Goal: Task Accomplishment & Management: Use online tool/utility

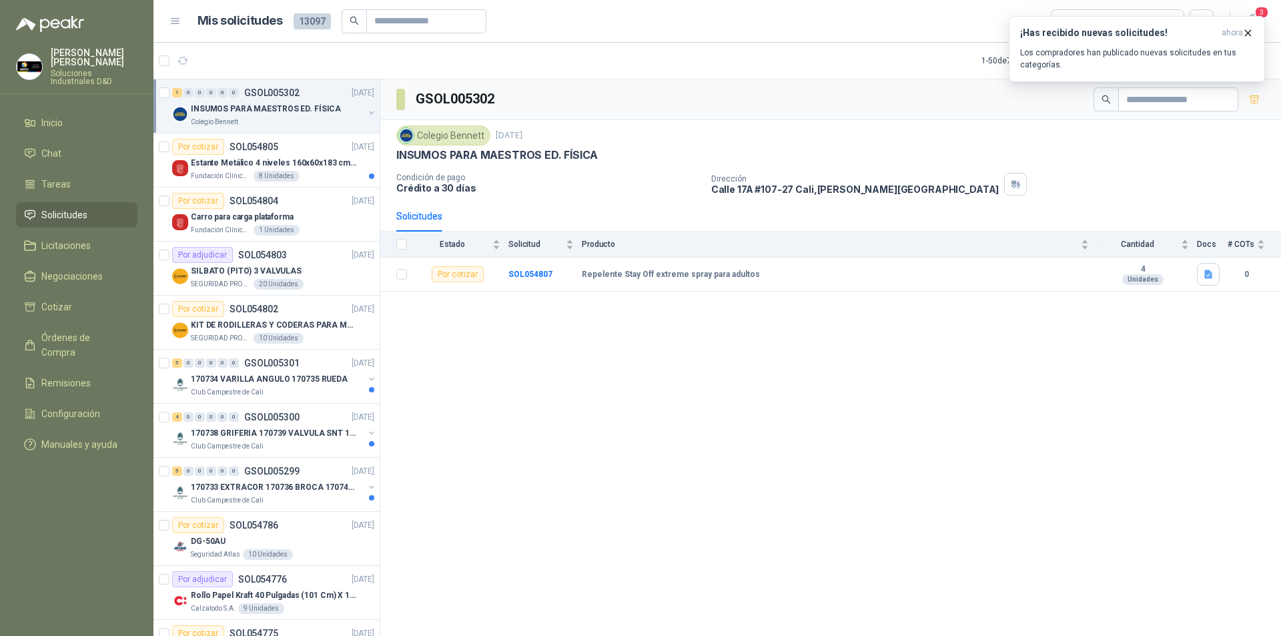
click at [62, 212] on span "Solicitudes" at bounding box center [64, 215] width 46 height 15
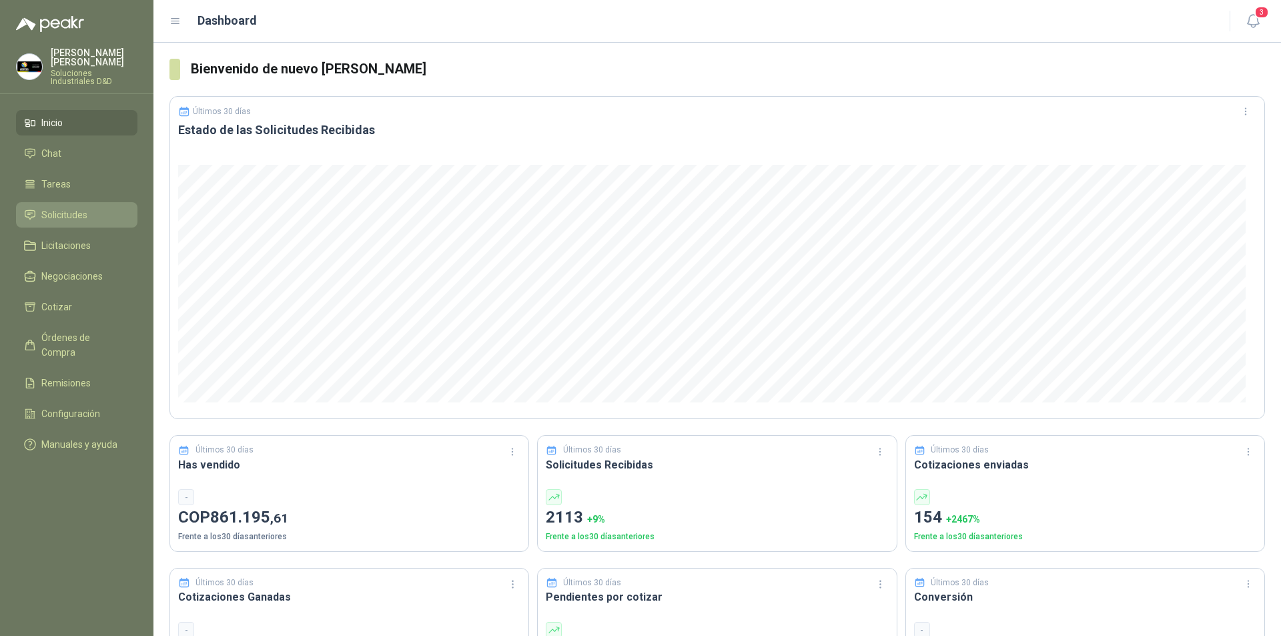
click at [63, 208] on span "Solicitudes" at bounding box center [64, 215] width 46 height 15
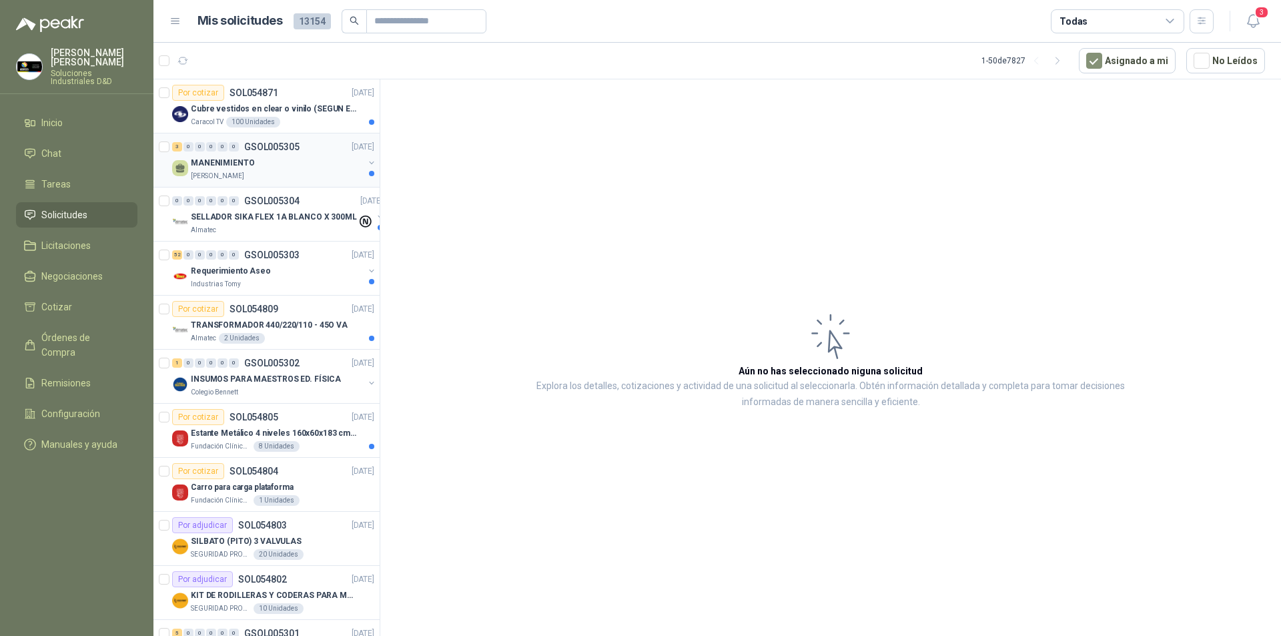
click at [226, 157] on p "MANENIMIENTO" at bounding box center [223, 163] width 64 height 13
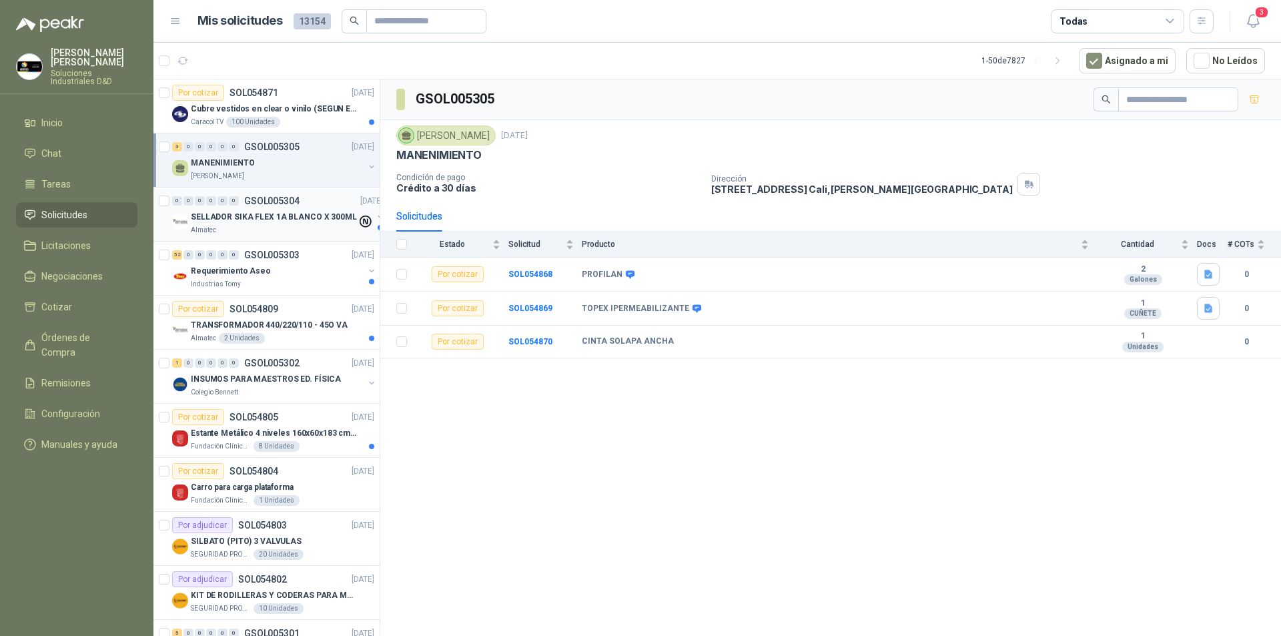
click at [256, 217] on p "SELLADOR SIKA FLEX 1A BLANCO X 300ML" at bounding box center [274, 217] width 166 height 13
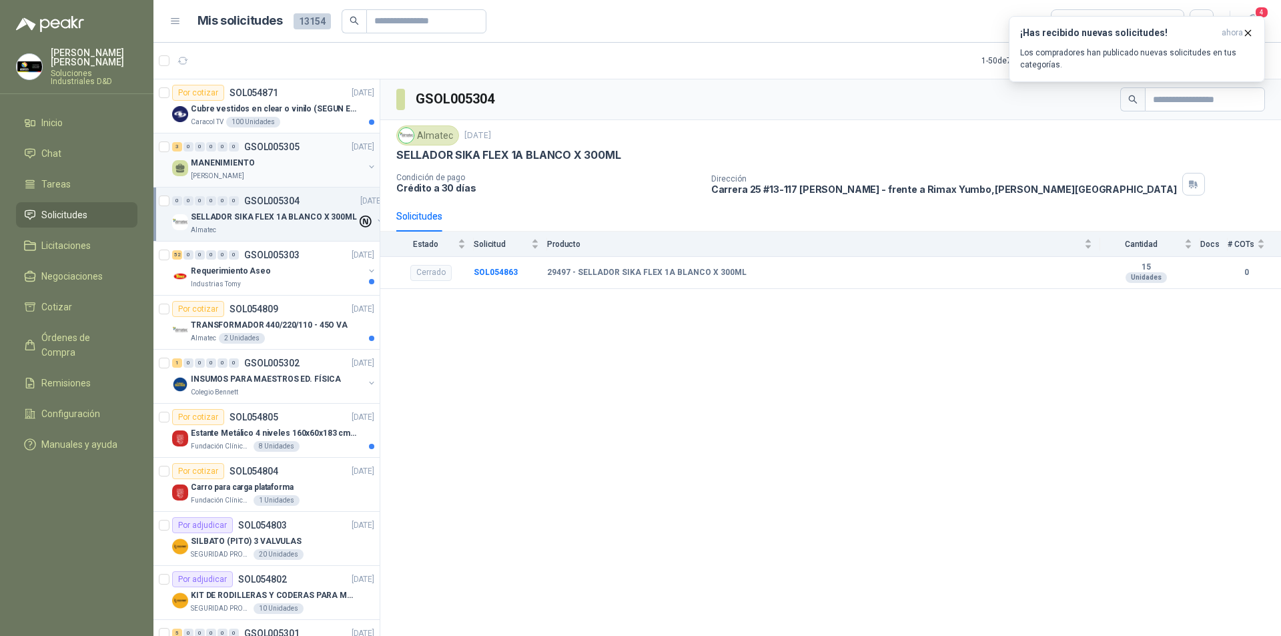
click at [229, 166] on p "MANENIMIENTO" at bounding box center [223, 163] width 64 height 13
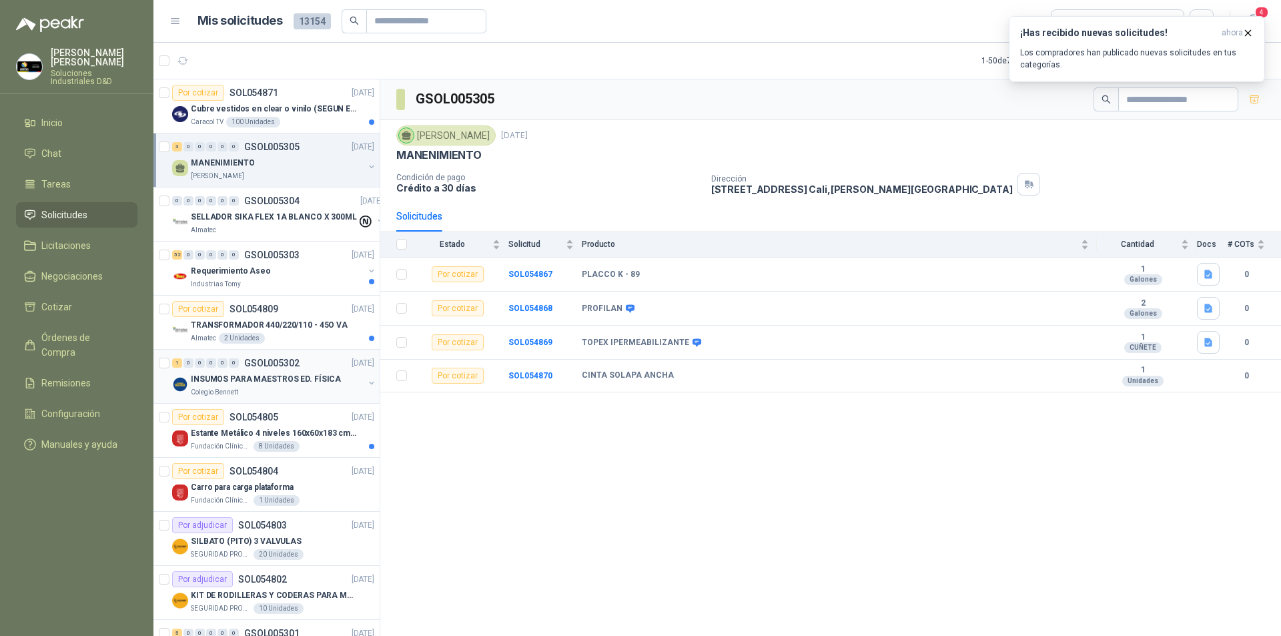
click at [266, 380] on p "INSUMOS PARA MAESTROS ED. FÍSICA" at bounding box center [266, 379] width 150 height 13
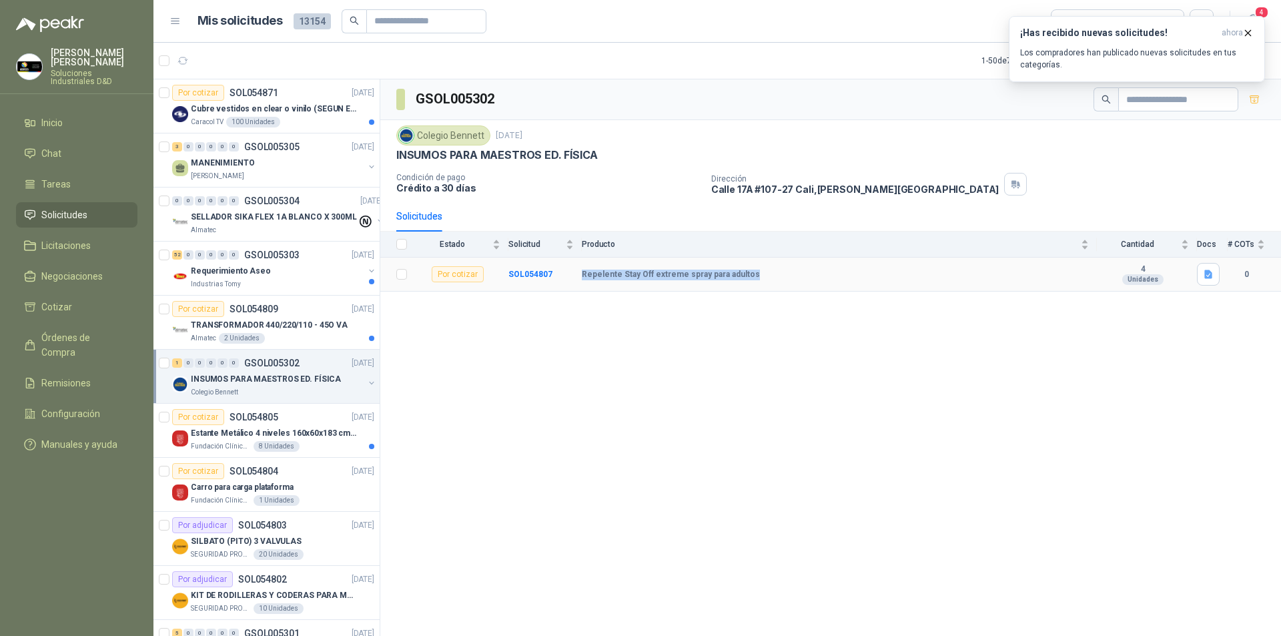
drag, startPoint x: 582, startPoint y: 274, endPoint x: 751, endPoint y: 268, distance: 169.6
click at [751, 268] on td "Repelente Stay Off extreme spray para adultos" at bounding box center [839, 275] width 515 height 34
copy b "Repelente Stay Off extreme spray para adultos"
click at [463, 278] on div "Por cotizar" at bounding box center [458, 274] width 52 height 16
click at [594, 274] on b "Repelente Stay Off extreme spray para adultos" at bounding box center [671, 275] width 178 height 11
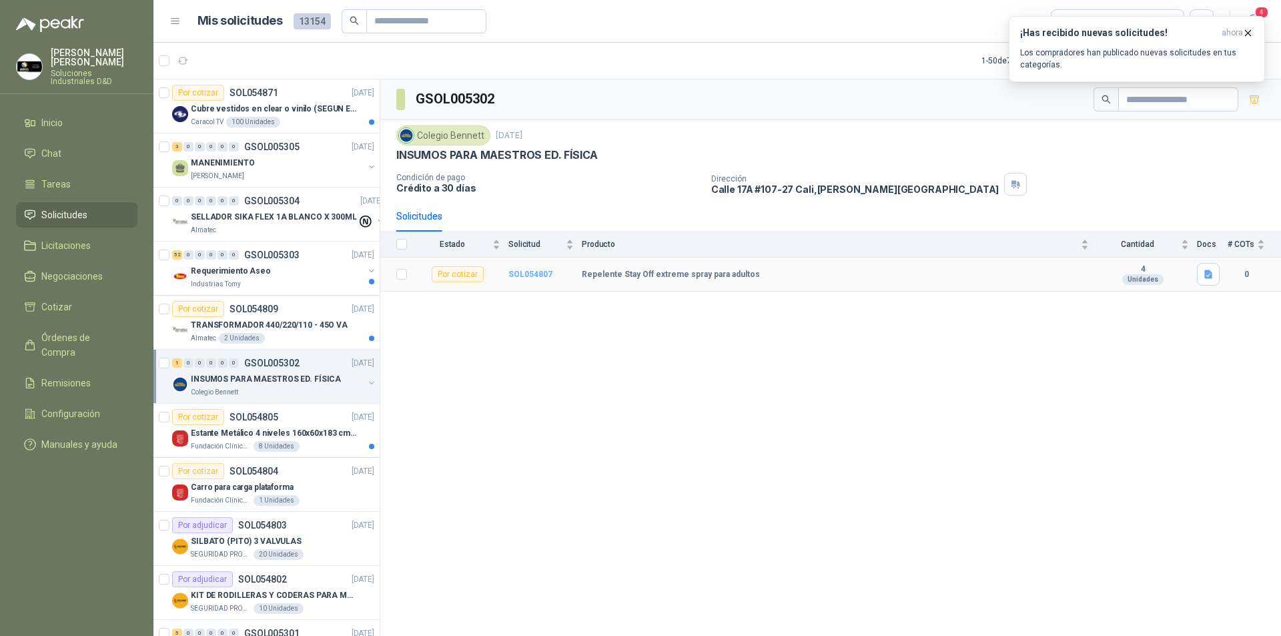
click at [527, 275] on b "SOL054807" at bounding box center [531, 274] width 44 height 9
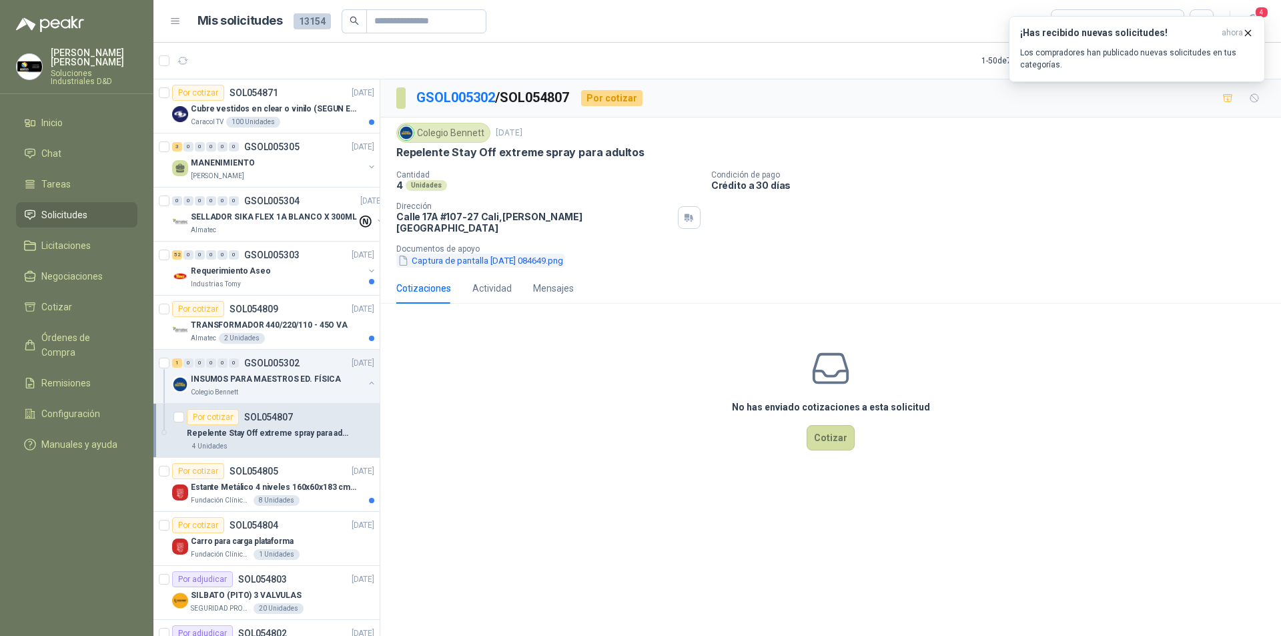
click at [485, 254] on button "Captura de pantalla 2025-09-04 084649.png" at bounding box center [480, 261] width 168 height 14
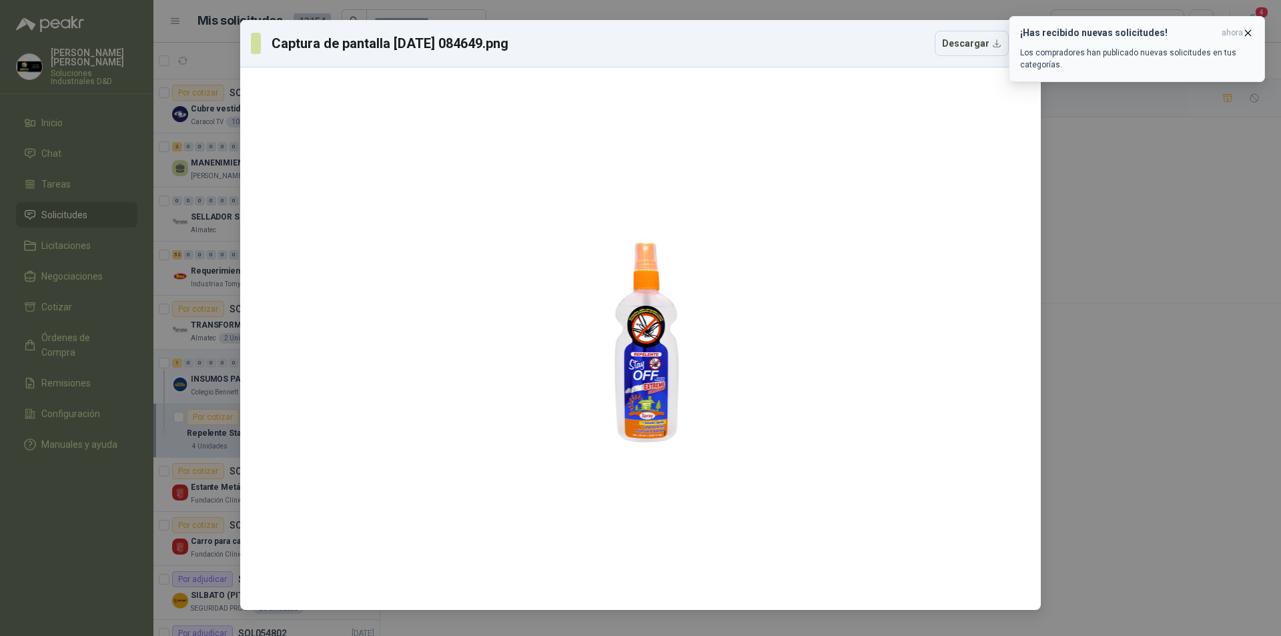
click at [1249, 27] on button "¡Has recibido nuevas solicitudes! ahora Los compradores han publicado nuevas so…" at bounding box center [1137, 49] width 256 height 66
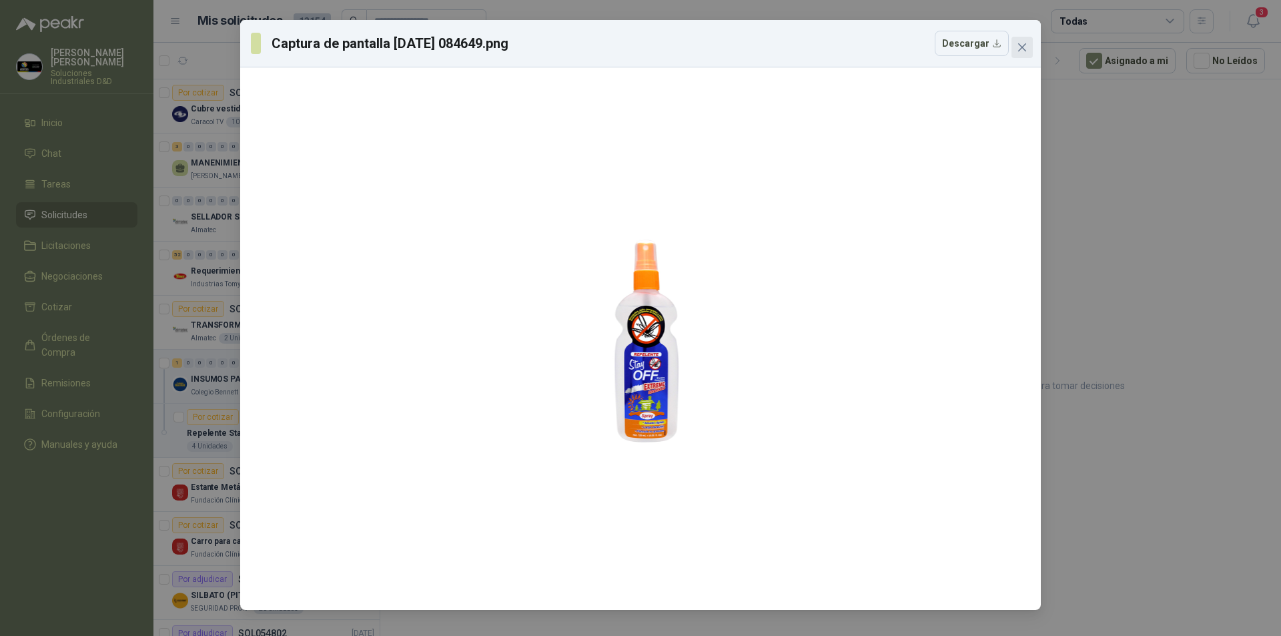
click at [1021, 43] on icon "close" at bounding box center [1022, 47] width 11 height 11
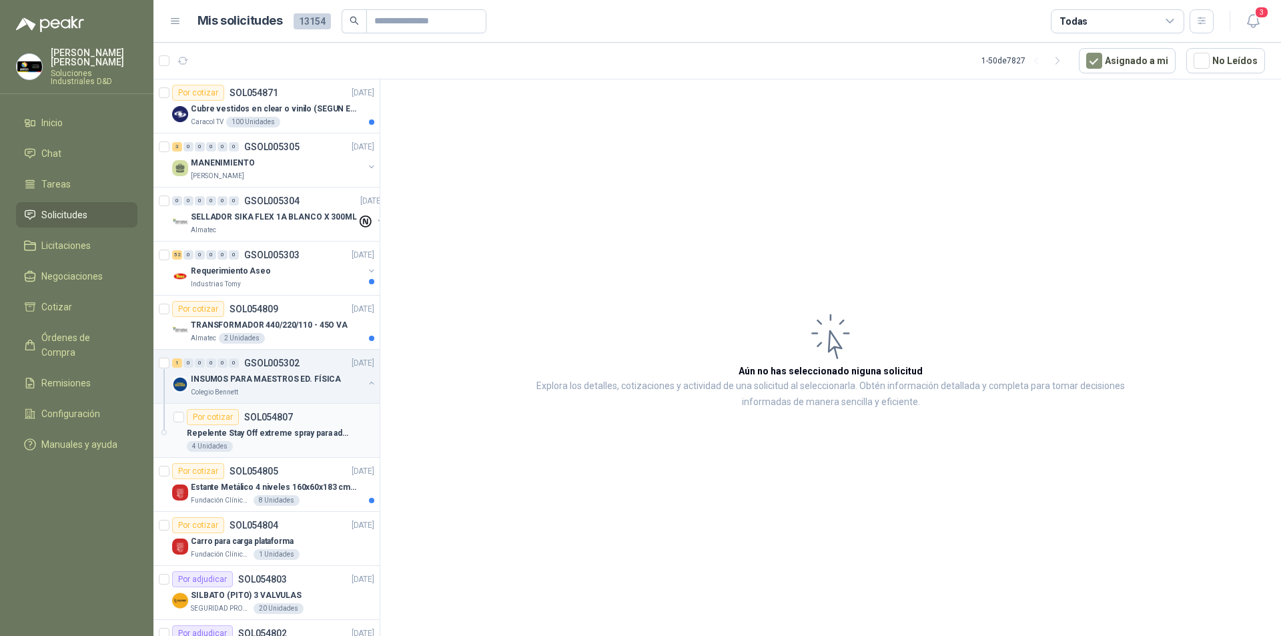
click at [216, 413] on div "Por cotizar" at bounding box center [213, 417] width 52 height 16
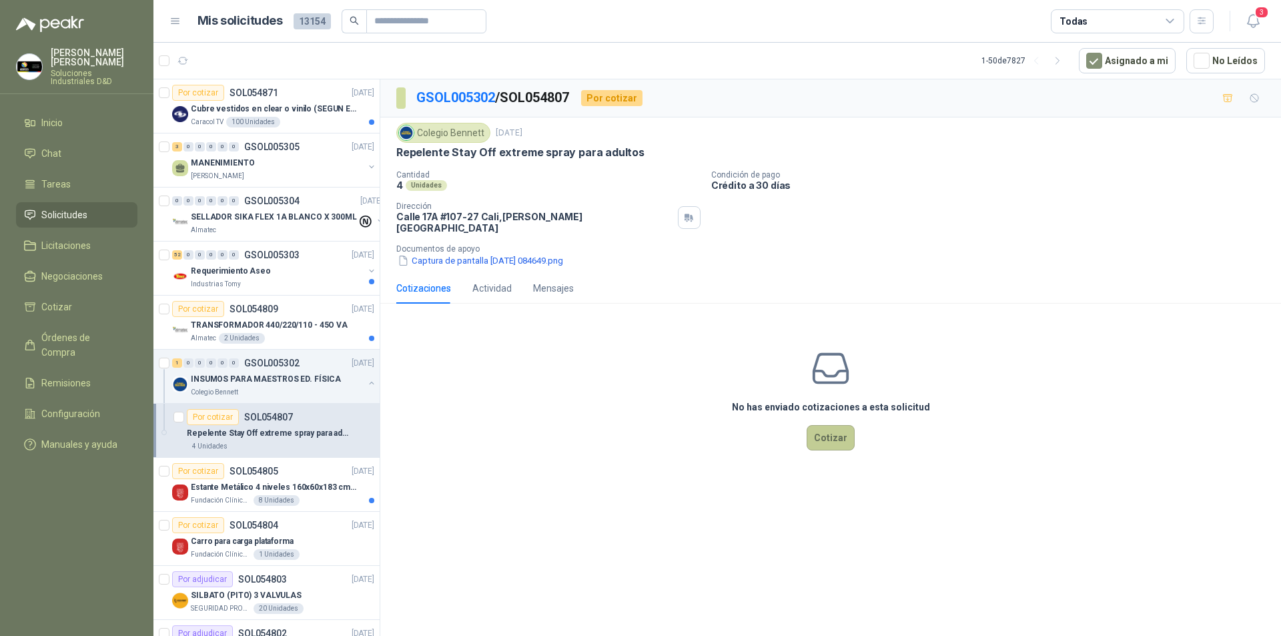
click at [826, 425] on button "Cotizar" at bounding box center [831, 437] width 48 height 25
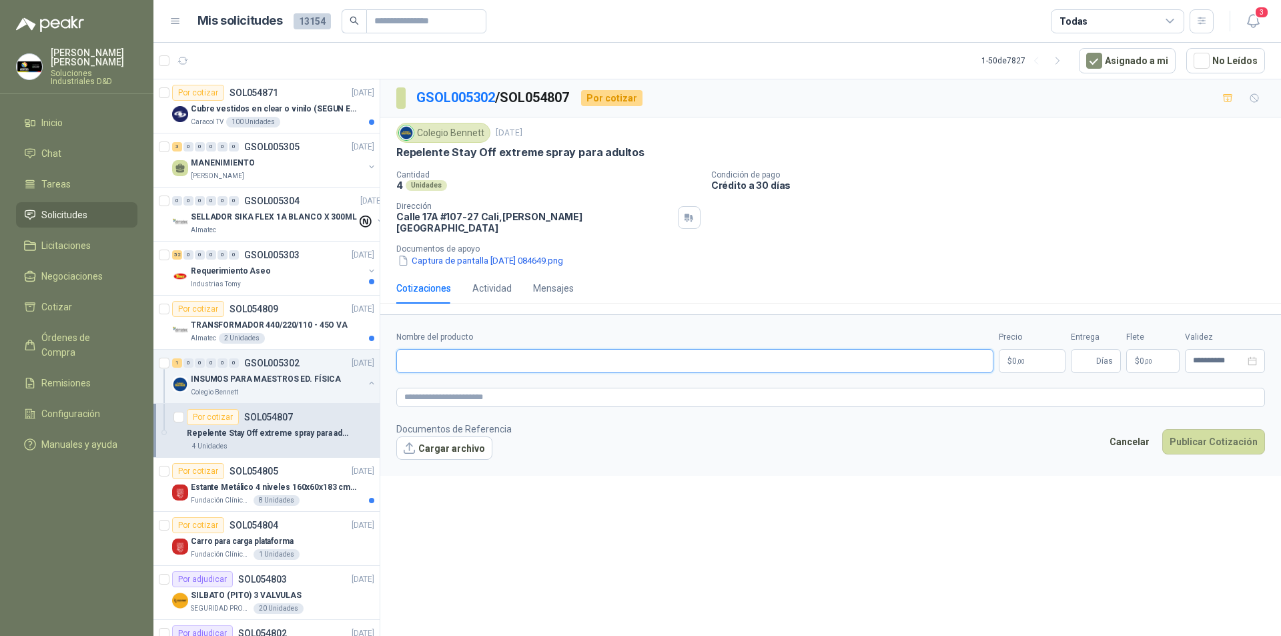
click at [491, 349] on input "Nombre del producto" at bounding box center [694, 361] width 597 height 24
drag, startPoint x: 574, startPoint y: 356, endPoint x: 345, endPoint y: 340, distance: 229.4
click at [345, 340] on div "Por cotizar SOL054871 04/09/25 Cubre vestidos en clear o vinilo (SEGUN ESPECIFI…" at bounding box center [717, 360] width 1128 height 562
type input "**********"
click at [454, 390] on textarea at bounding box center [830, 397] width 869 height 19
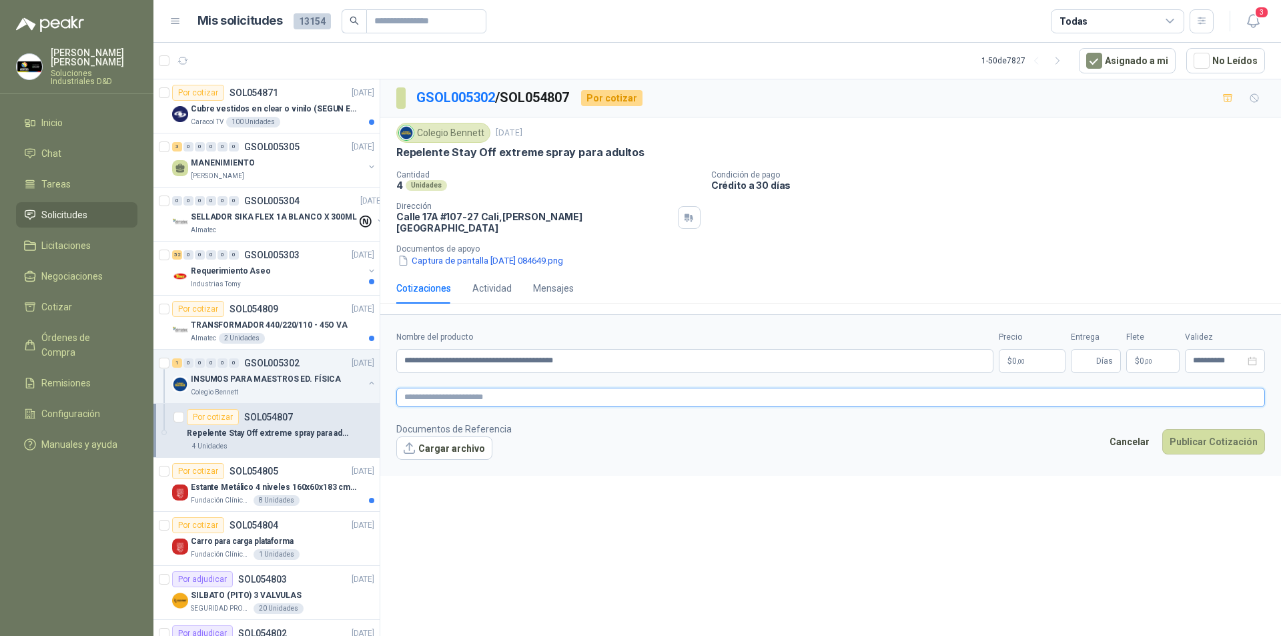
paste textarea "**********"
type textarea "**********"
click at [420, 441] on button "Cargar archivo" at bounding box center [444, 448] width 96 height 24
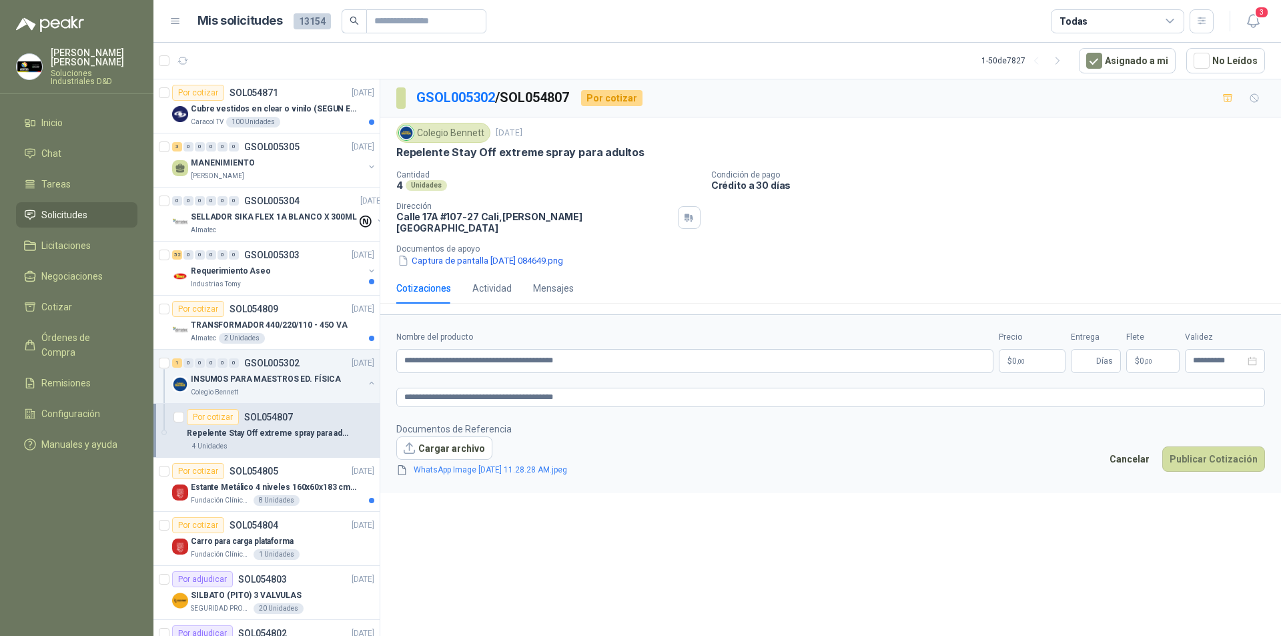
click at [1014, 357] on span "0 ,00" at bounding box center [1018, 361] width 13 height 8
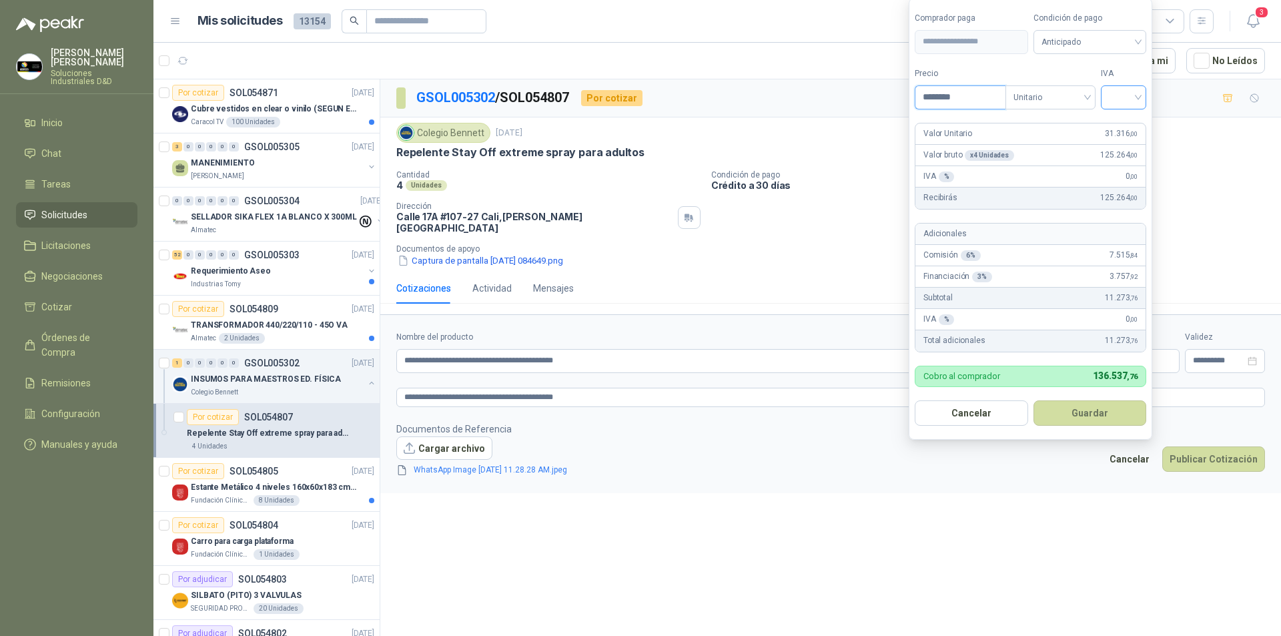
type input "********"
click at [1128, 98] on input "search" at bounding box center [1123, 96] width 29 height 20
click at [1116, 122] on div "19%" at bounding box center [1126, 124] width 25 height 15
click at [1106, 42] on span "Anticipado" at bounding box center [1092, 42] width 99 height 20
click at [1081, 85] on div "Crédito a 30 días" at bounding box center [1092, 90] width 93 height 15
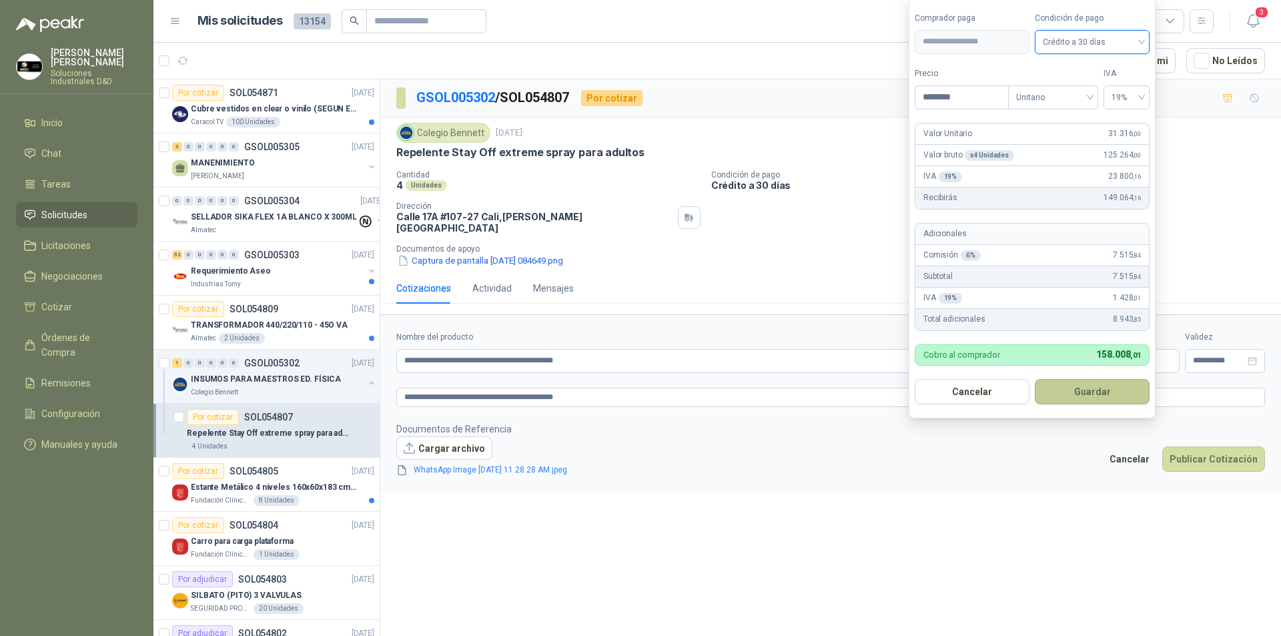
click at [1089, 394] on button "Guardar" at bounding box center [1092, 391] width 115 height 25
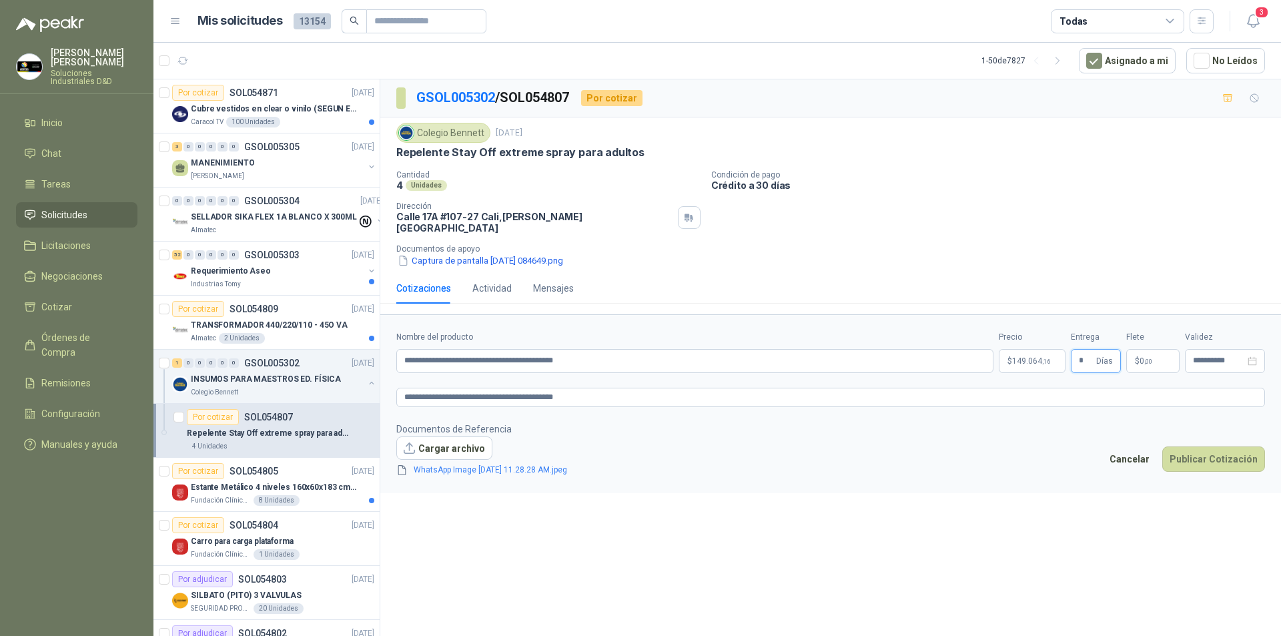
type input "*"
click at [1144, 358] on span ",00" at bounding box center [1148, 361] width 8 height 7
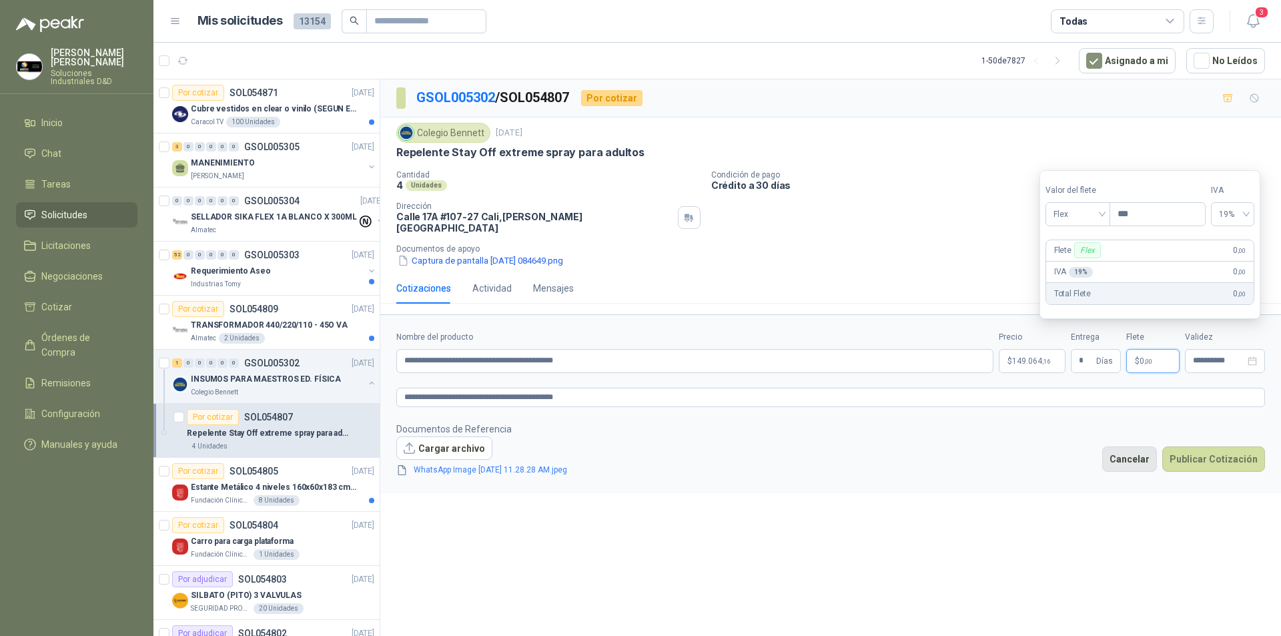
click at [1120, 454] on button "Cancelar" at bounding box center [1129, 458] width 55 height 25
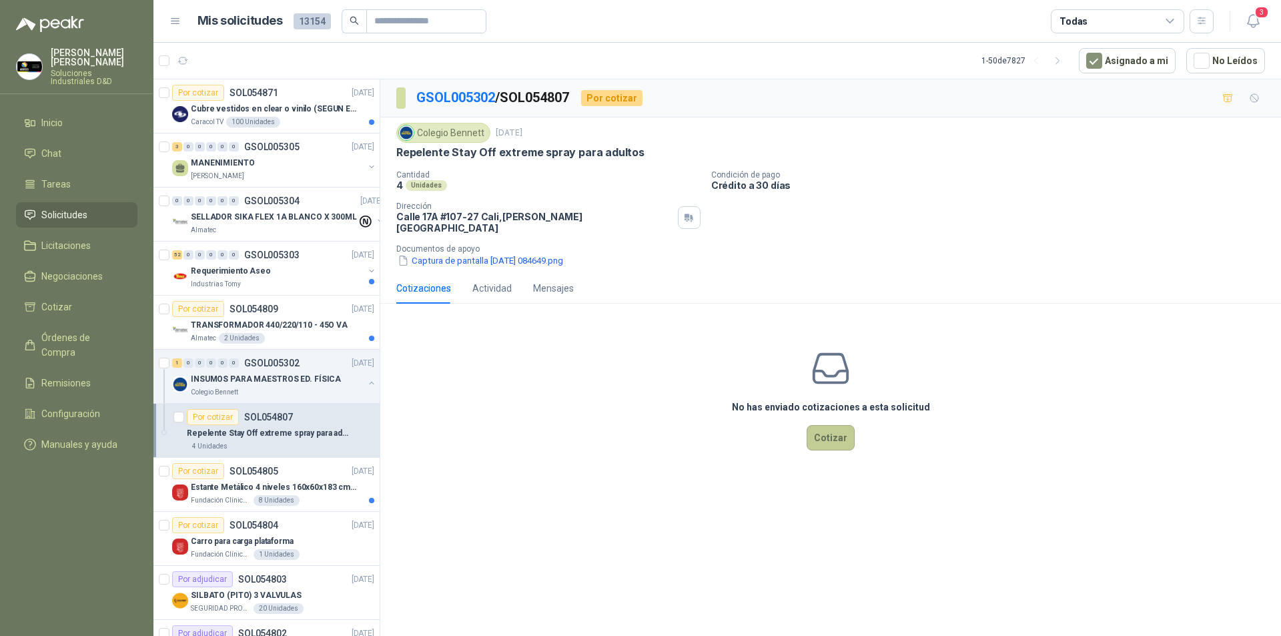
click at [823, 432] on button "Cotizar" at bounding box center [831, 437] width 48 height 25
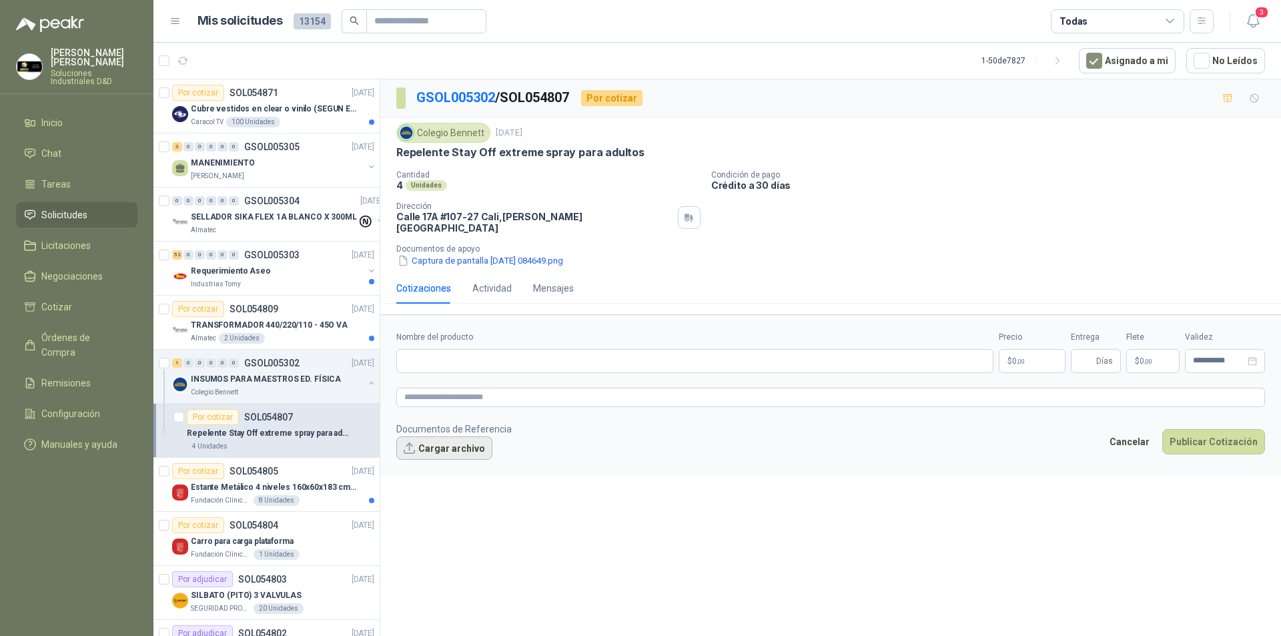
click at [418, 438] on button "Cargar archivo" at bounding box center [444, 448] width 96 height 24
click at [444, 349] on input "Nombre del producto" at bounding box center [694, 361] width 597 height 24
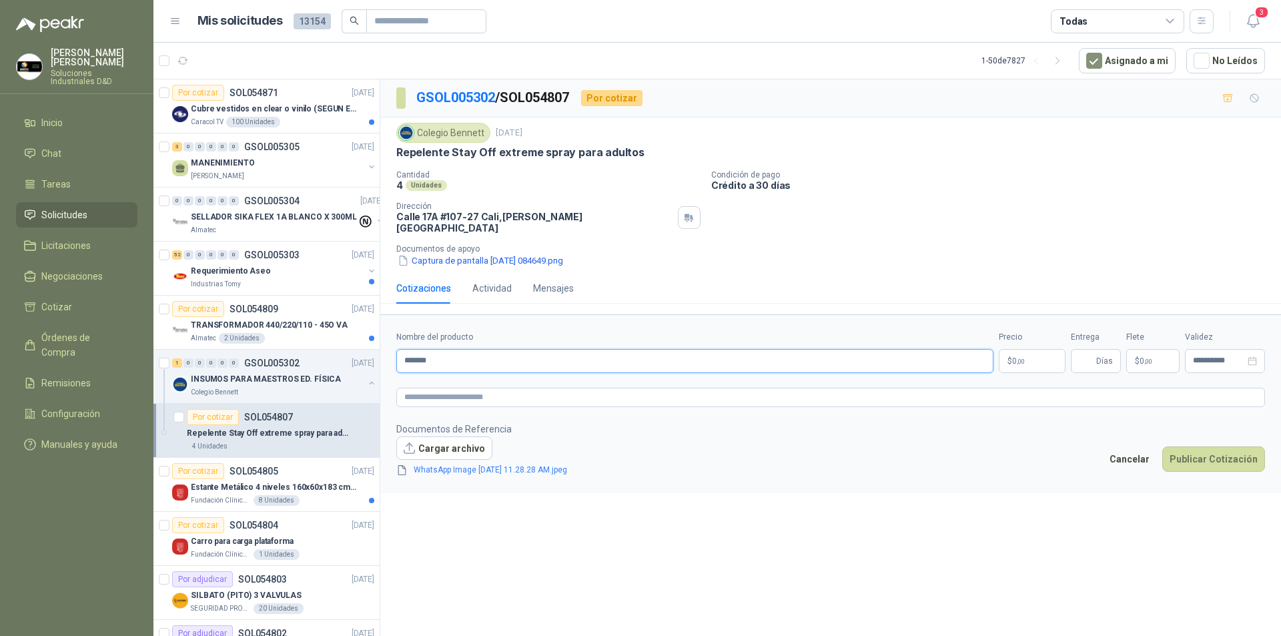
type input "**********"
click at [484, 394] on textarea at bounding box center [830, 397] width 869 height 19
type textarea "*"
type textarea "**"
type textarea "***"
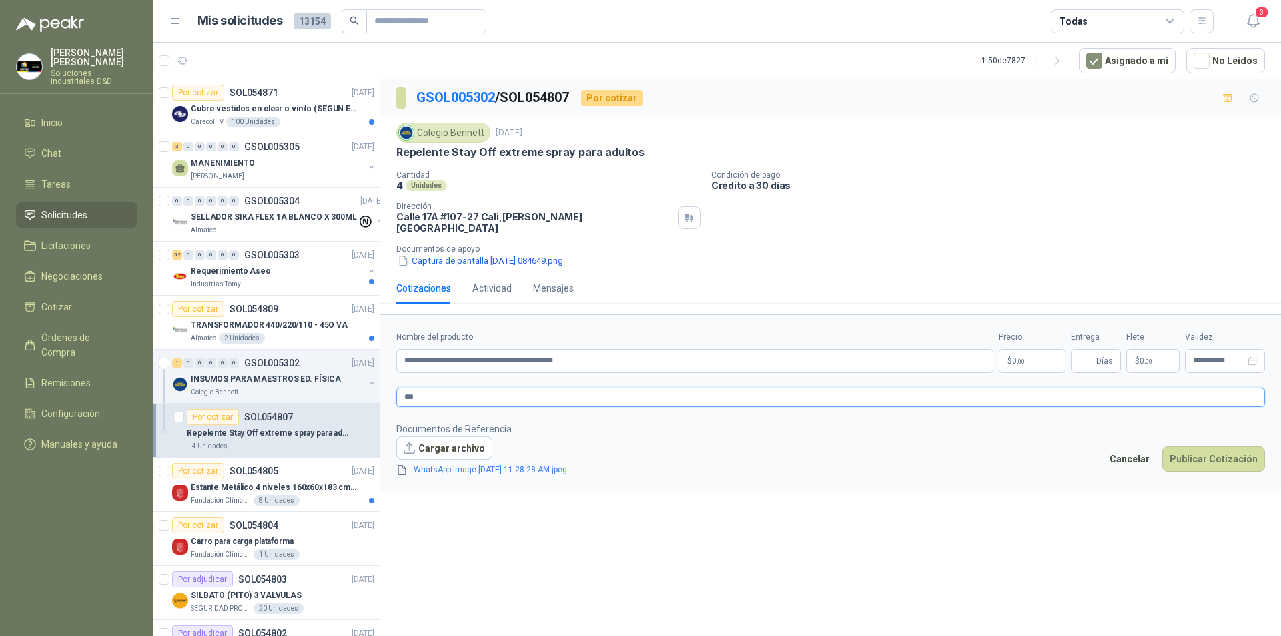
type textarea "****"
type textarea "*****"
type textarea "******"
type textarea "*******"
type textarea "********"
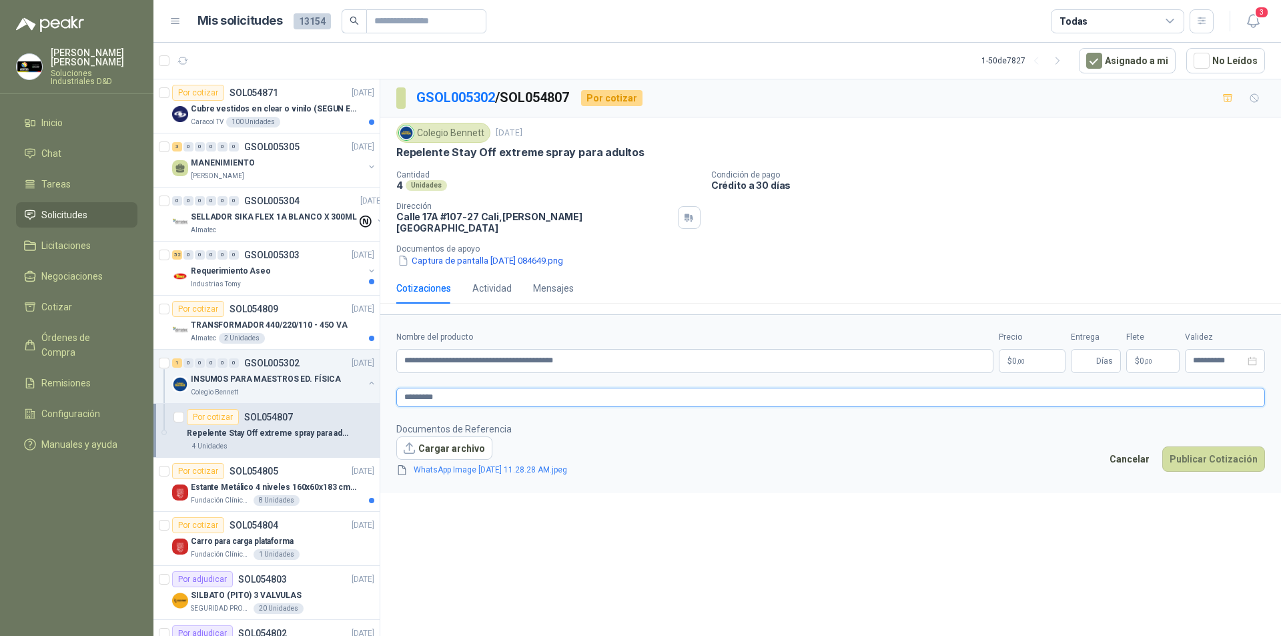
type textarea "*********"
type textarea "**********"
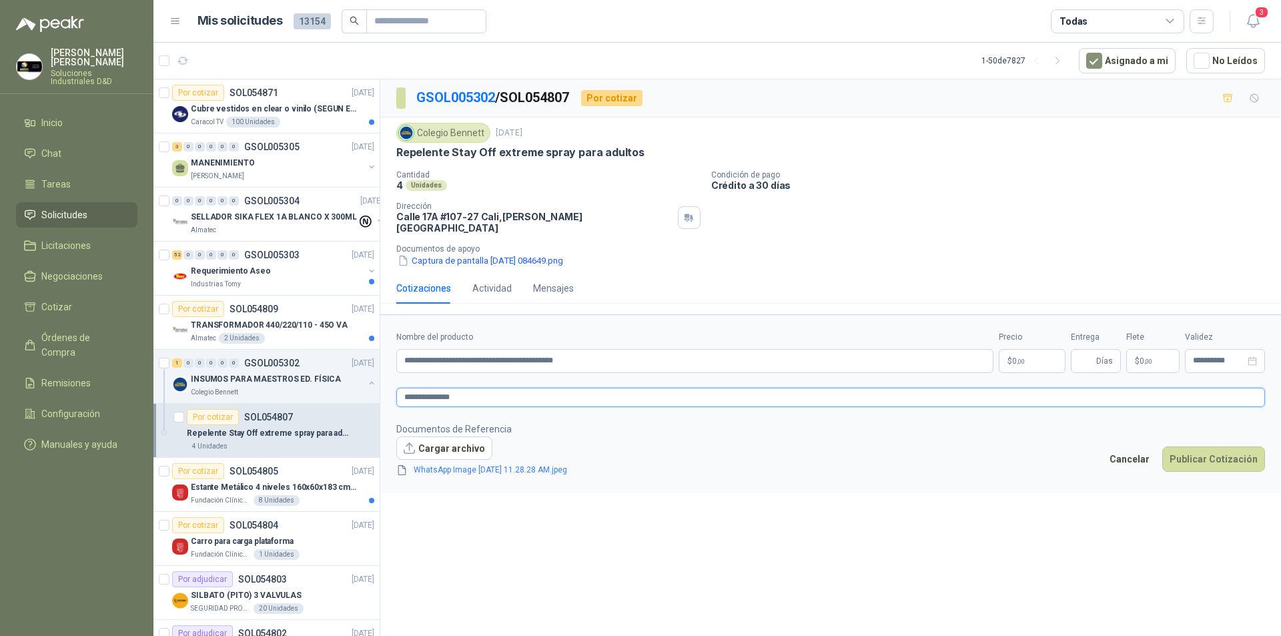
type textarea "**********"
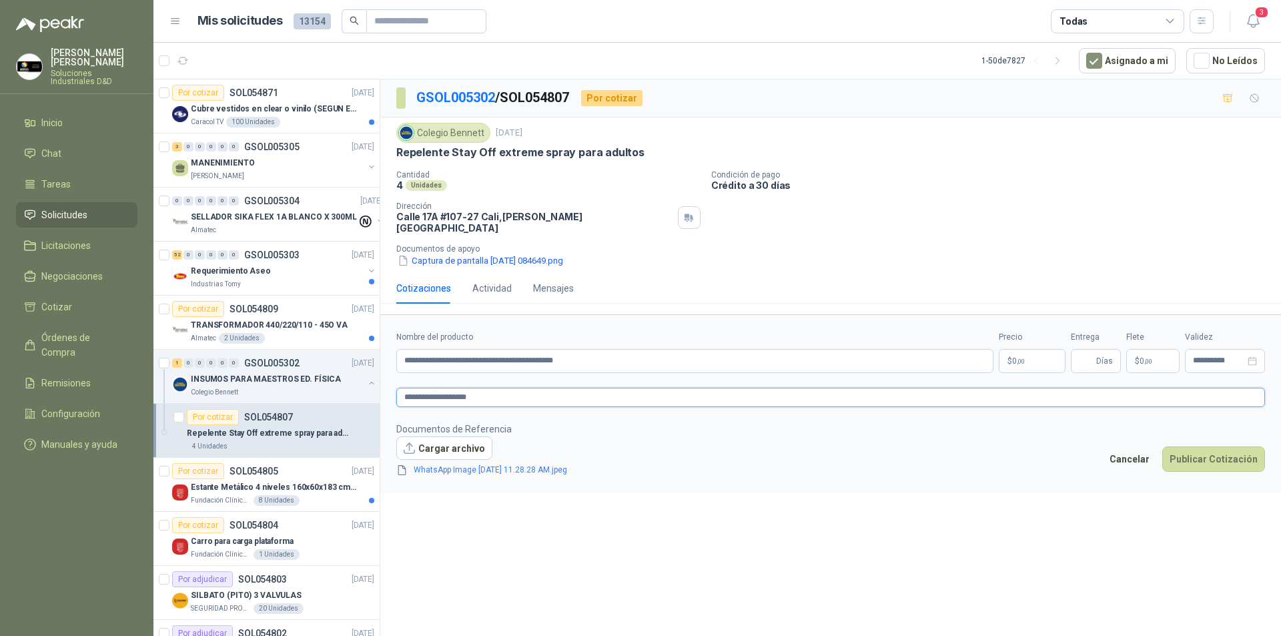
type textarea "**********"
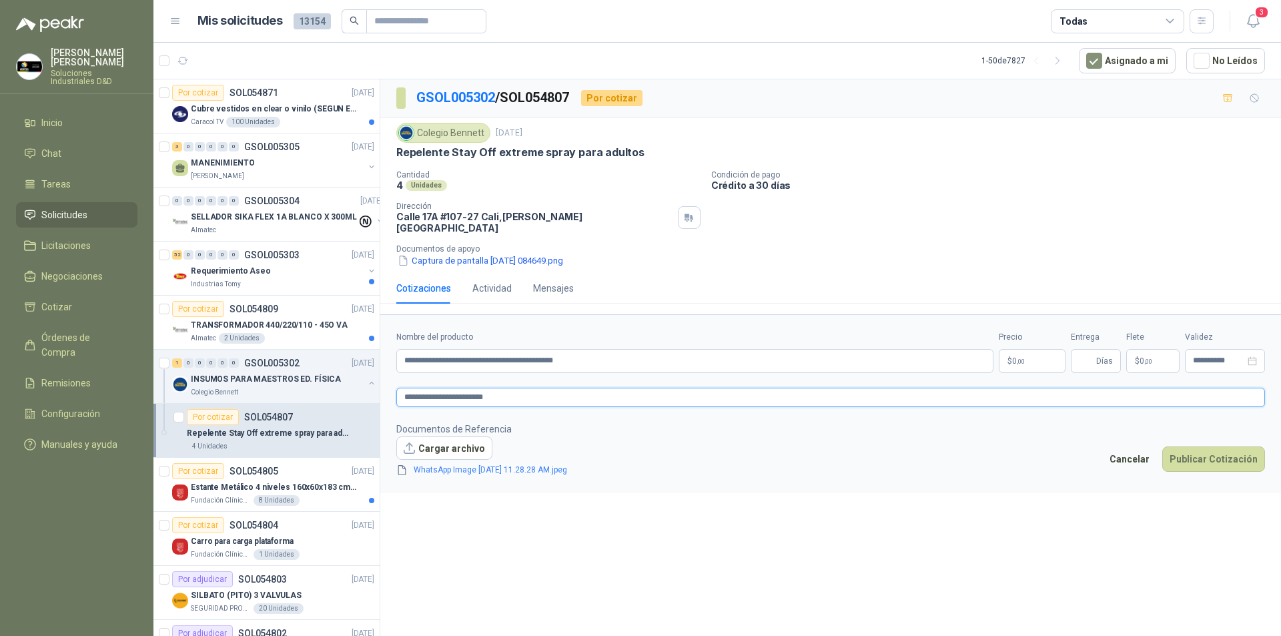
type textarea "**********"
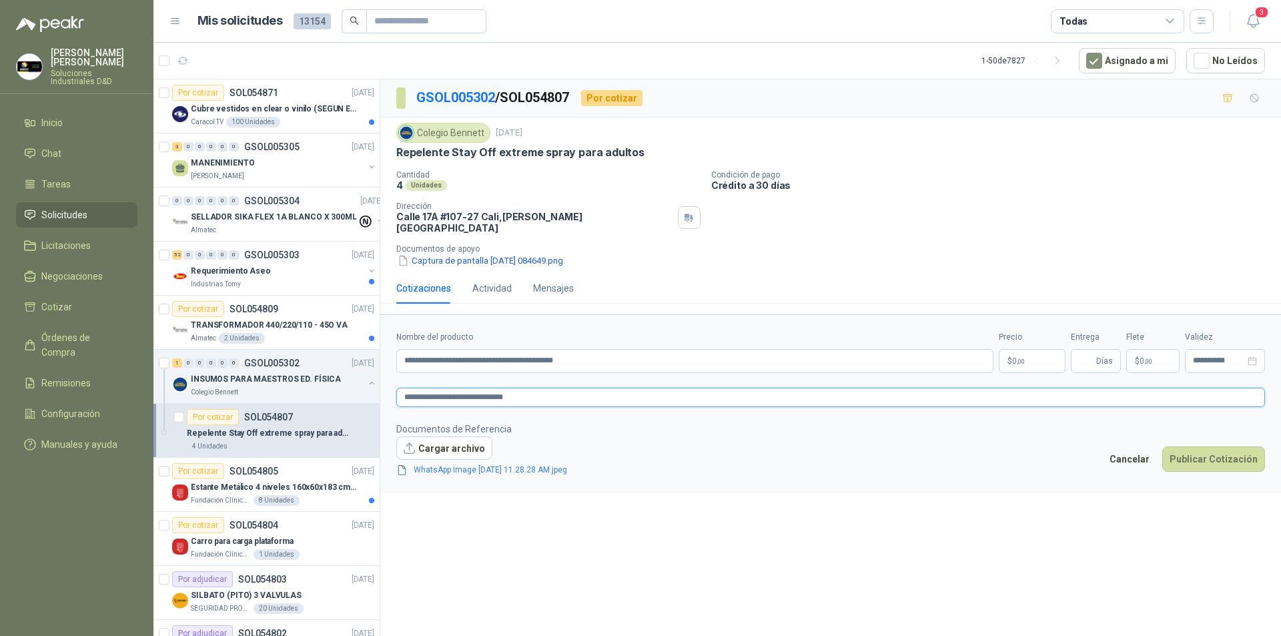
type textarea "**********"
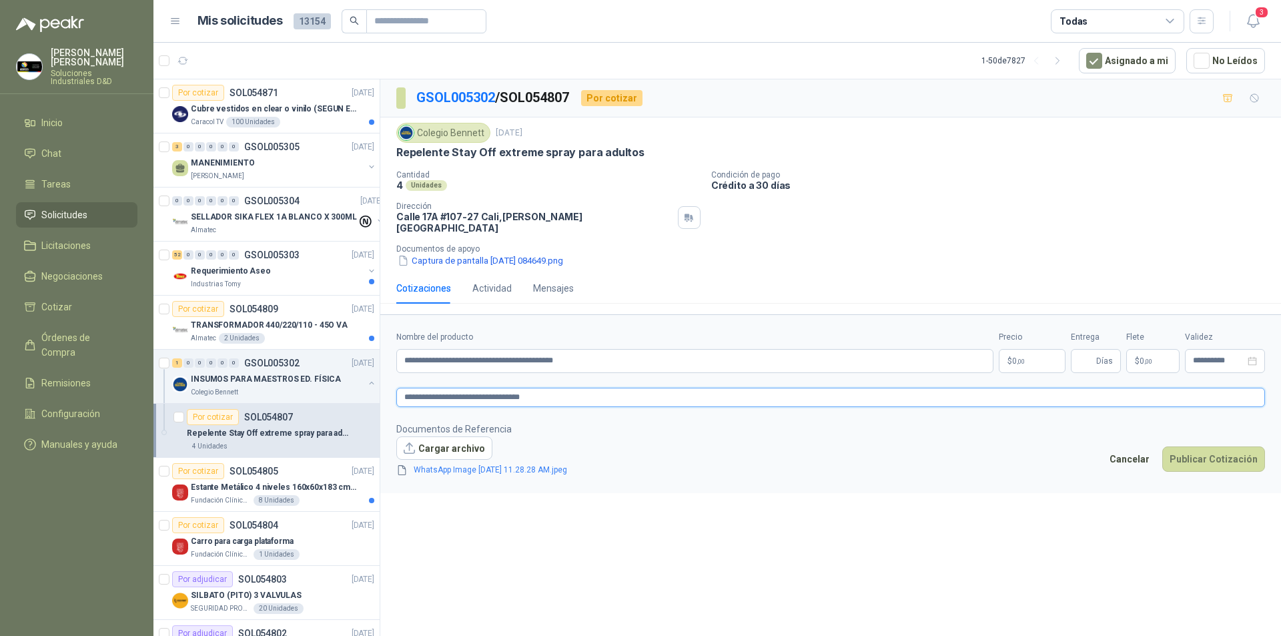
type textarea "**********"
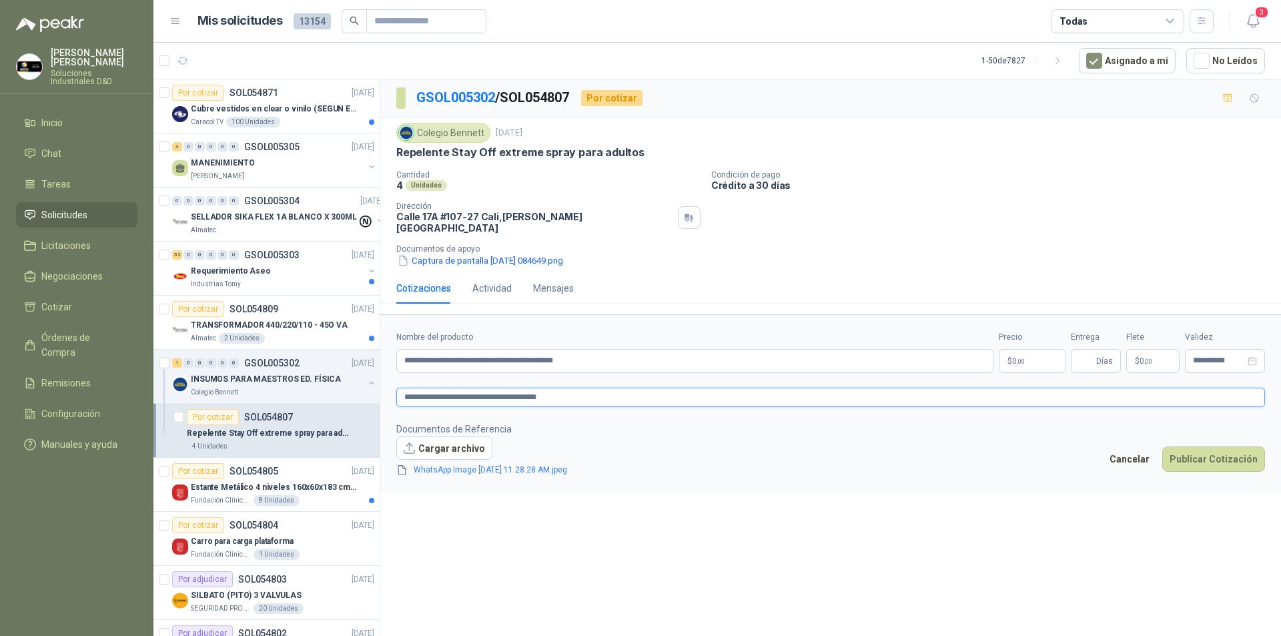
type textarea "**********"
click at [1036, 350] on p "$ 0 ,00" at bounding box center [1032, 361] width 67 height 24
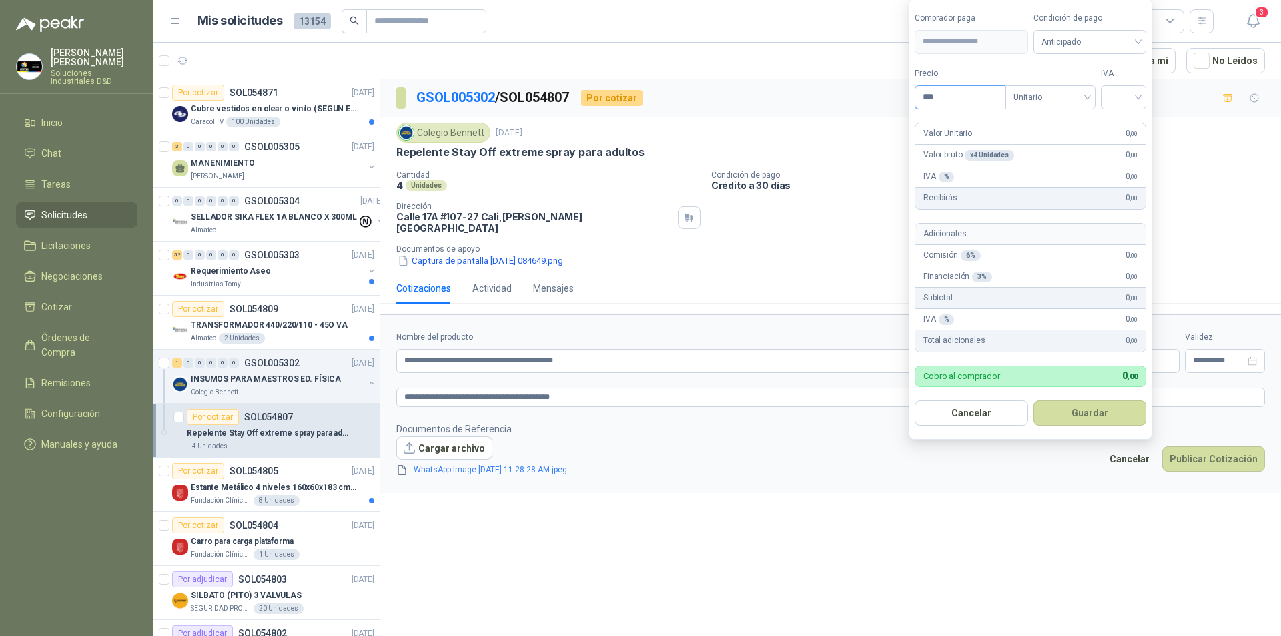
click at [963, 95] on input "***" at bounding box center [961, 97] width 90 height 23
click at [1107, 40] on span "Anticipado" at bounding box center [1090, 42] width 97 height 20
type input "********"
click at [1084, 88] on div "Crédito a 30 días" at bounding box center [1092, 90] width 93 height 15
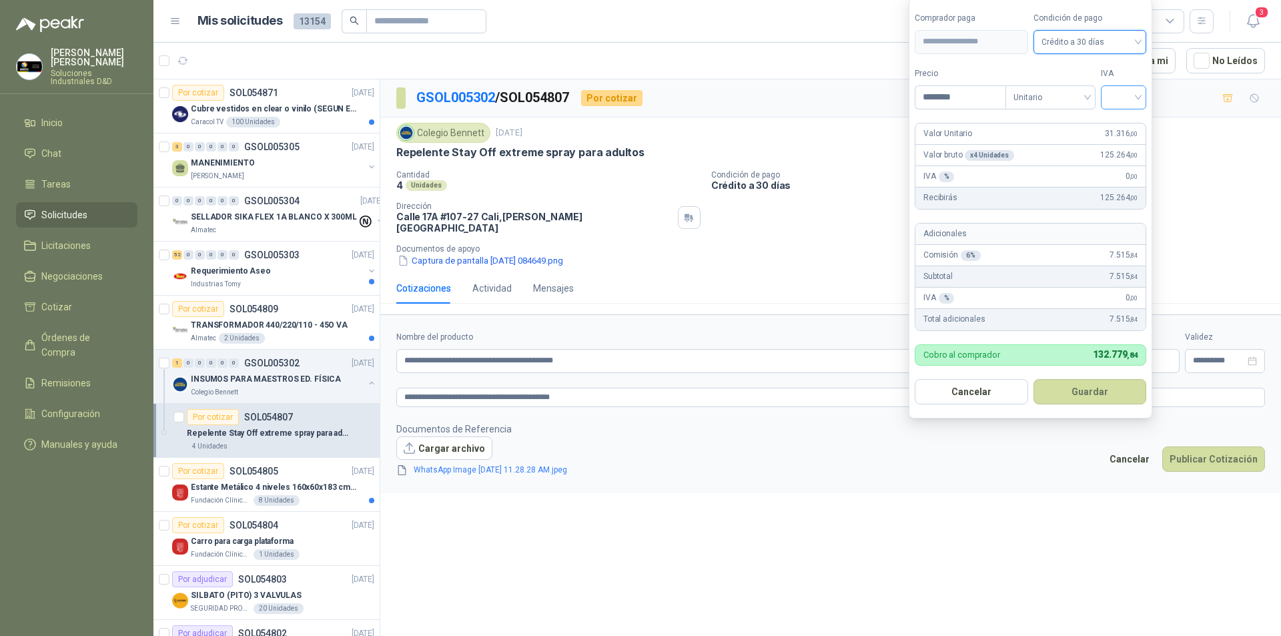
click at [1122, 95] on input "search" at bounding box center [1123, 96] width 29 height 20
click at [1116, 121] on div "19%" at bounding box center [1126, 124] width 25 height 15
click at [1071, 393] on button "Guardar" at bounding box center [1092, 391] width 115 height 25
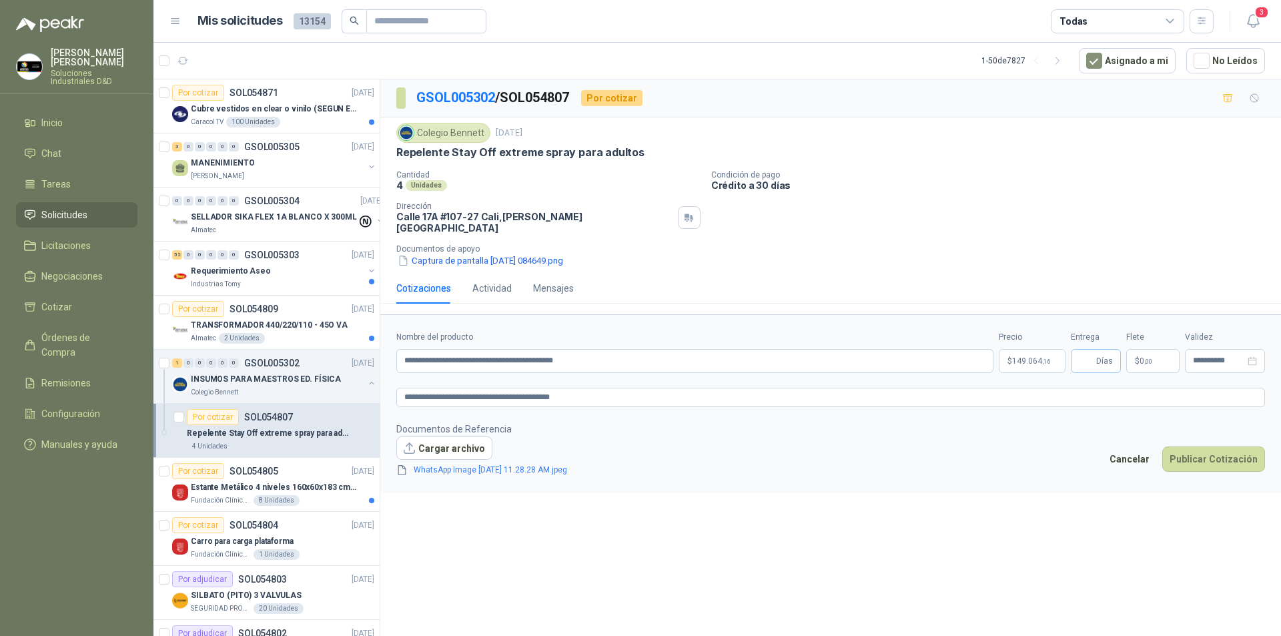
click at [1096, 356] on span "Días" at bounding box center [1096, 361] width 50 height 24
type input "*"
click at [589, 388] on textarea "**********" at bounding box center [830, 397] width 869 height 19
click at [1215, 456] on button "Publicar Cotización" at bounding box center [1214, 458] width 103 height 25
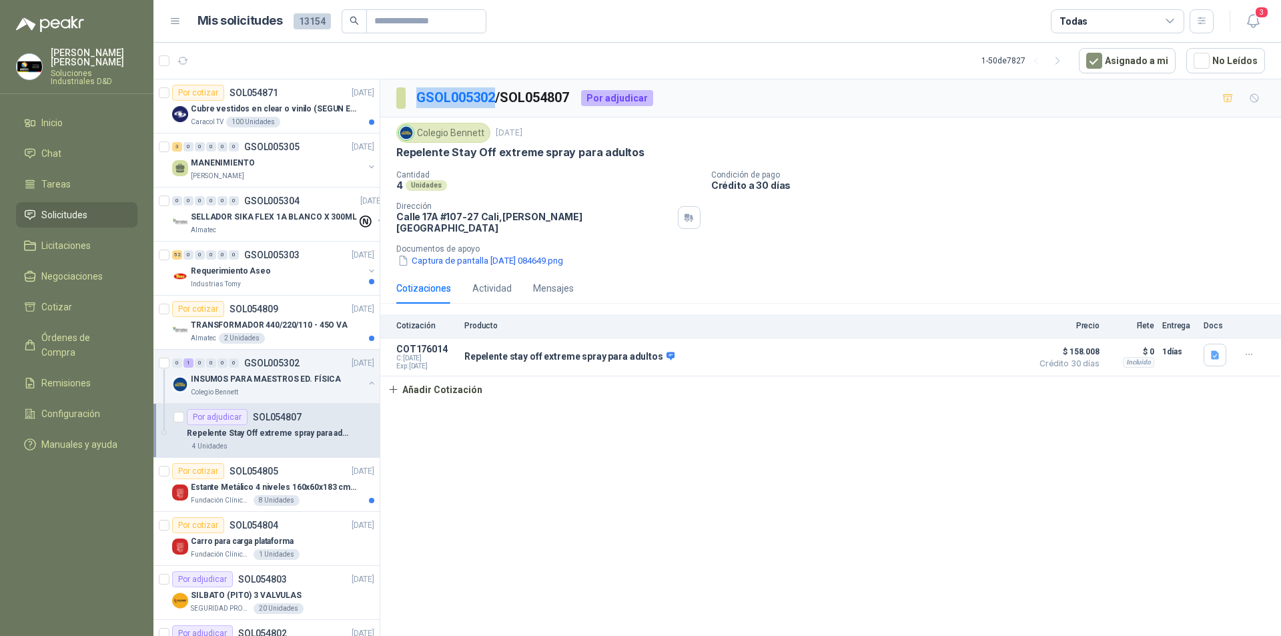
drag, startPoint x: 497, startPoint y: 96, endPoint x: 408, endPoint y: 90, distance: 89.6
click at [408, 90] on section "GSOL005302 / SOL054807" at bounding box center [483, 97] width 174 height 21
copy section "GSOL005302"
click at [227, 275] on p "Requerimiento Aseo" at bounding box center [231, 271] width 80 height 13
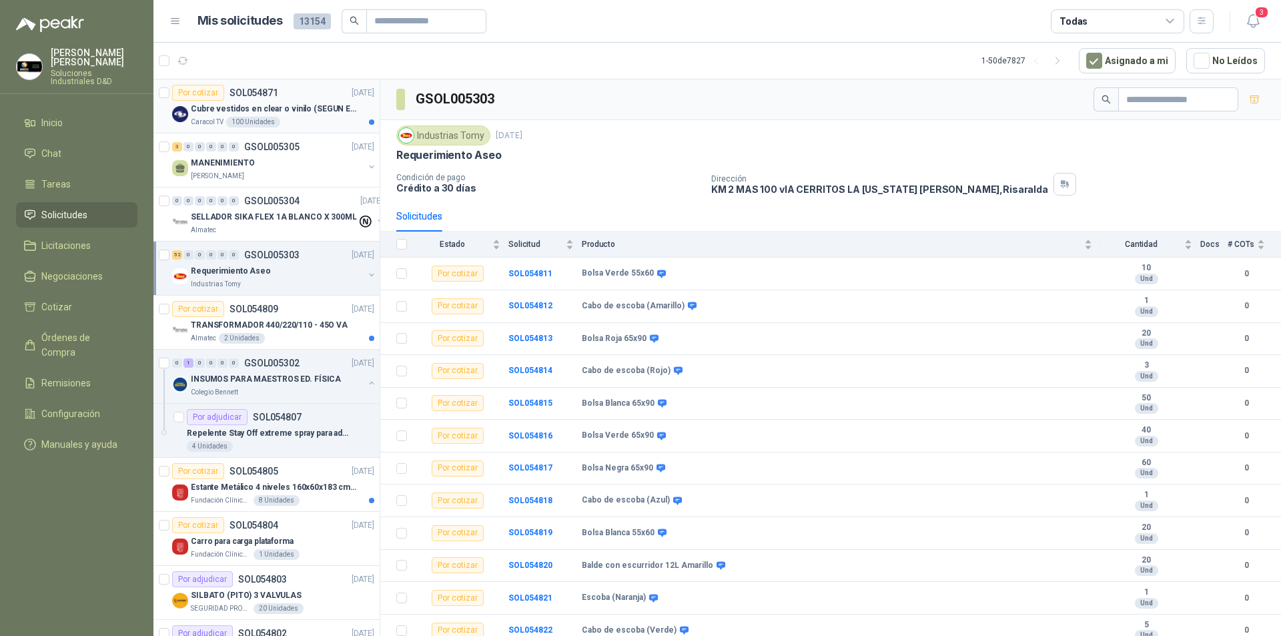
click at [214, 109] on p "Cubre vestidos en clear o vinilo (SEGUN ESPECIFICACIONES DEL ADJUNTO)" at bounding box center [274, 109] width 166 height 13
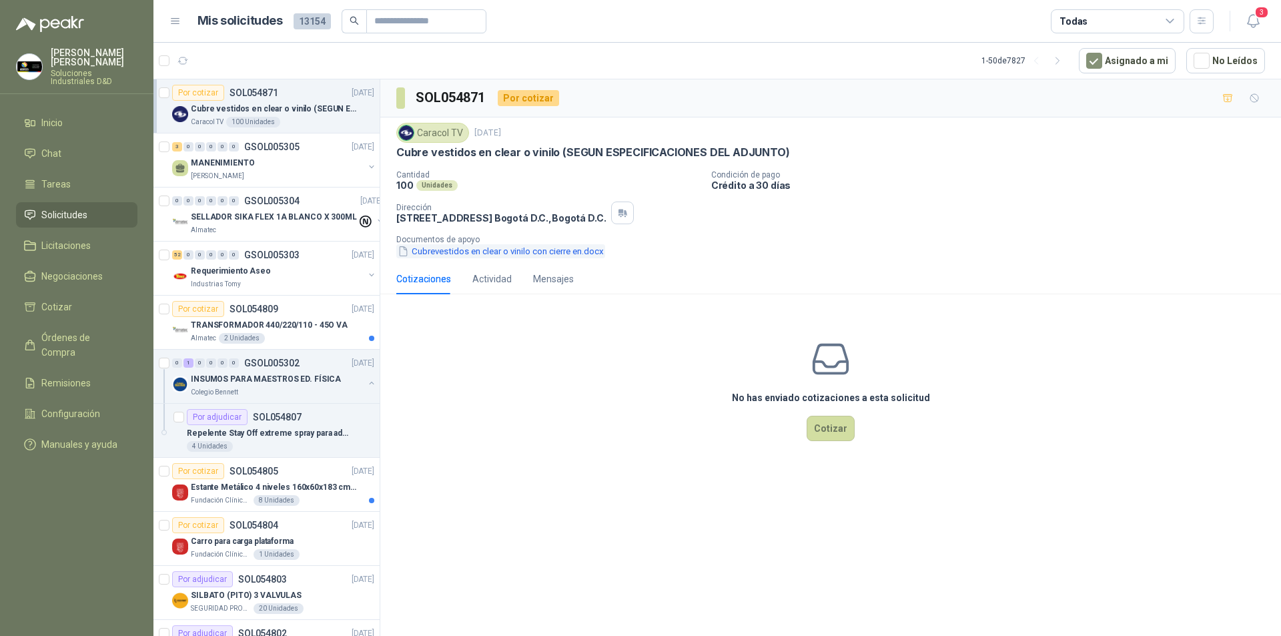
click at [443, 250] on button "Cubrevestidos en clear o vinilo con cierre en.docx" at bounding box center [500, 251] width 209 height 14
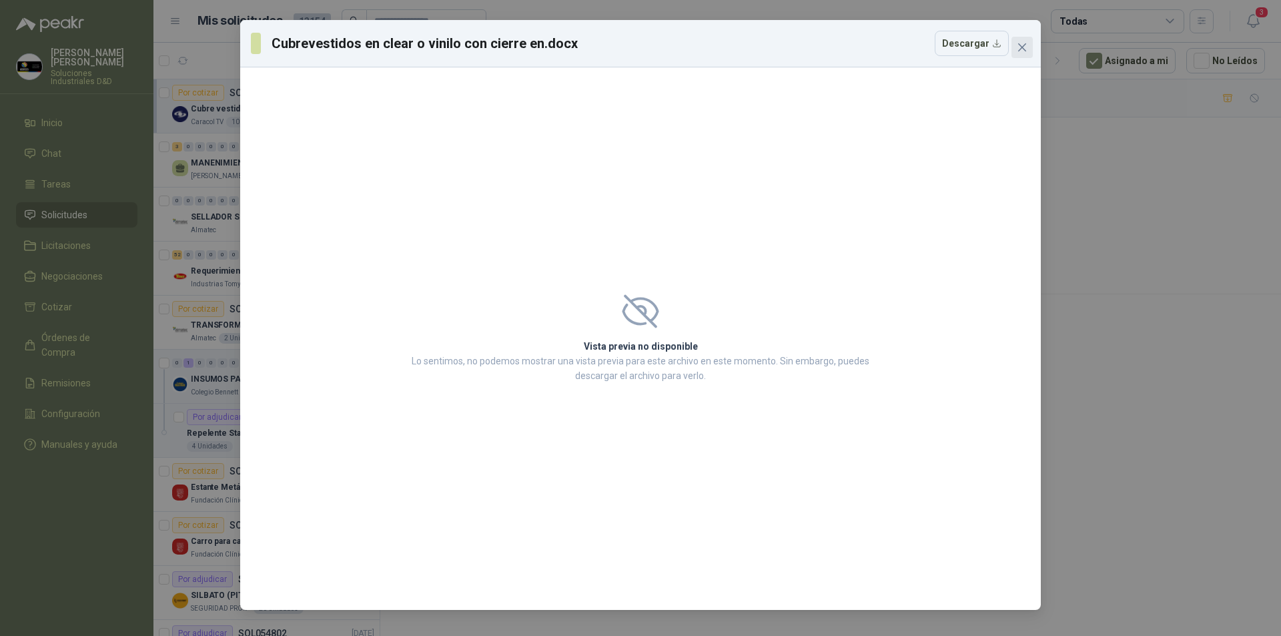
click at [1020, 48] on icon "close" at bounding box center [1022, 47] width 11 height 11
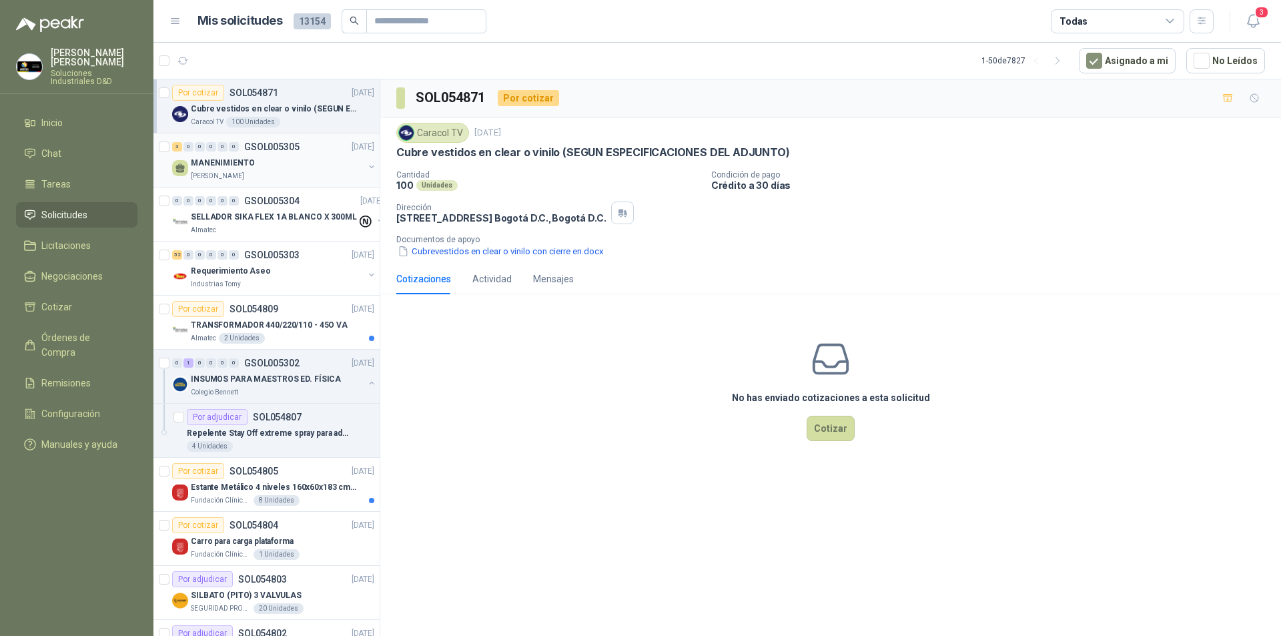
click at [244, 172] on p "[PERSON_NAME]" at bounding box center [217, 176] width 53 height 11
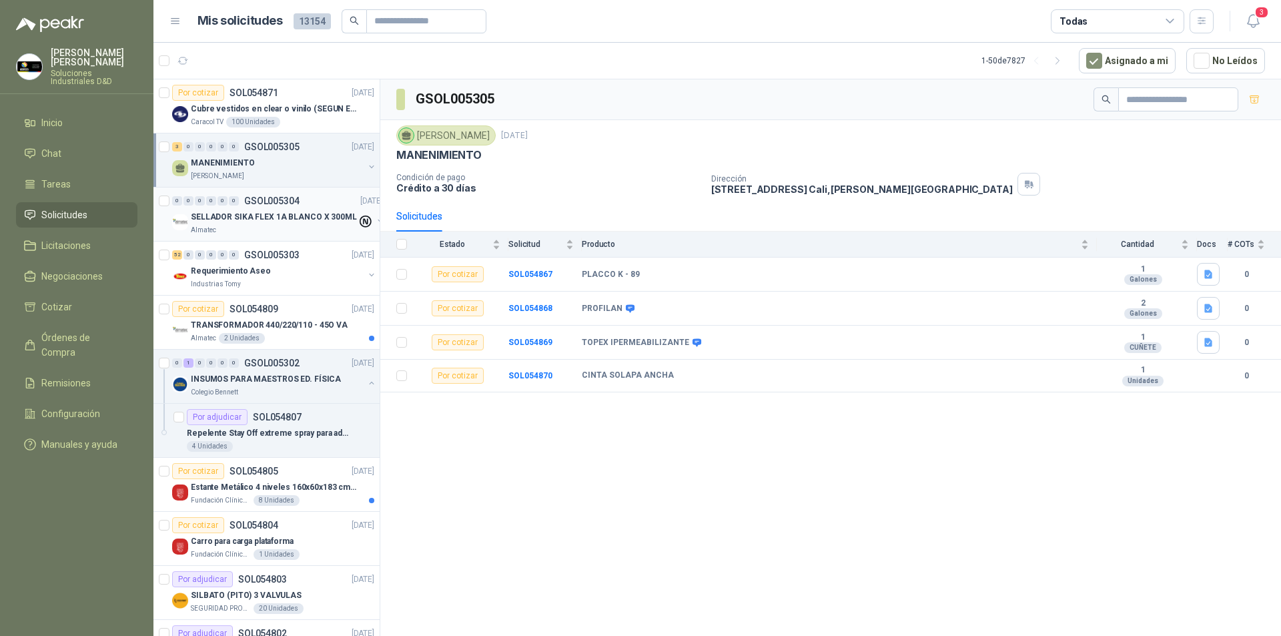
click at [246, 216] on p "SELLADOR SIKA FLEX 1A BLANCO X 300ML" at bounding box center [274, 217] width 166 height 13
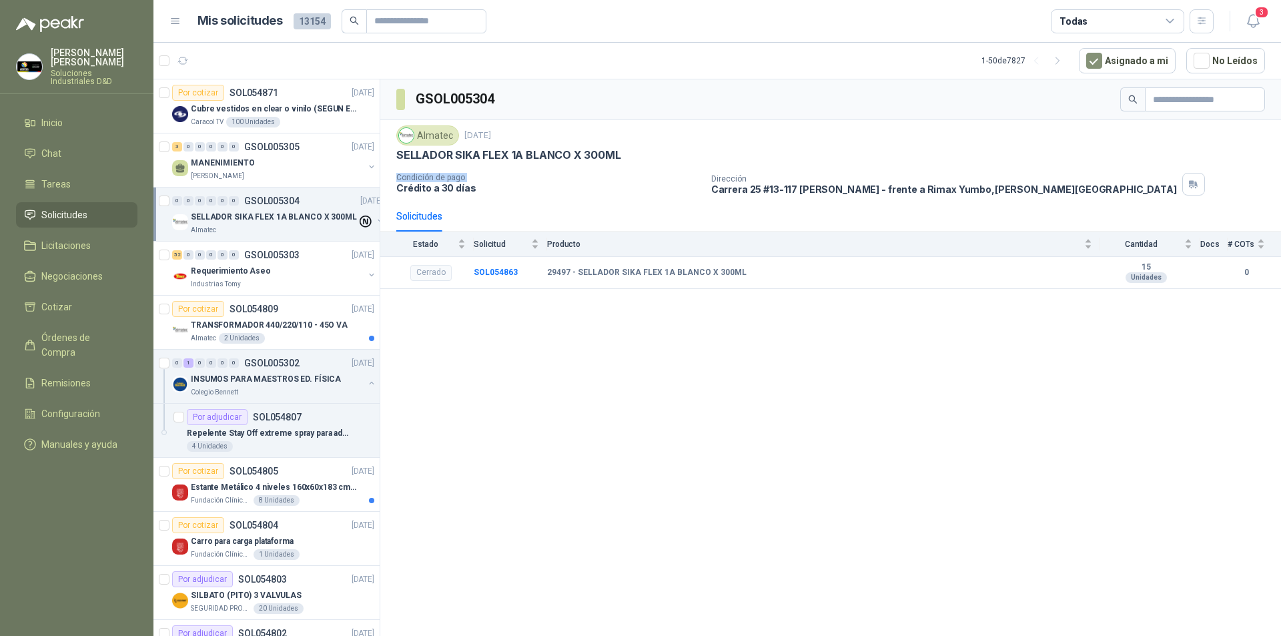
drag, startPoint x: 380, startPoint y: 180, endPoint x: 381, endPoint y: 200, distance: 20.0
click at [381, 200] on div "Almatec 4 sept, 2025 SELLADOR SIKA FLEX 1A BLANCO X 300ML Condición de pago Cré…" at bounding box center [830, 160] width 901 height 81
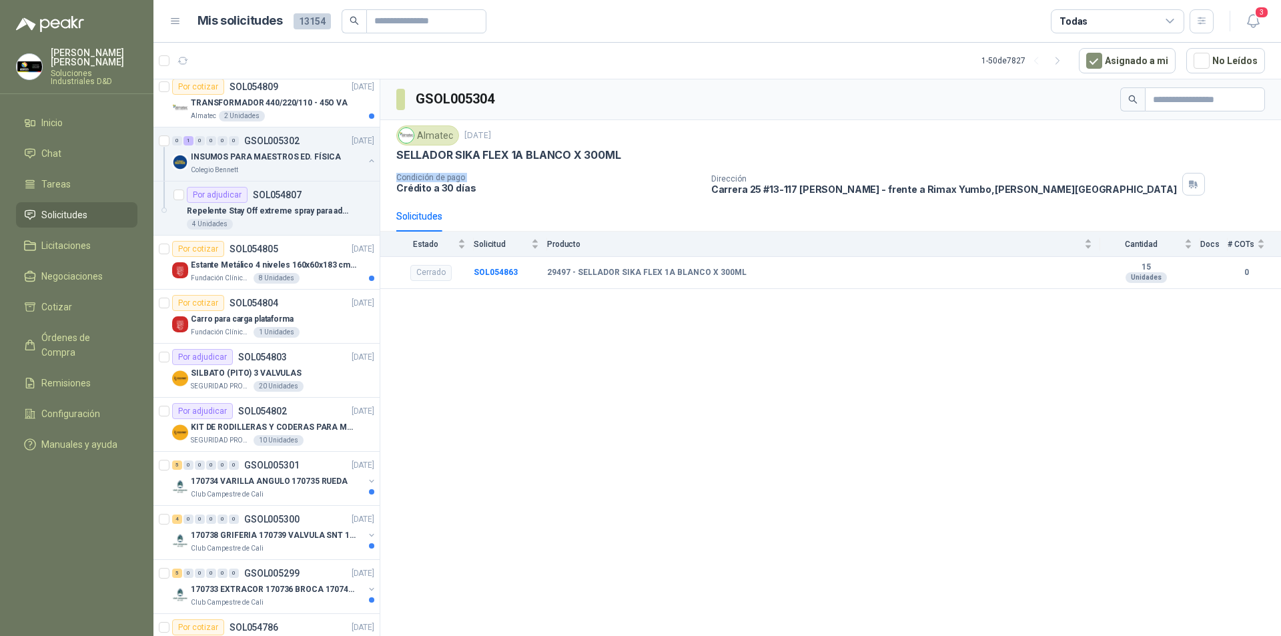
scroll to position [226, 0]
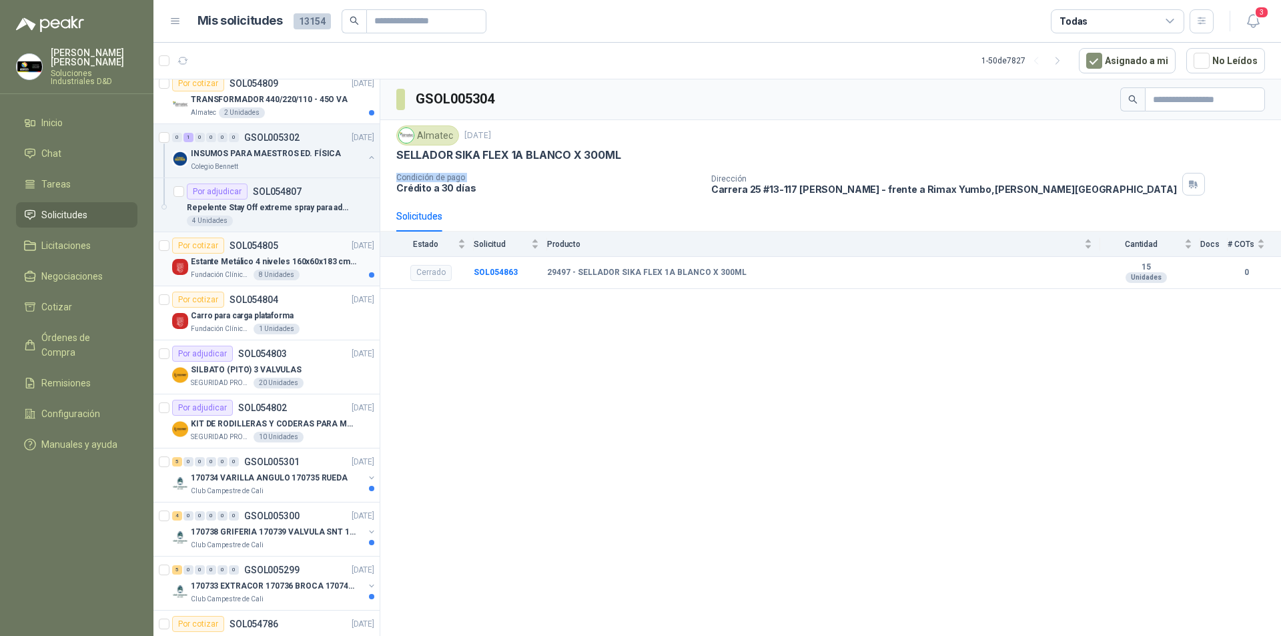
click at [274, 260] on p "Estante Metálico 4 niveles 160x60x183 cm Fixser" at bounding box center [274, 262] width 166 height 13
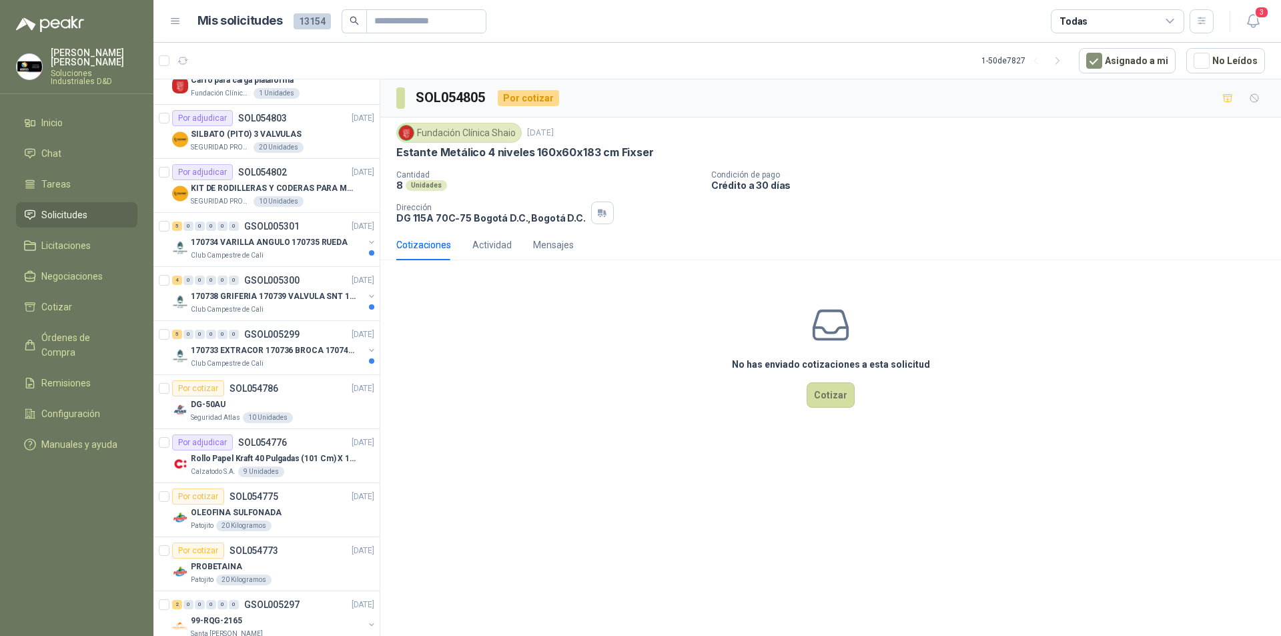
scroll to position [484, 0]
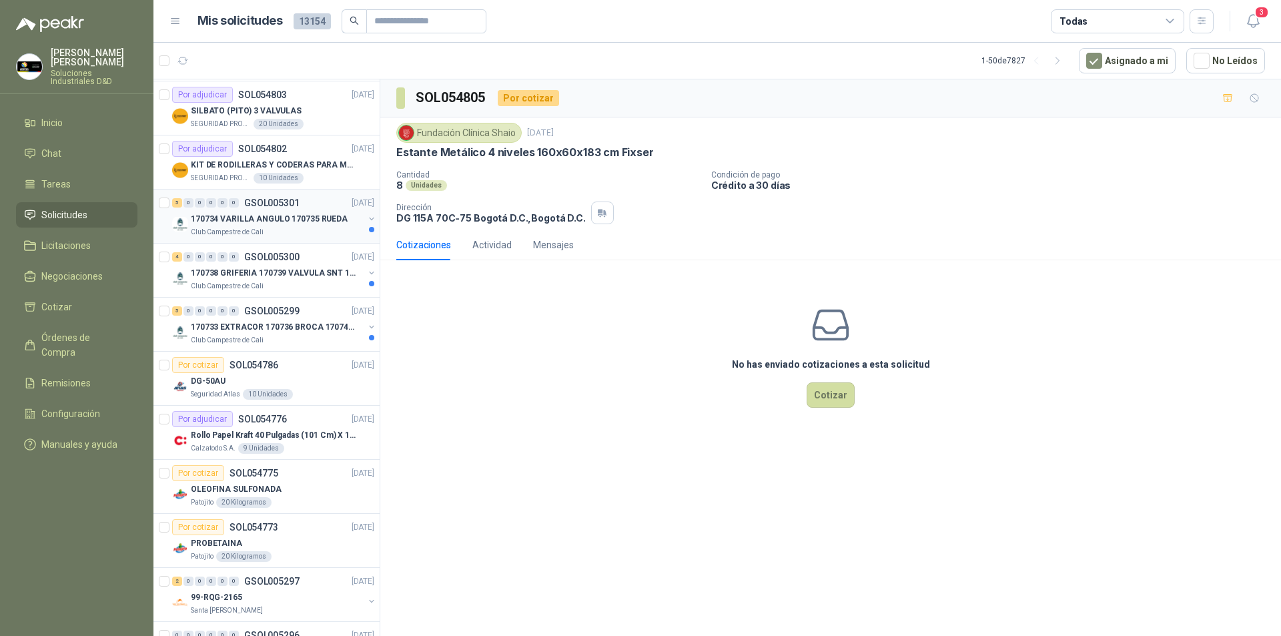
click at [281, 220] on p "170734 VARILLA ANGULO 170735 RUEDA" at bounding box center [269, 219] width 157 height 13
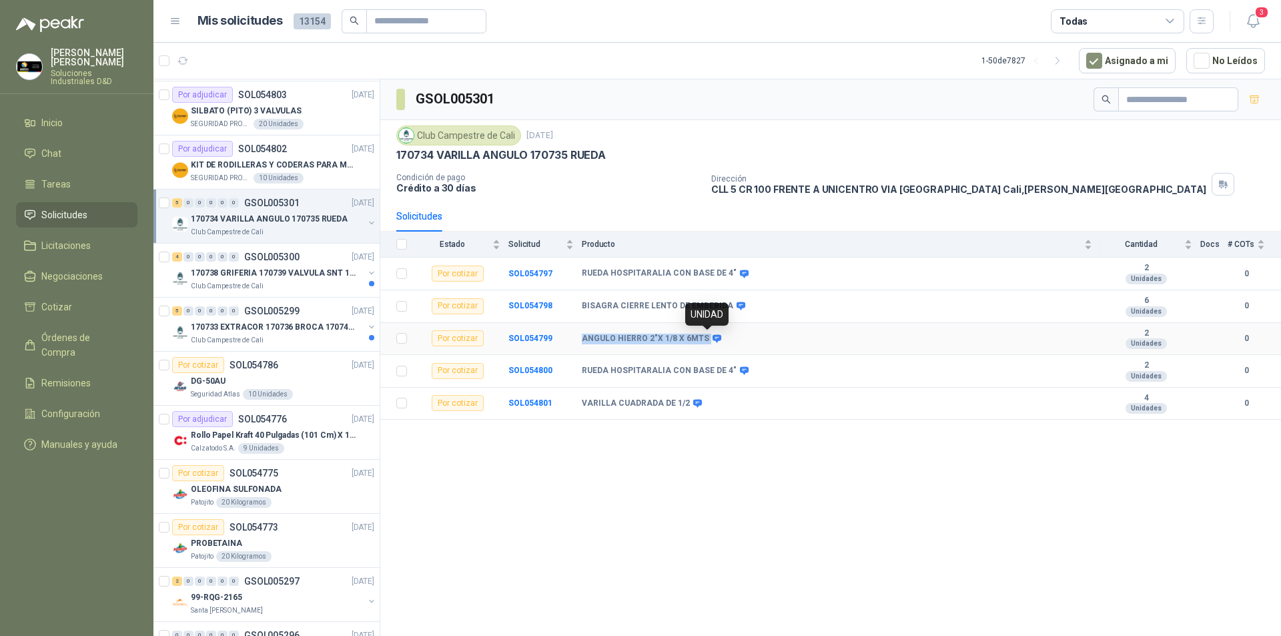
drag, startPoint x: 583, startPoint y: 338, endPoint x: 695, endPoint y: 338, distance: 112.8
click at [705, 338] on div "ANGULO HIERRO 2"X 1/8 X 6MTS" at bounding box center [650, 339] width 137 height 11
copy div "ANGULO HIERRO 2"X 1/8 X 6MTS"
drag, startPoint x: 582, startPoint y: 404, endPoint x: 689, endPoint y: 403, distance: 107.4
click at [689, 403] on div "VARILLA CUADRADA DE 1/2" at bounding box center [641, 403] width 118 height 11
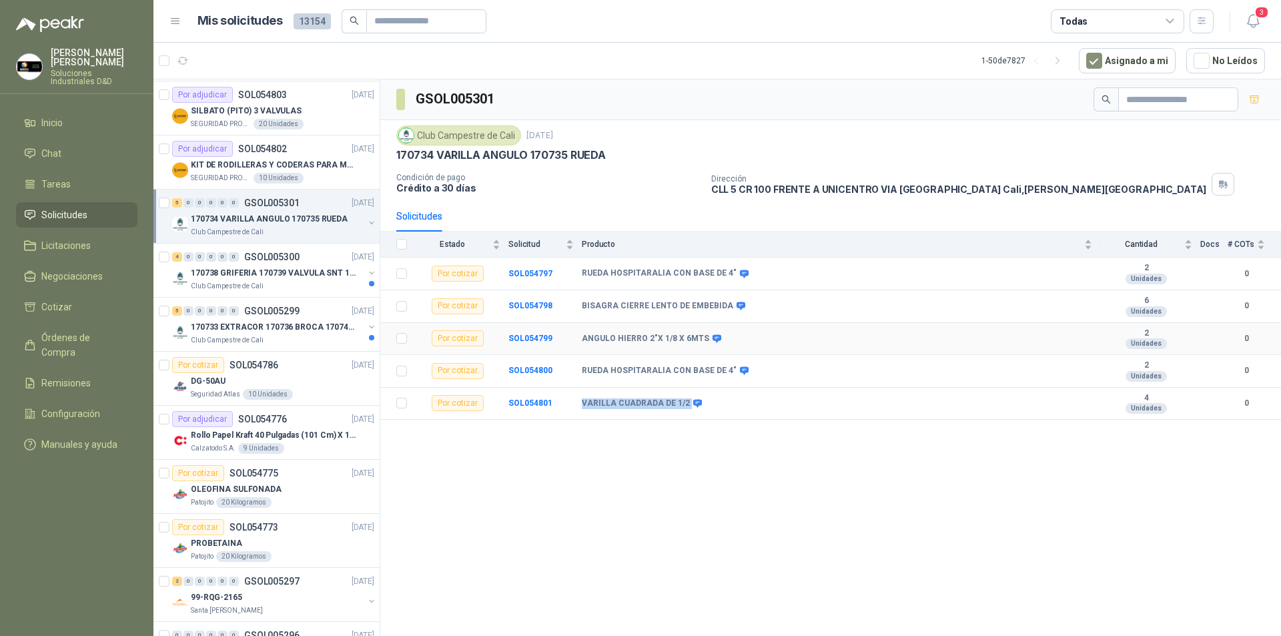
copy div "VARILLA CUADRADA DE 1/2"
click at [523, 278] on b "SOL054797" at bounding box center [531, 273] width 44 height 9
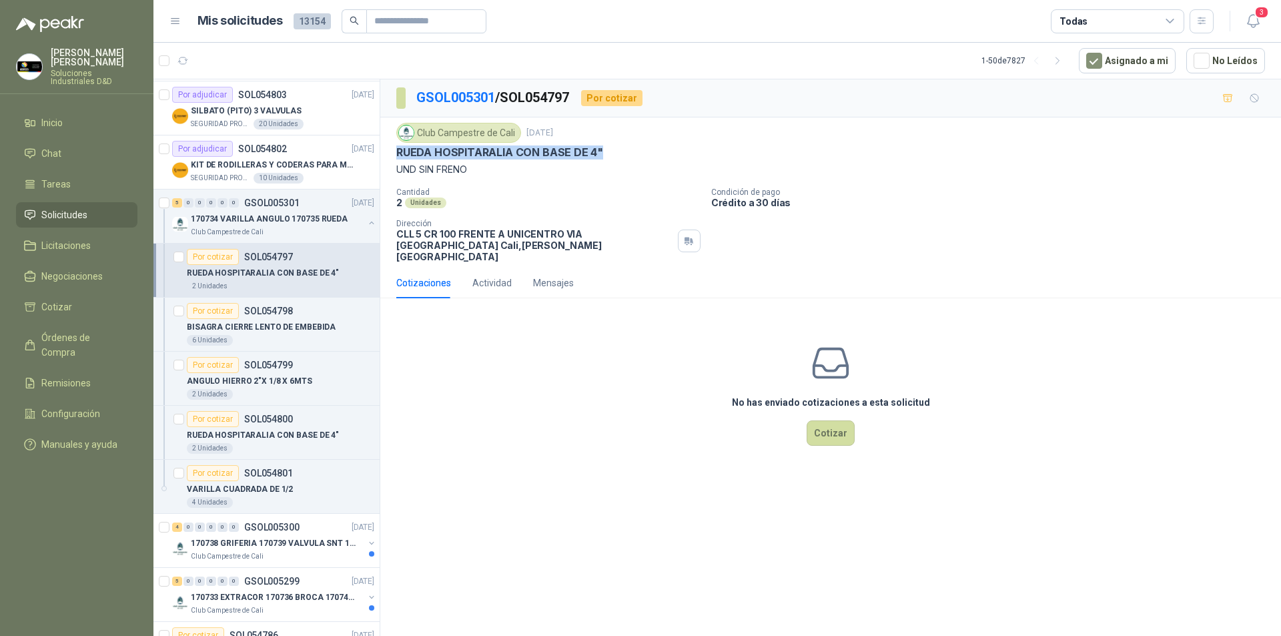
drag, startPoint x: 396, startPoint y: 153, endPoint x: 601, endPoint y: 151, distance: 204.9
click at [601, 151] on div "RUEDA HOSPITARALIA CON BASE DE 4"" at bounding box center [830, 152] width 869 height 14
copy p "RUEDA HOSPITARALIA CON BASE DE 4""
click at [274, 431] on p "RUEDA HOSPITARALIA CON BASE DE 4"" at bounding box center [263, 435] width 152 height 13
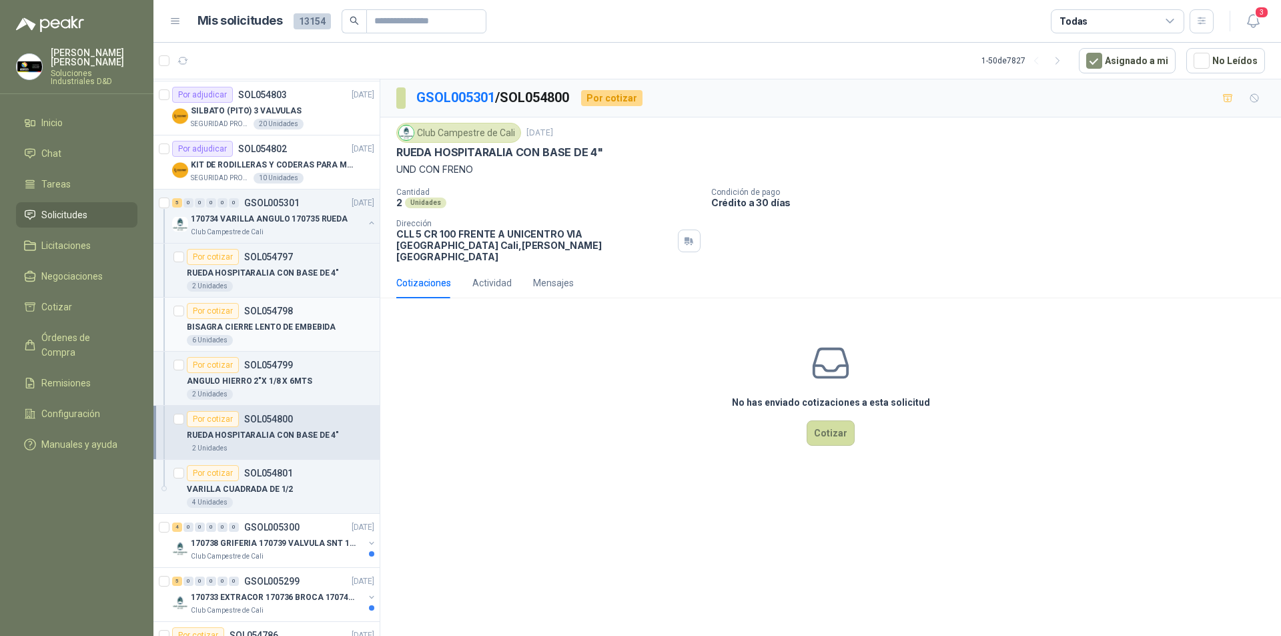
click at [282, 320] on div "BISAGRA CIERRE LENTO DE EMBEBIDA" at bounding box center [281, 327] width 188 height 16
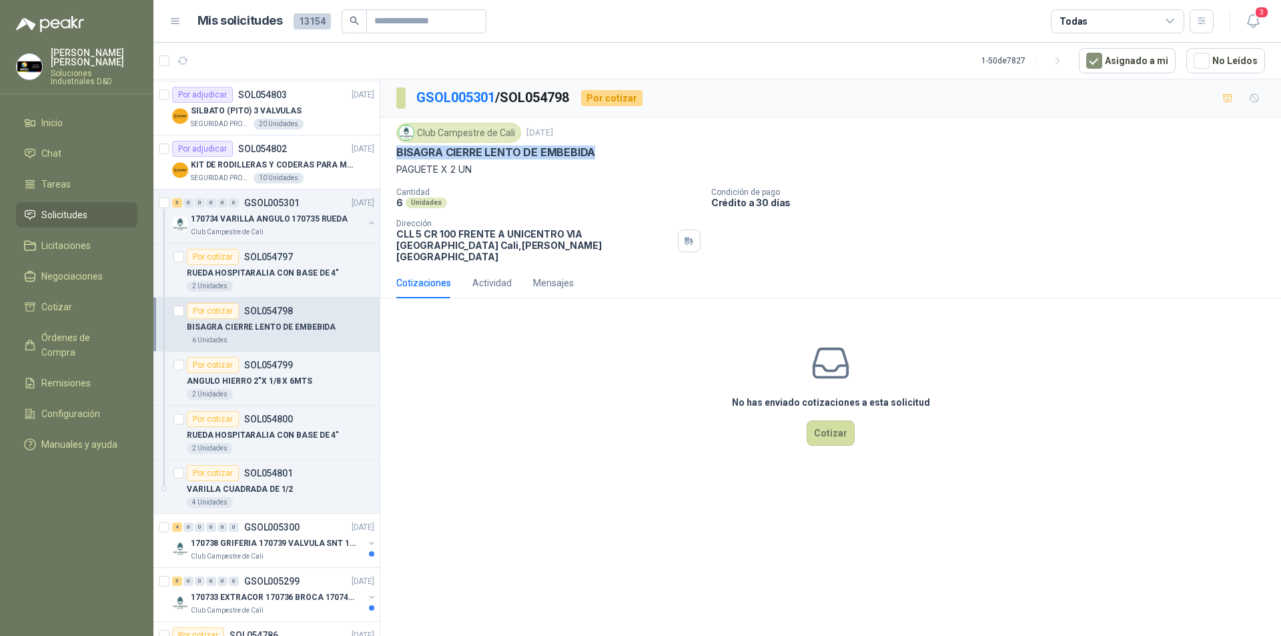
drag, startPoint x: 398, startPoint y: 151, endPoint x: 593, endPoint y: 153, distance: 194.2
click at [593, 153] on p "BISAGRA CIERRE LENTO DE EMBEBIDA" at bounding box center [495, 152] width 199 height 14
copy p "BISAGRA CIERRE LENTO DE EMBEBIDA"
click at [66, 208] on span "Solicitudes" at bounding box center [64, 215] width 46 height 15
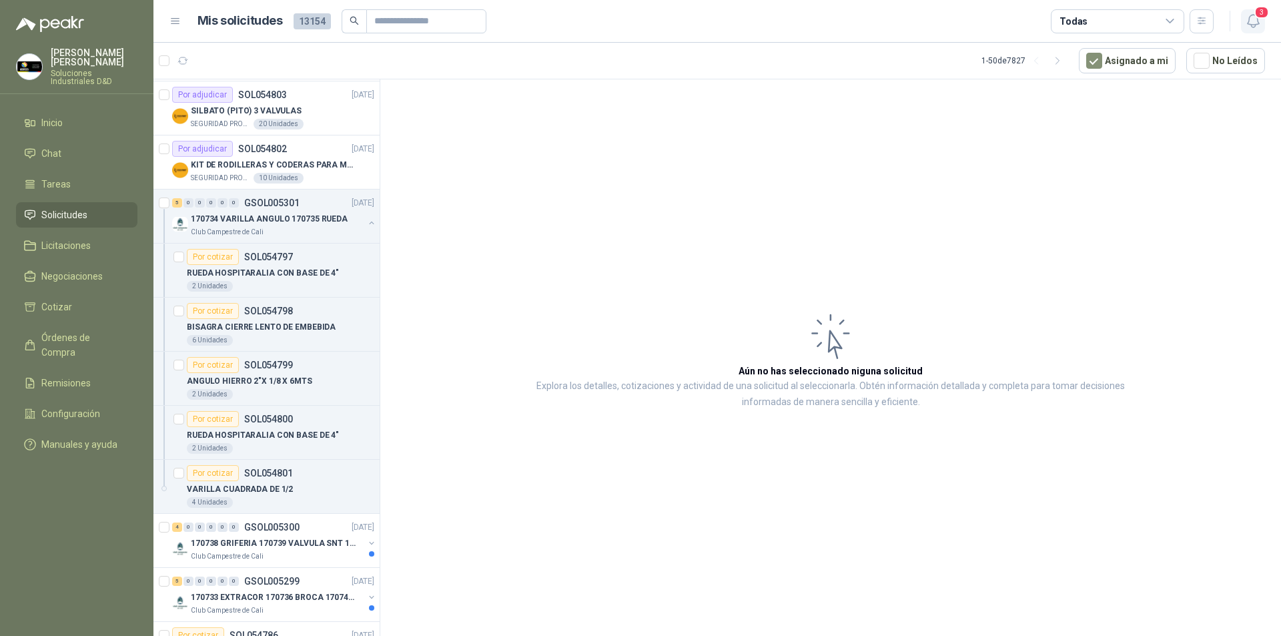
click at [1254, 25] on icon "button" at bounding box center [1253, 21] width 17 height 17
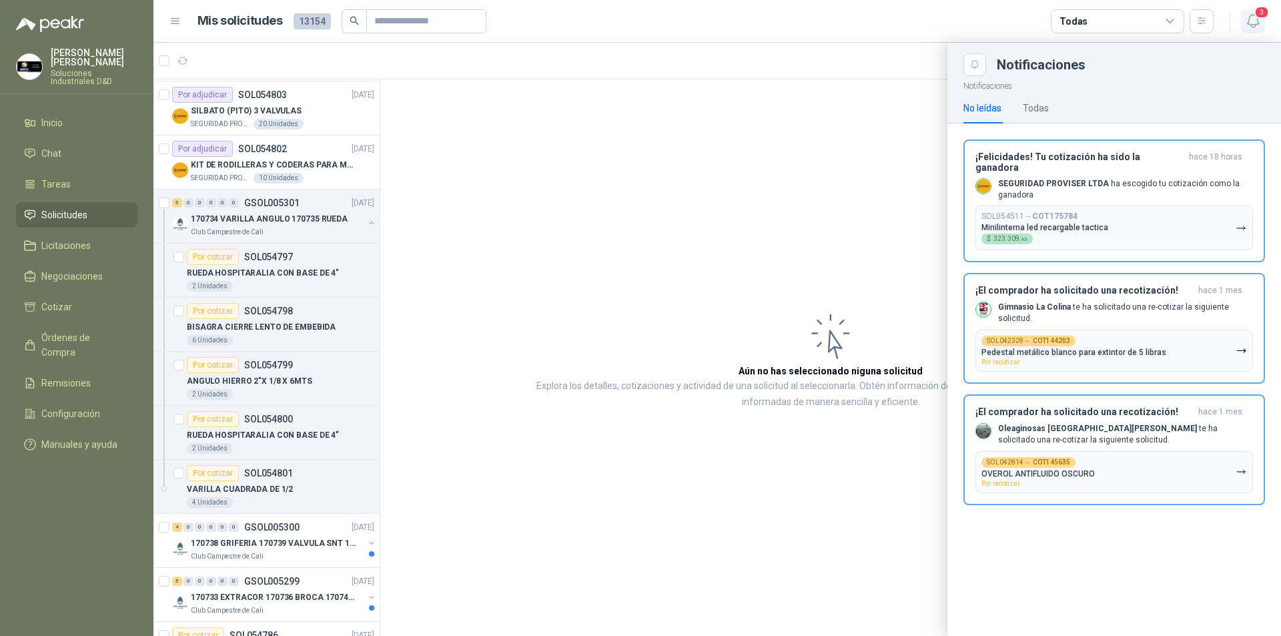
click at [1254, 25] on icon "button" at bounding box center [1253, 21] width 17 height 17
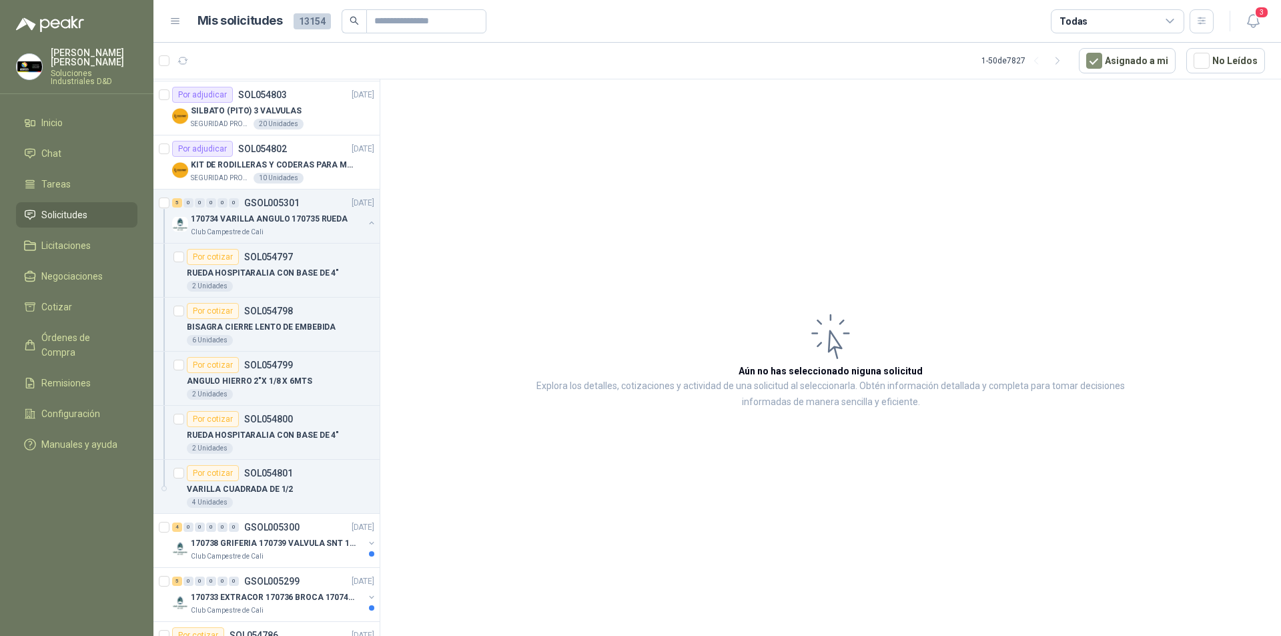
click at [73, 208] on span "Solicitudes" at bounding box center [64, 215] width 46 height 15
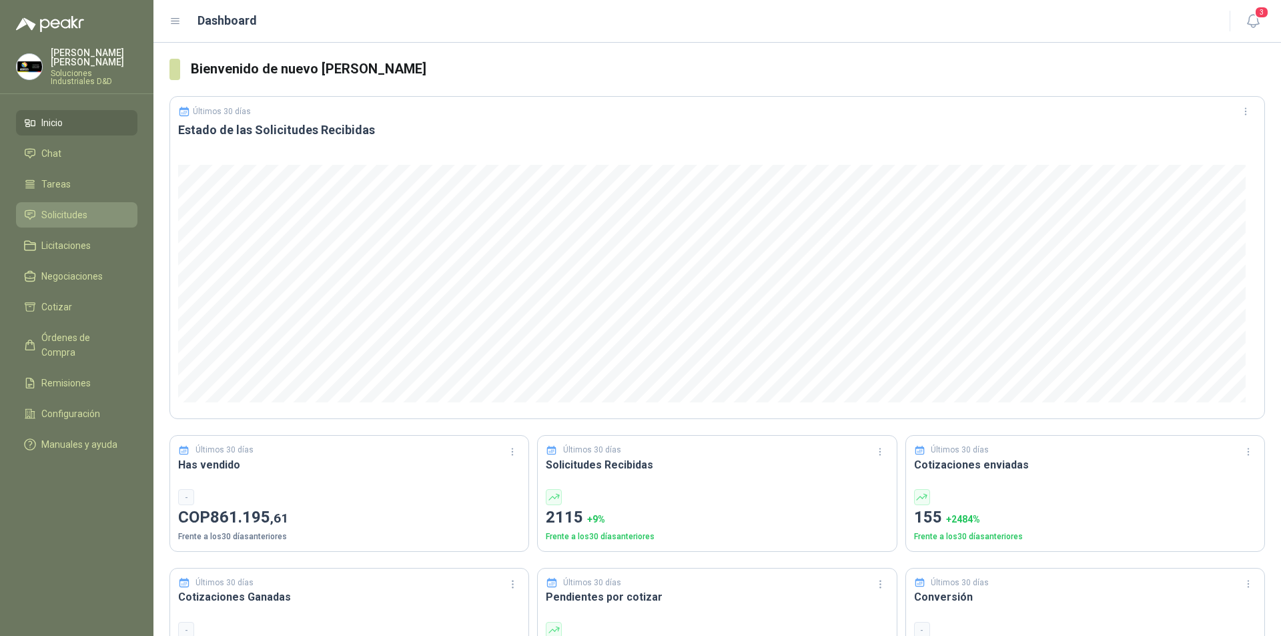
click at [58, 210] on span "Solicitudes" at bounding box center [64, 215] width 46 height 15
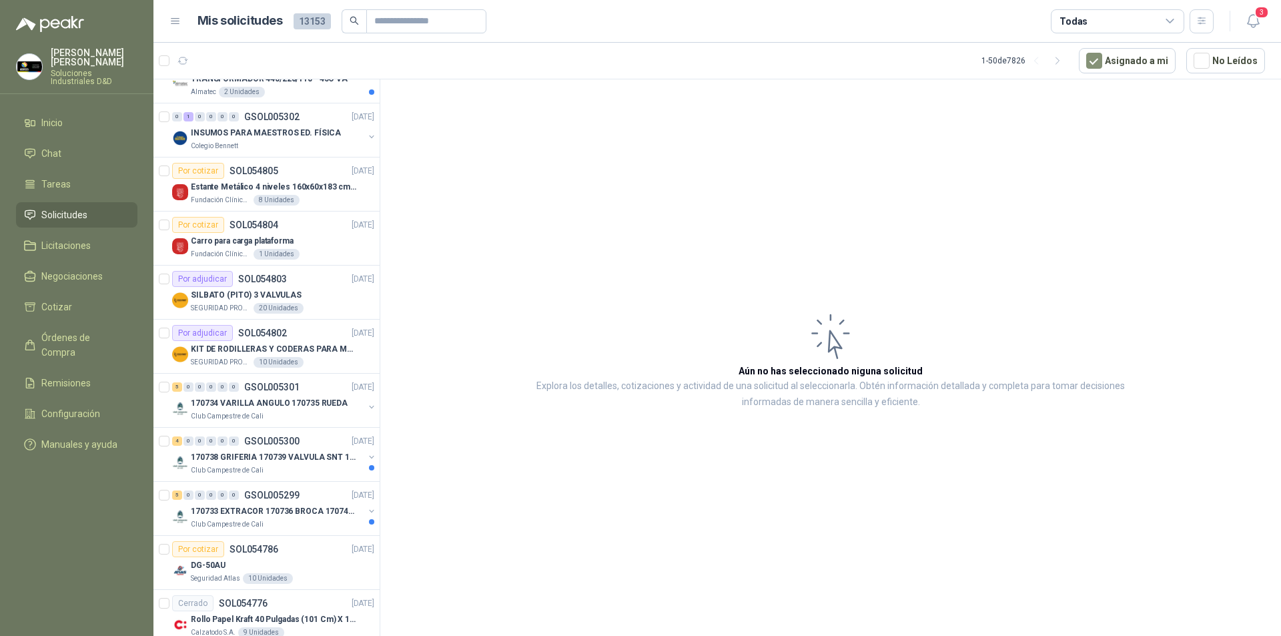
scroll to position [310, 0]
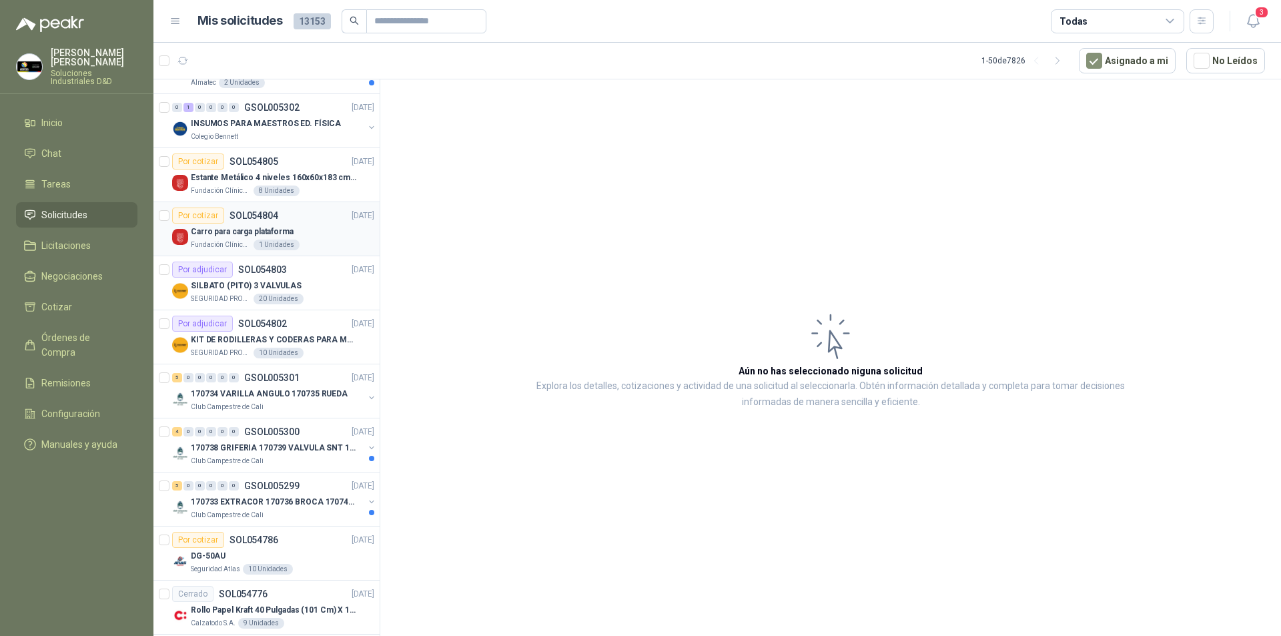
click at [224, 234] on p "Carro para carga plataforma" at bounding box center [242, 232] width 103 height 13
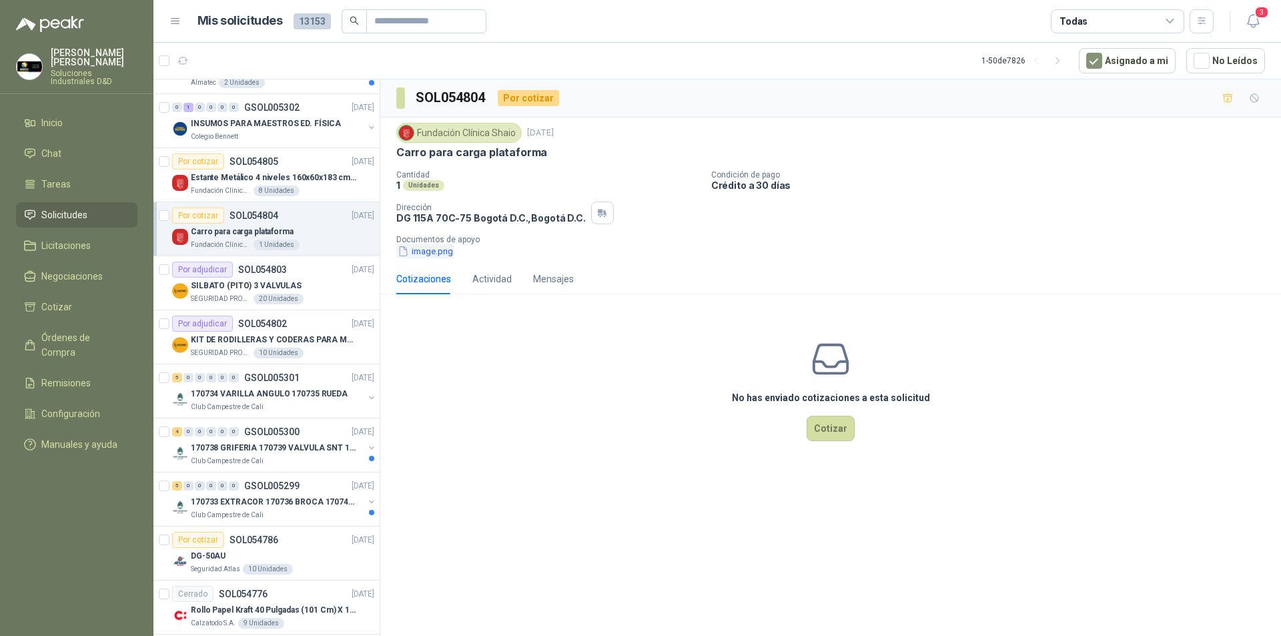
click at [430, 251] on button "image.png" at bounding box center [425, 251] width 58 height 14
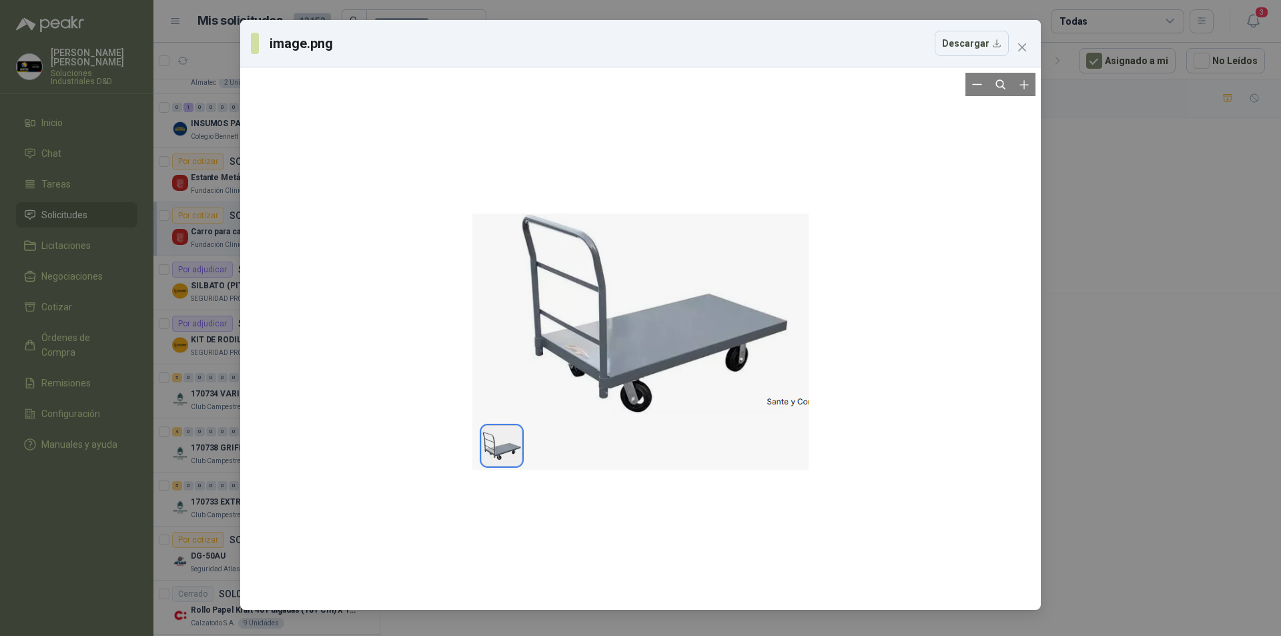
drag, startPoint x: 617, startPoint y: 320, endPoint x: 566, endPoint y: 350, distance: 58.6
click at [566, 350] on div at bounding box center [640, 339] width 336 height 532
click at [1022, 48] on icon "close" at bounding box center [1022, 47] width 8 height 8
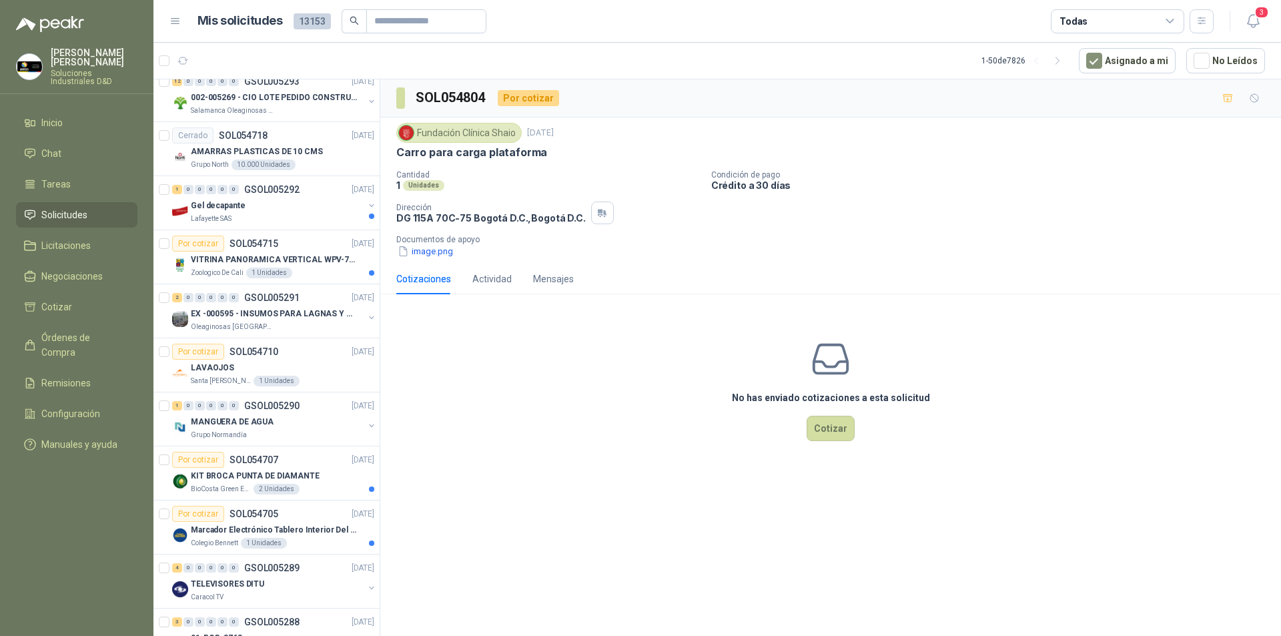
scroll to position [1208, 0]
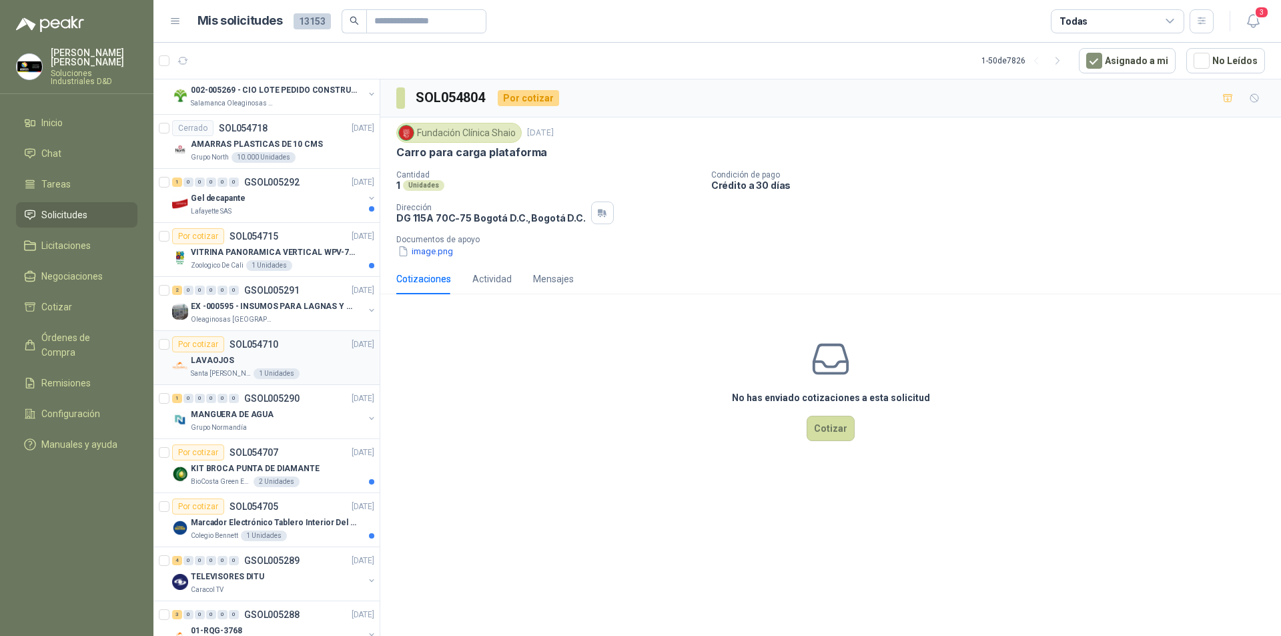
click at [203, 352] on div "Por cotizar" at bounding box center [198, 344] width 52 height 16
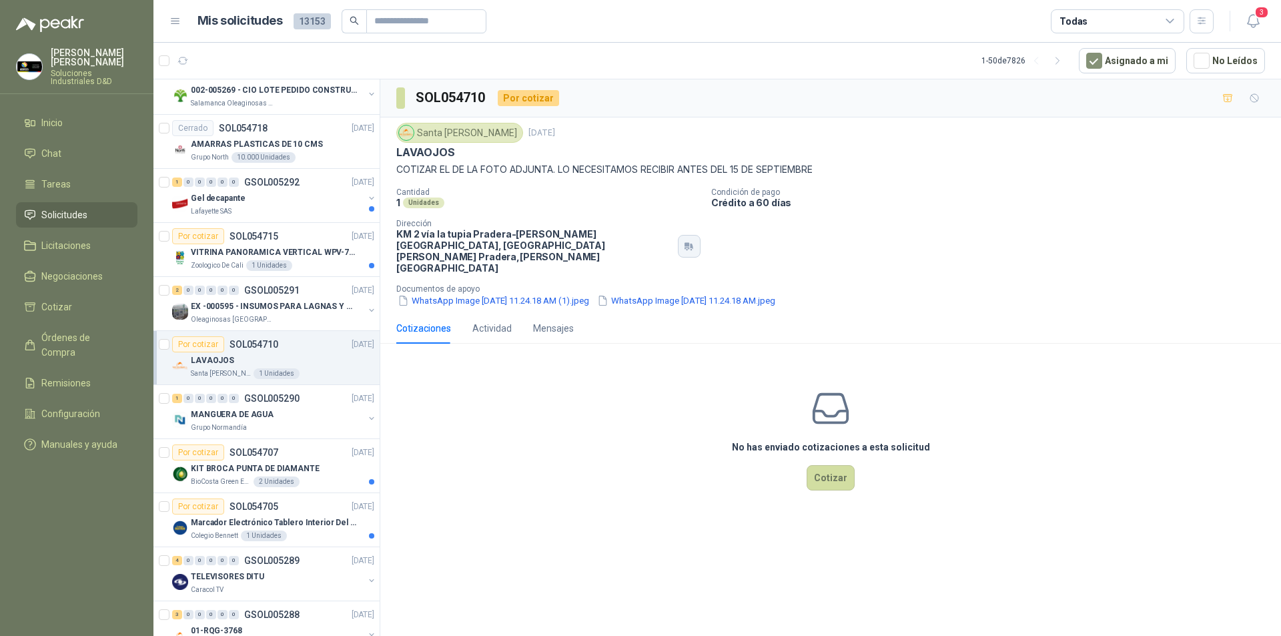
click at [693, 244] on icon "button" at bounding box center [692, 246] width 3 height 5
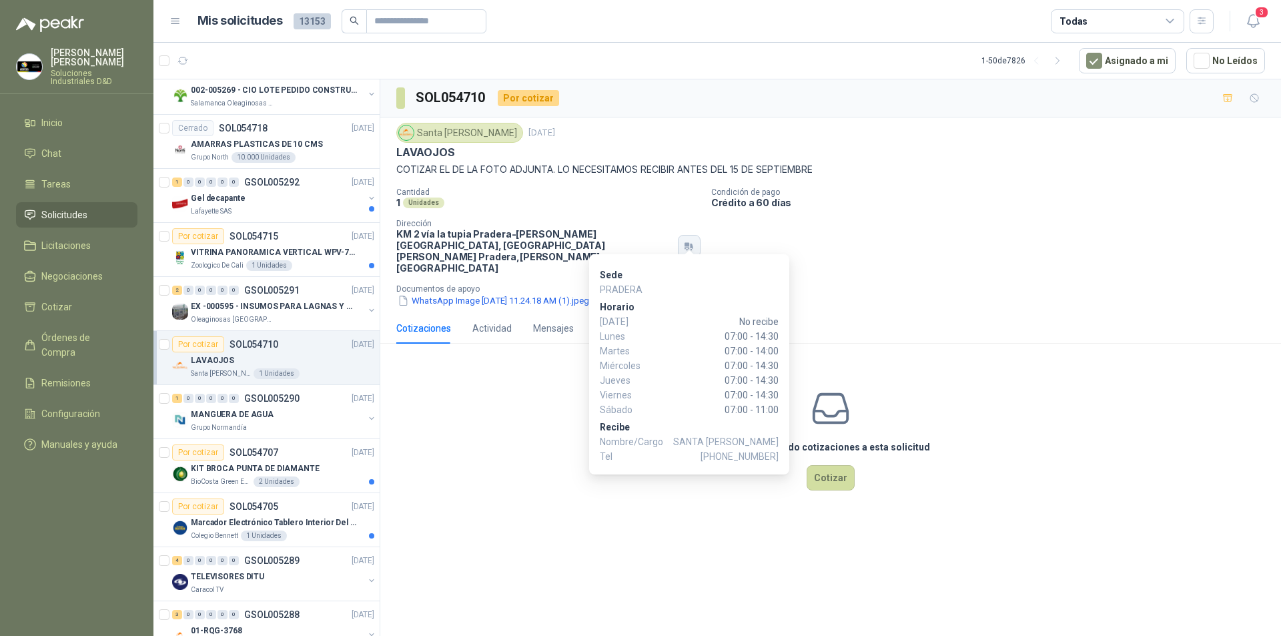
click at [693, 244] on button "button" at bounding box center [689, 246] width 23 height 23
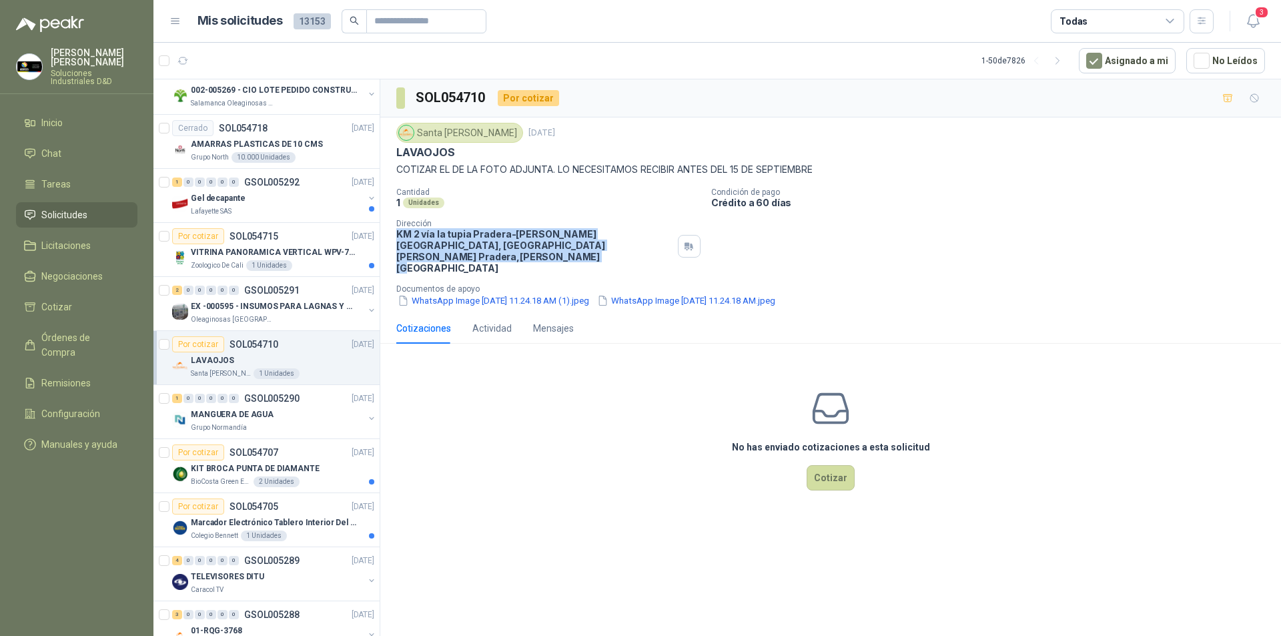
drag, startPoint x: 396, startPoint y: 234, endPoint x: 521, endPoint y: 244, distance: 124.5
click at [521, 244] on p "KM 2 vía la tupia Pradera-[PERSON_NAME][GEOGRAPHIC_DATA], [GEOGRAPHIC_DATA][PER…" at bounding box center [534, 250] width 276 height 45
copy p "KM 2 vía la tupia Pradera-[PERSON_NAME][GEOGRAPHIC_DATA], [GEOGRAPHIC_DATA][PER…"
click at [264, 418] on p "MANGUERA DE AGUA" at bounding box center [232, 414] width 83 height 13
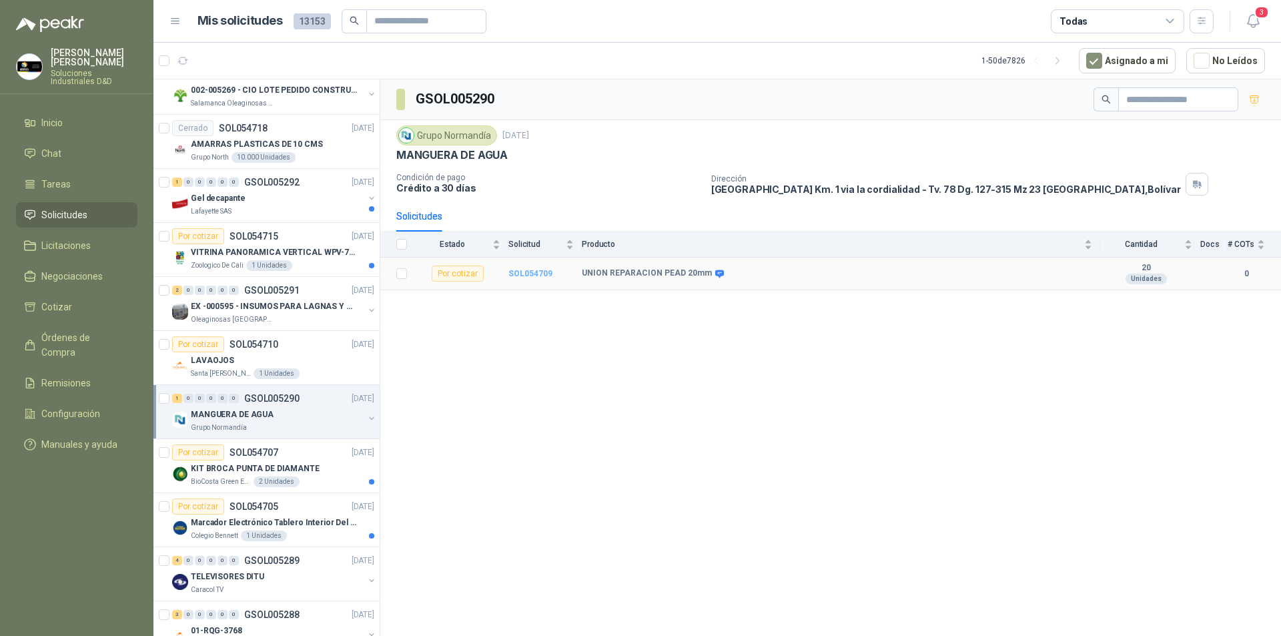
click at [538, 274] on b "SOL054709" at bounding box center [531, 273] width 44 height 9
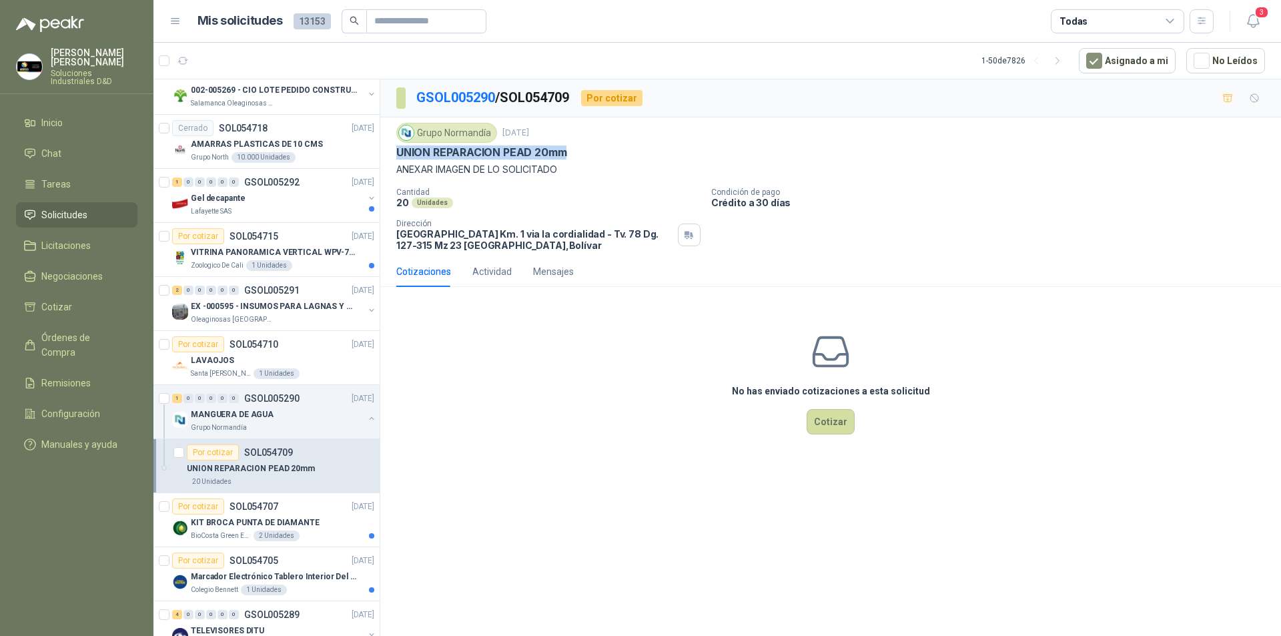
drag, startPoint x: 397, startPoint y: 150, endPoint x: 579, endPoint y: 148, distance: 182.2
click at [579, 148] on div "Grupo [PERSON_NAME] [DATE] UNION REPARACION PEAD 20mm ANEXAR IMAGEN DE LO SOLIC…" at bounding box center [830, 186] width 901 height 139
copy p "UNION REPARACION PEAD 20mm"
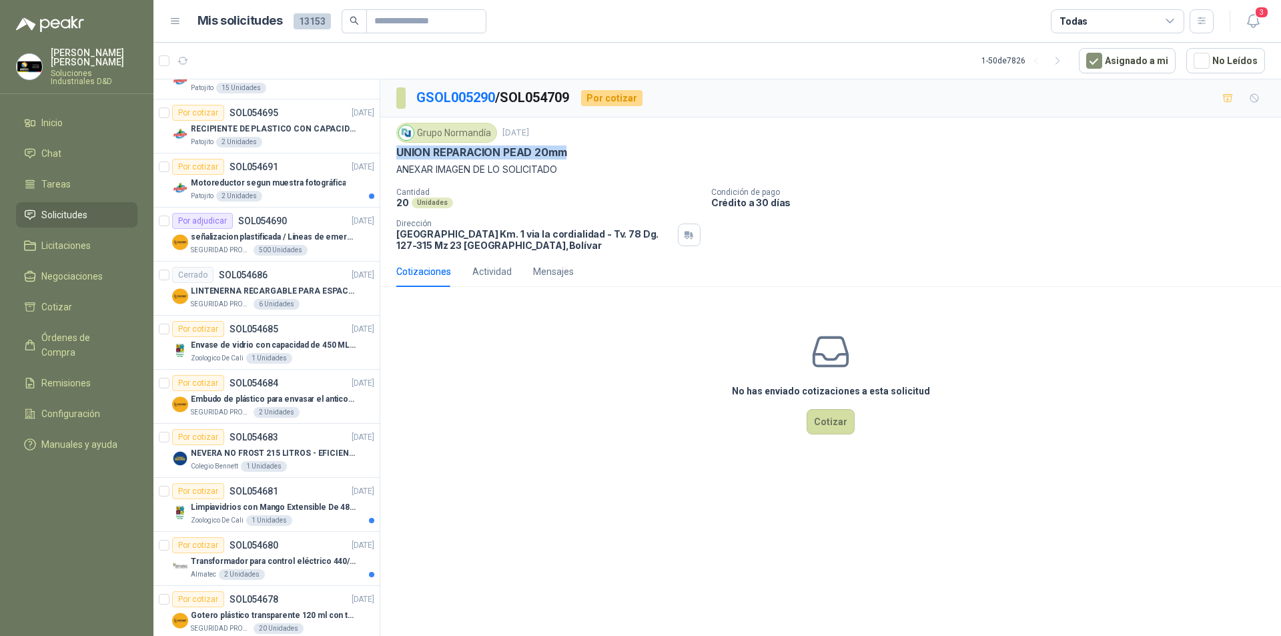
scroll to position [1875, 0]
click at [274, 342] on p "Envase de vidrio con capacidad de 450 ML – 9X8X8 CM Caja x 12 unidades" at bounding box center [274, 342] width 166 height 13
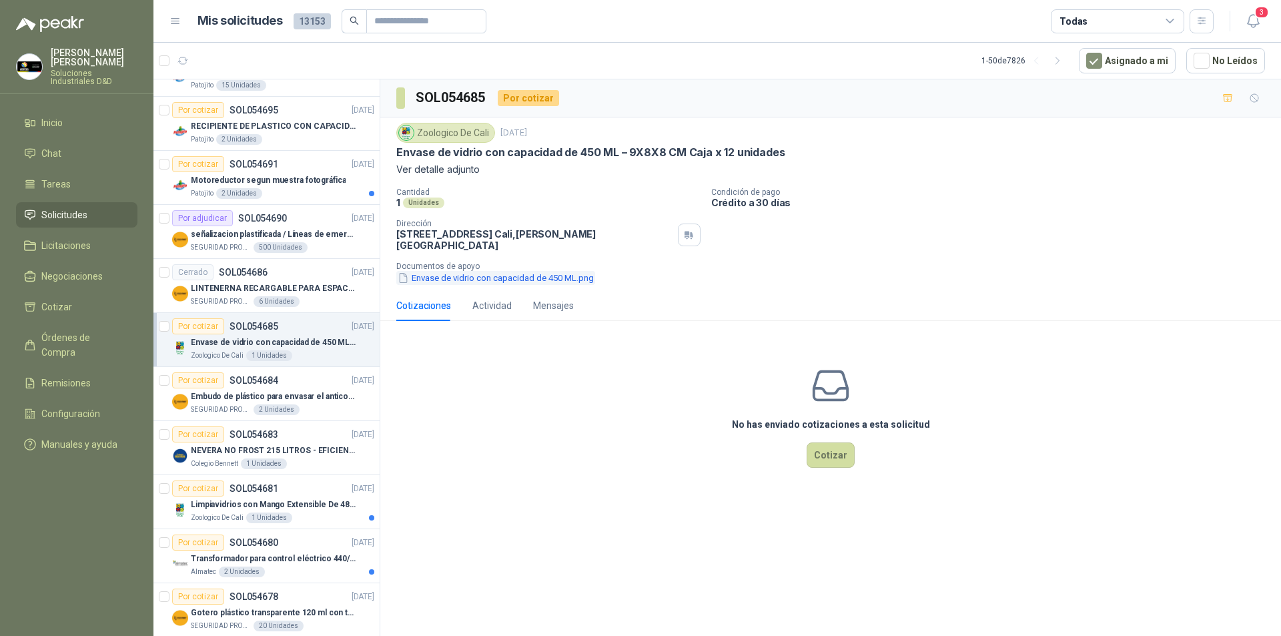
click at [482, 271] on button "Envase de vidrio con capacidad de 450 ML.png" at bounding box center [495, 278] width 199 height 14
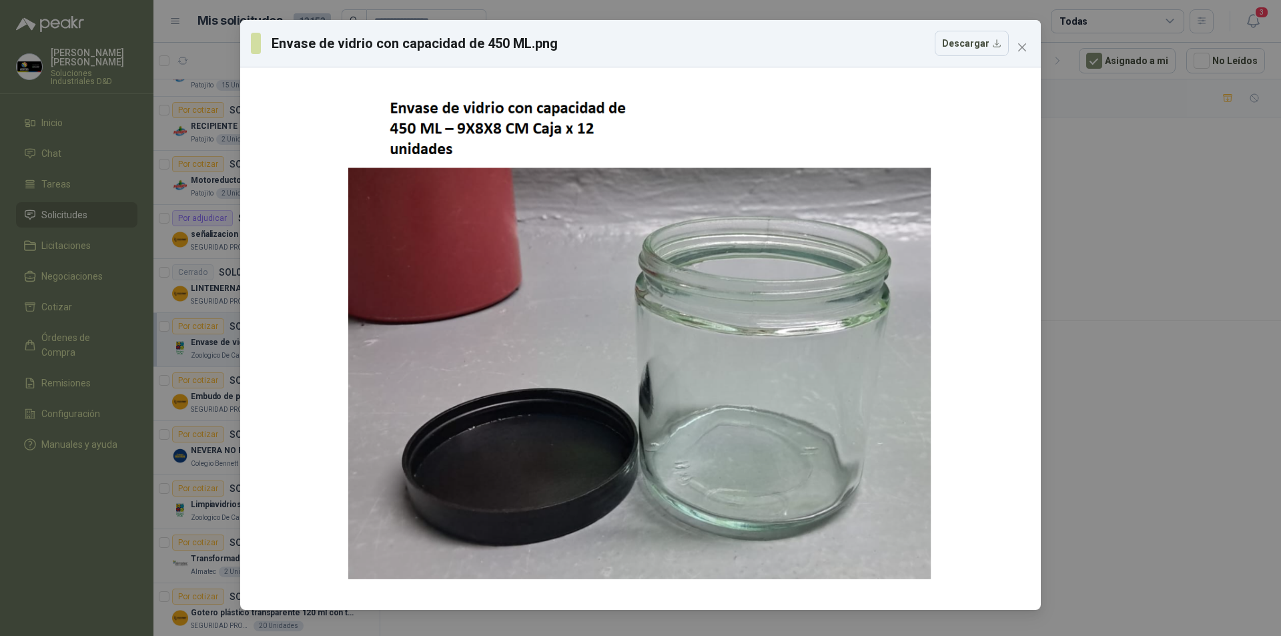
click at [1018, 49] on icon "close" at bounding box center [1022, 47] width 11 height 11
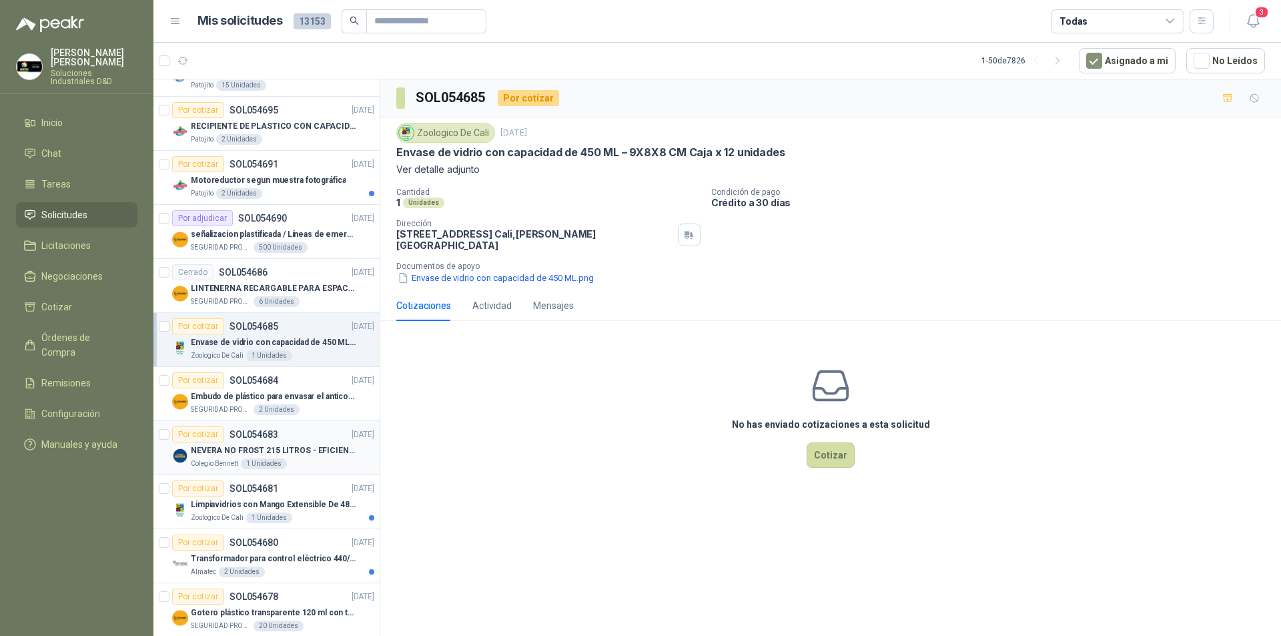
click at [306, 453] on p "NEVERA NO FROST 215 LITROS - EFICIENCIA ENERGETICA A" at bounding box center [274, 450] width 166 height 13
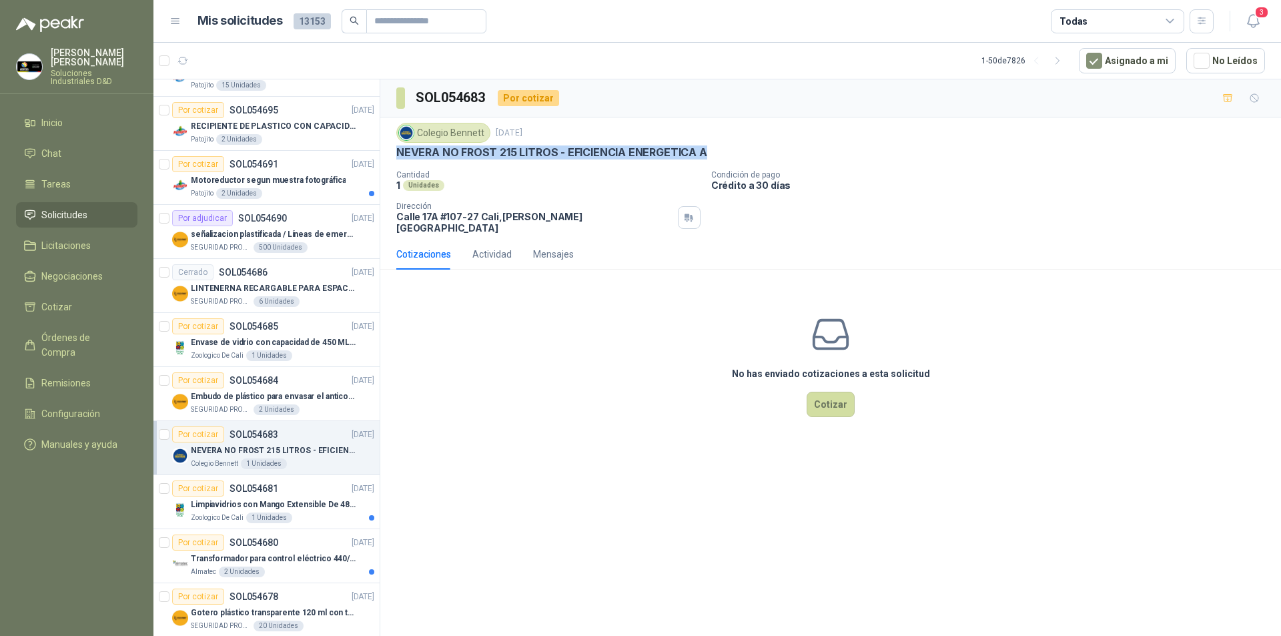
drag, startPoint x: 396, startPoint y: 155, endPoint x: 709, endPoint y: 151, distance: 313.0
click at [709, 151] on div "NEVERA NO FROST 215 LITROS - EFICIENCIA ENERGETICA A" at bounding box center [830, 152] width 869 height 14
copy p "NEVERA NO FROST 215 LITROS - EFICIENCIA ENERGETICA A"
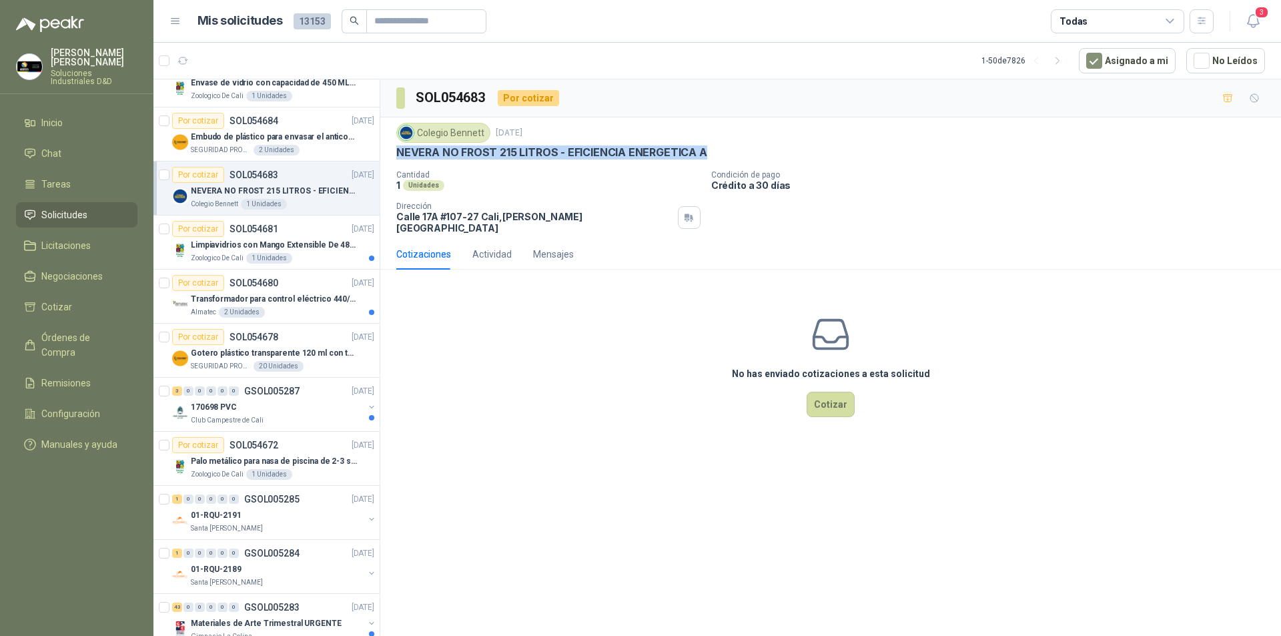
scroll to position [2137, 0]
click at [298, 241] on p "Limpiavidrios con Mango Extensible De 48 a 78 cm" at bounding box center [274, 242] width 166 height 13
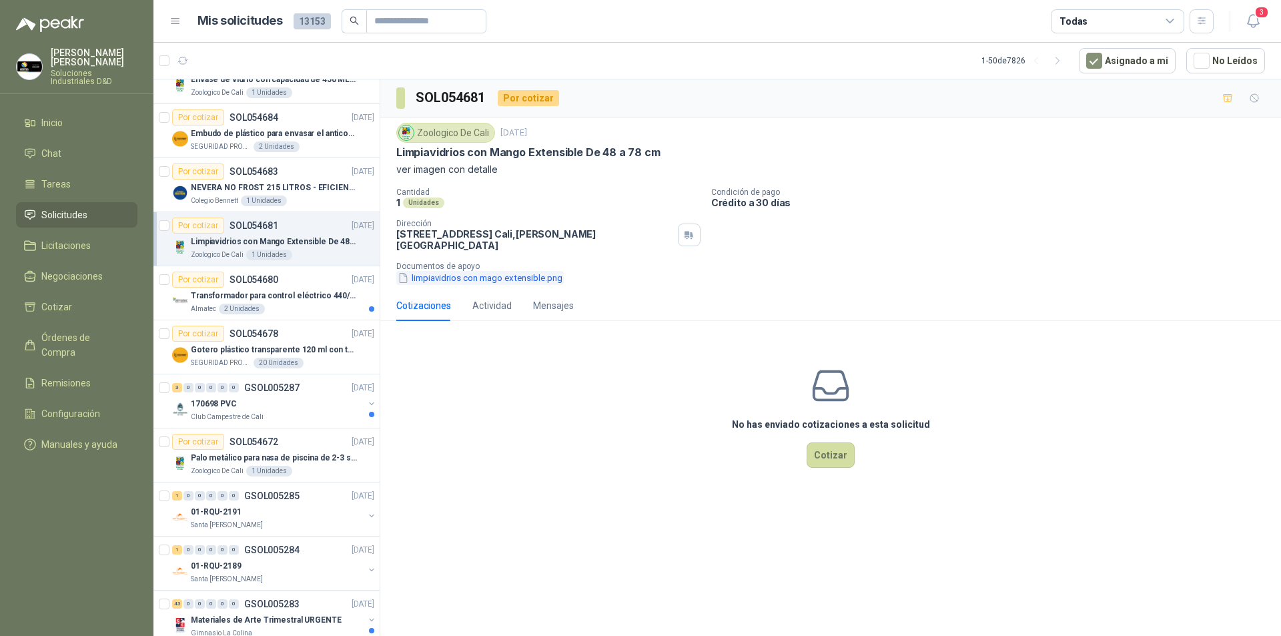
click at [439, 272] on button "limpiavidrios con mago extensible.png" at bounding box center [480, 278] width 168 height 14
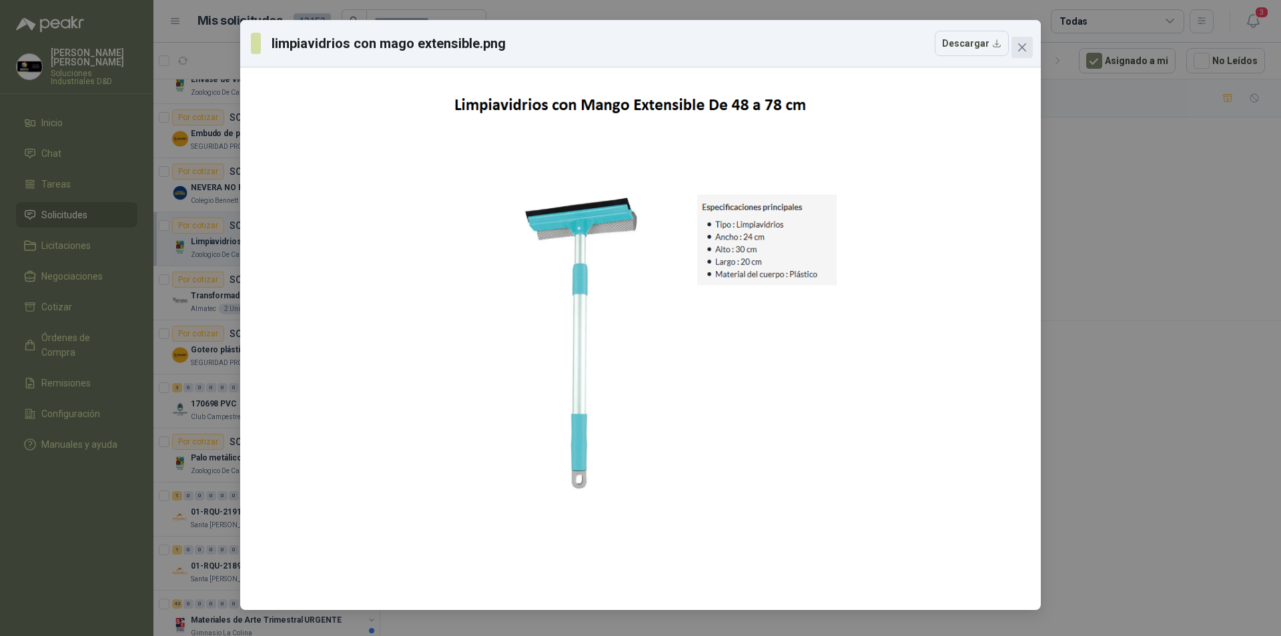
click at [1022, 49] on icon "close" at bounding box center [1022, 47] width 11 height 11
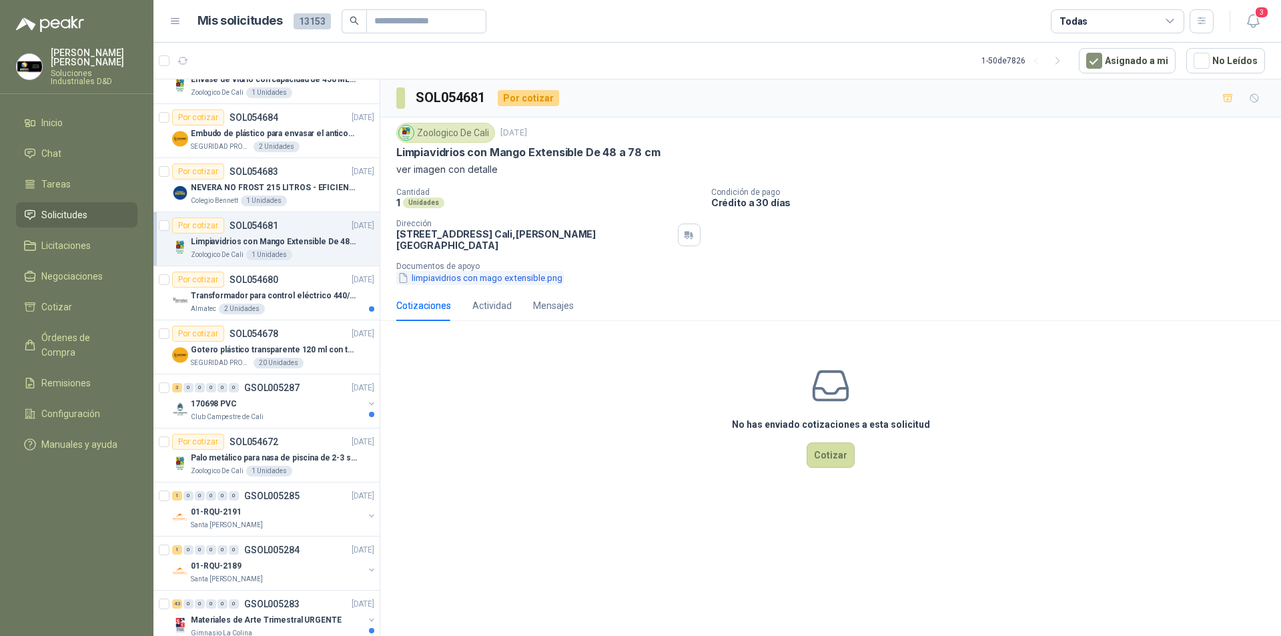
click at [464, 271] on button "limpiavidrios con mago extensible.png" at bounding box center [480, 278] width 168 height 14
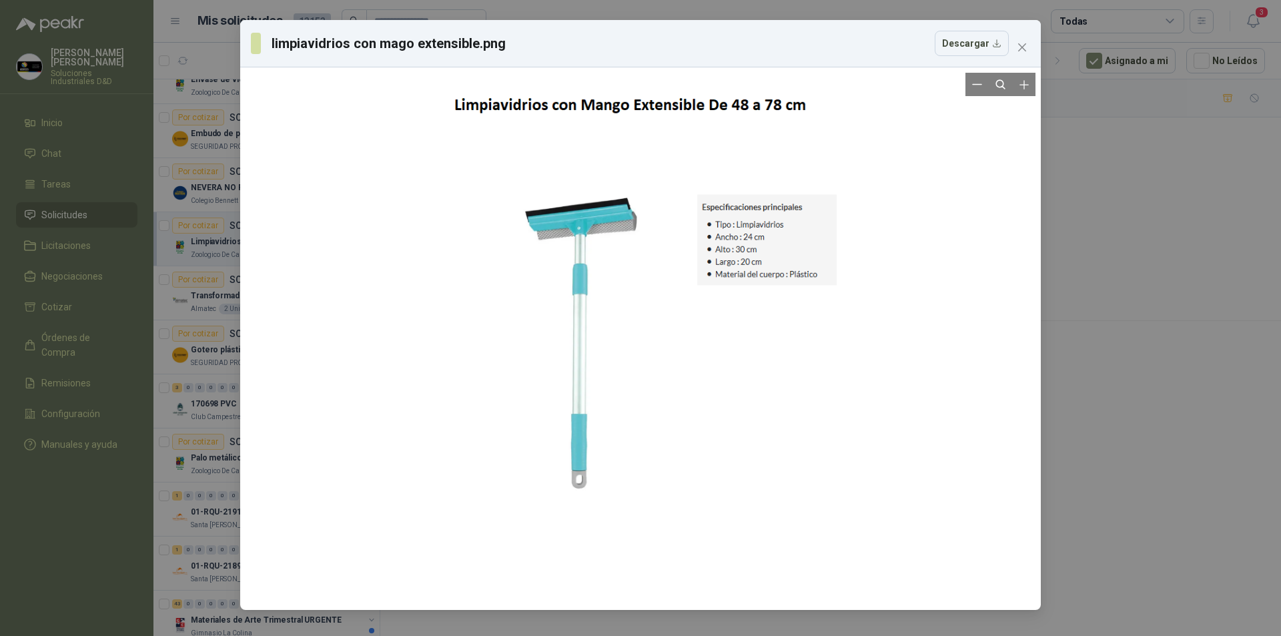
click at [567, 272] on div at bounding box center [641, 339] width 426 height 532
click at [1024, 48] on icon "close" at bounding box center [1022, 47] width 8 height 8
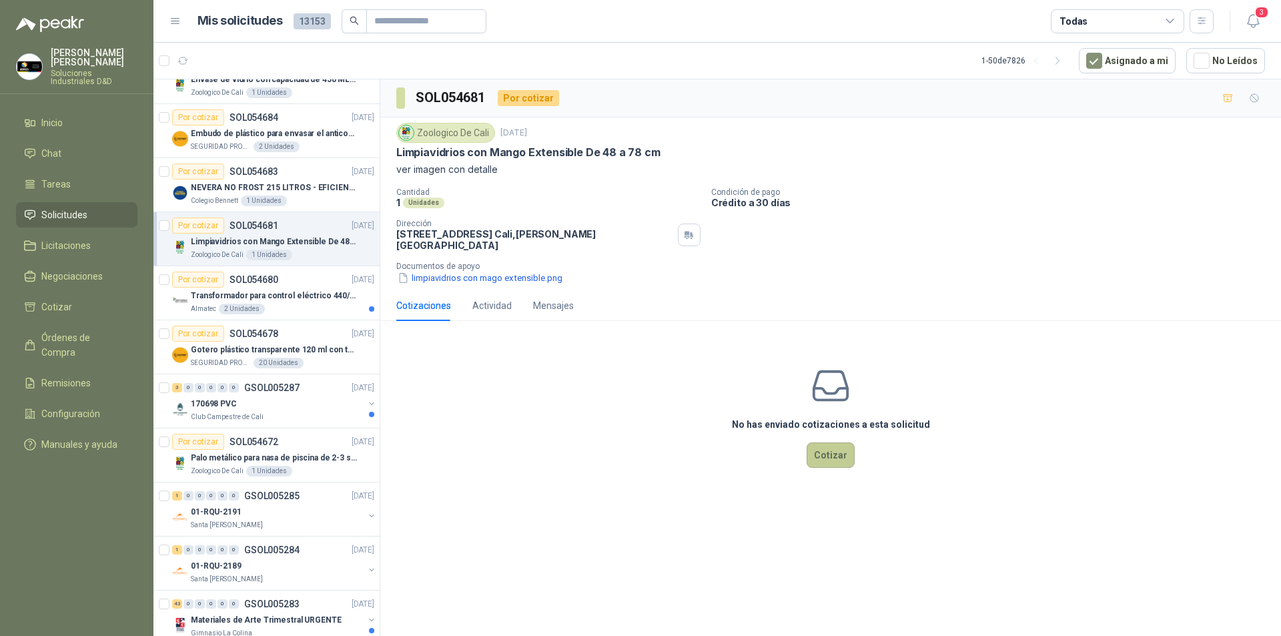
click at [826, 447] on button "Cotizar" at bounding box center [831, 454] width 48 height 25
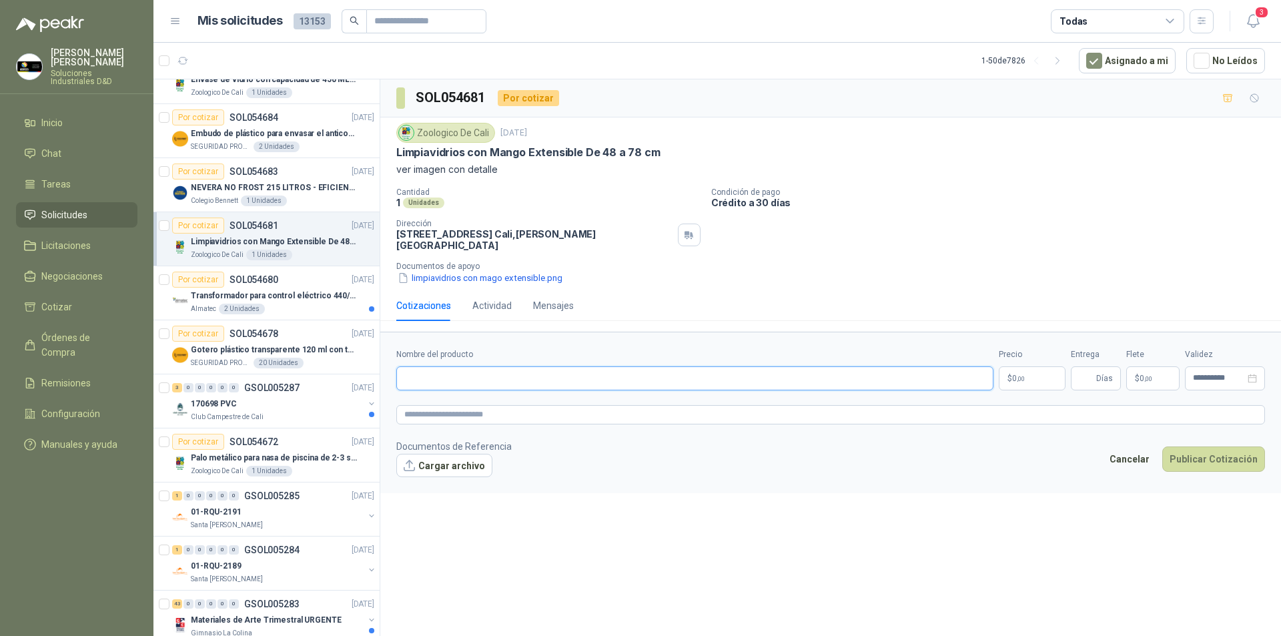
click at [444, 372] on input "Nombre del producto" at bounding box center [694, 378] width 597 height 24
drag, startPoint x: 535, startPoint y: 372, endPoint x: 417, endPoint y: 354, distance: 118.9
click at [418, 354] on div "**********" at bounding box center [694, 369] width 597 height 42
type input "**********"
click at [440, 409] on textarea at bounding box center [830, 414] width 869 height 19
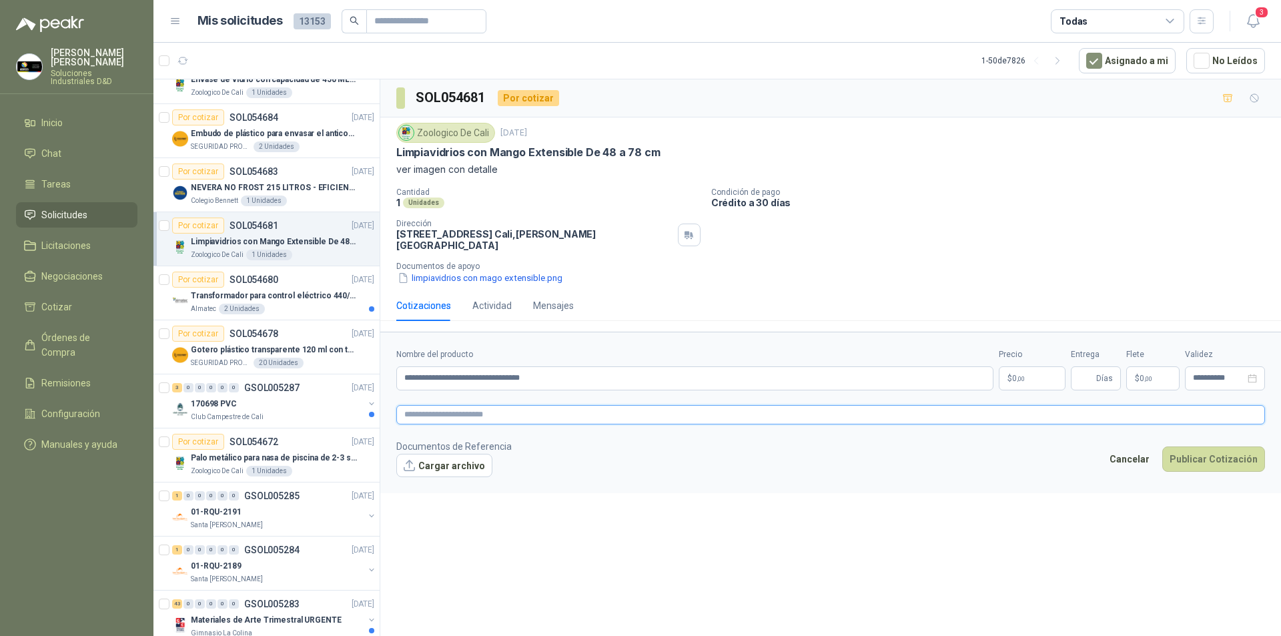
paste textarea "**********"
type textarea "**********"
click at [416, 462] on button "Cargar archivo" at bounding box center [444, 466] width 96 height 24
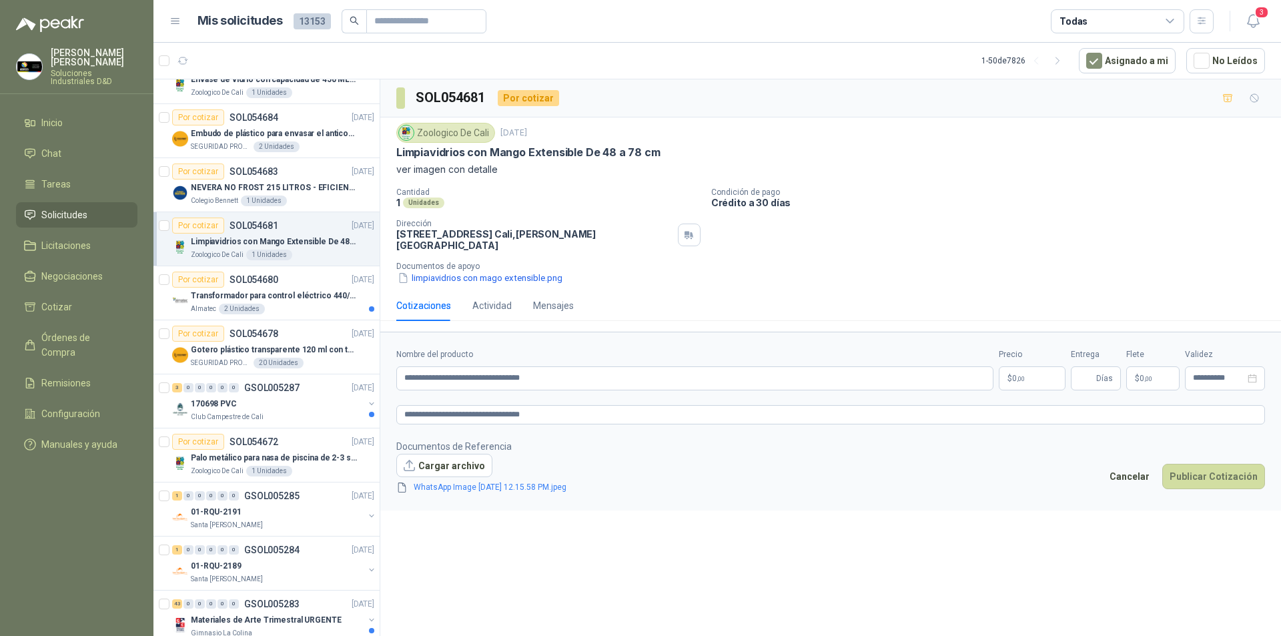
click at [1035, 372] on p "$ 0 ,00" at bounding box center [1032, 378] width 67 height 24
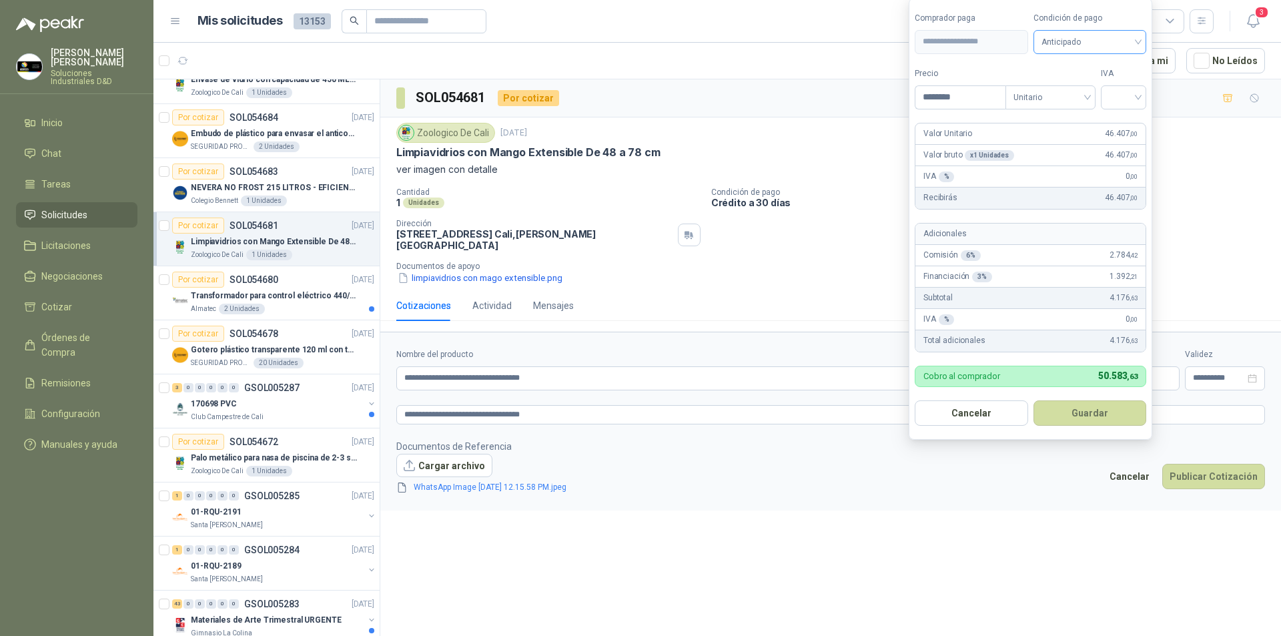
click at [1092, 35] on span "Anticipado" at bounding box center [1090, 42] width 97 height 20
type input "********"
click at [1063, 92] on div "Crédito a 30 días" at bounding box center [1092, 90] width 93 height 15
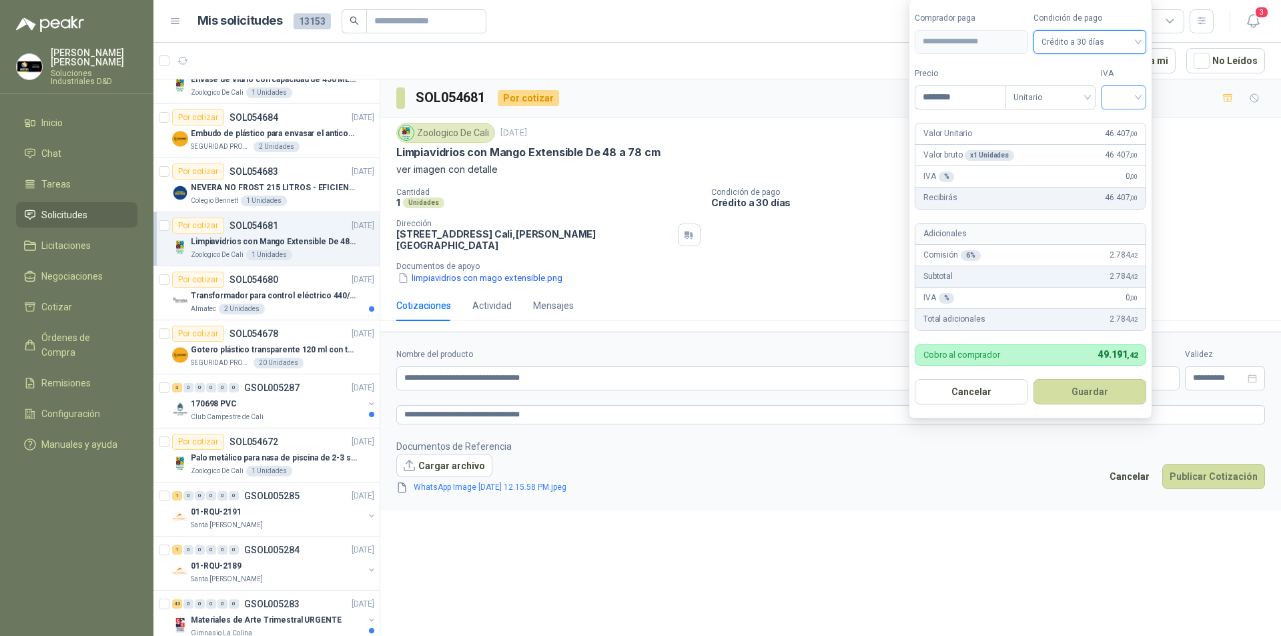
click at [1128, 100] on input "search" at bounding box center [1123, 96] width 29 height 20
click at [1120, 125] on div "19%" at bounding box center [1126, 124] width 25 height 15
click at [1082, 390] on button "Guardar" at bounding box center [1092, 391] width 115 height 25
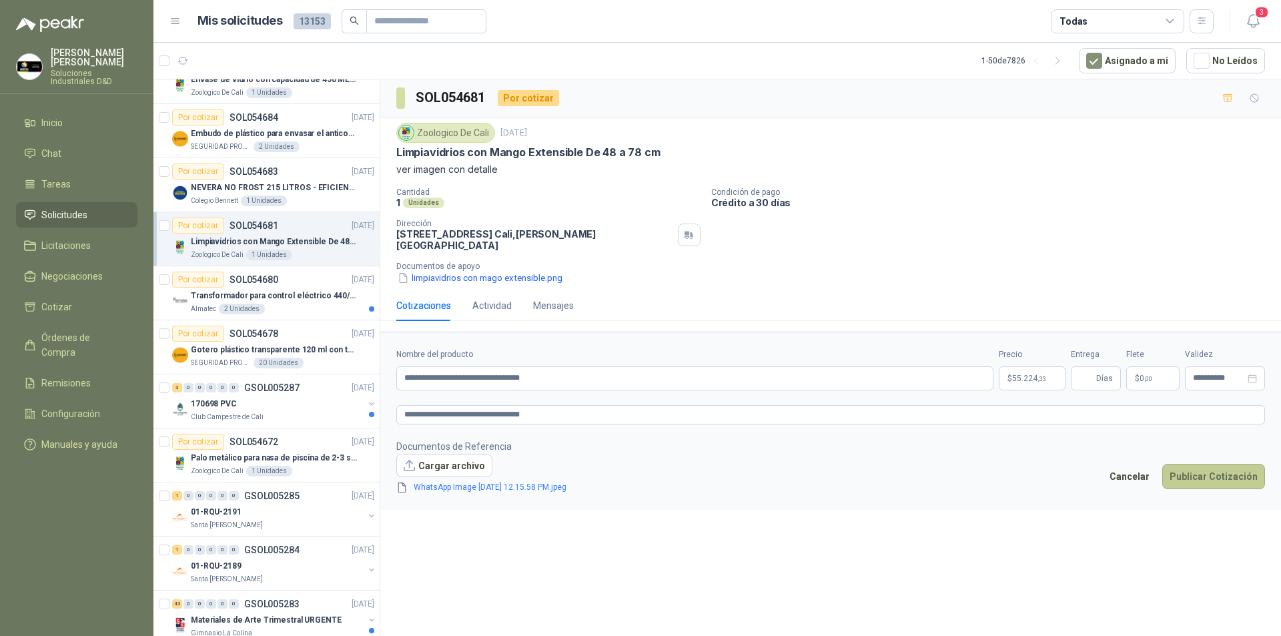
click at [1227, 468] on button "Publicar Cotización" at bounding box center [1214, 476] width 103 height 25
type input "*"
click at [1195, 465] on button "Publicar Cotización" at bounding box center [1214, 476] width 103 height 25
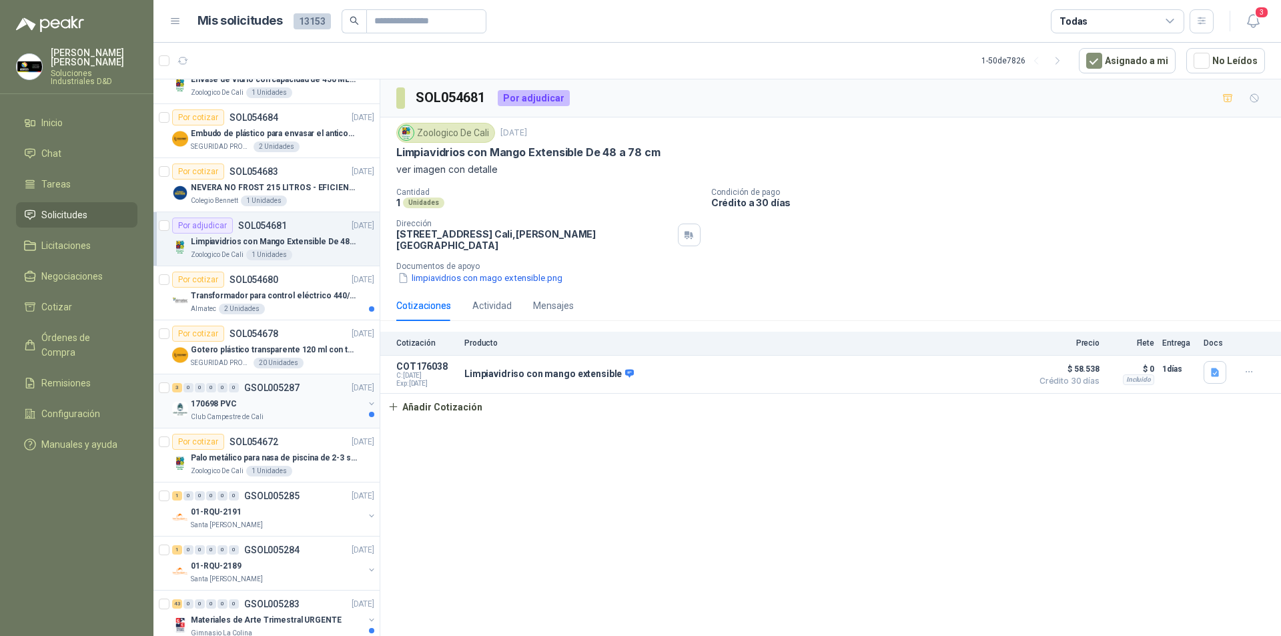
click at [214, 406] on p "170698 PVC" at bounding box center [214, 404] width 46 height 13
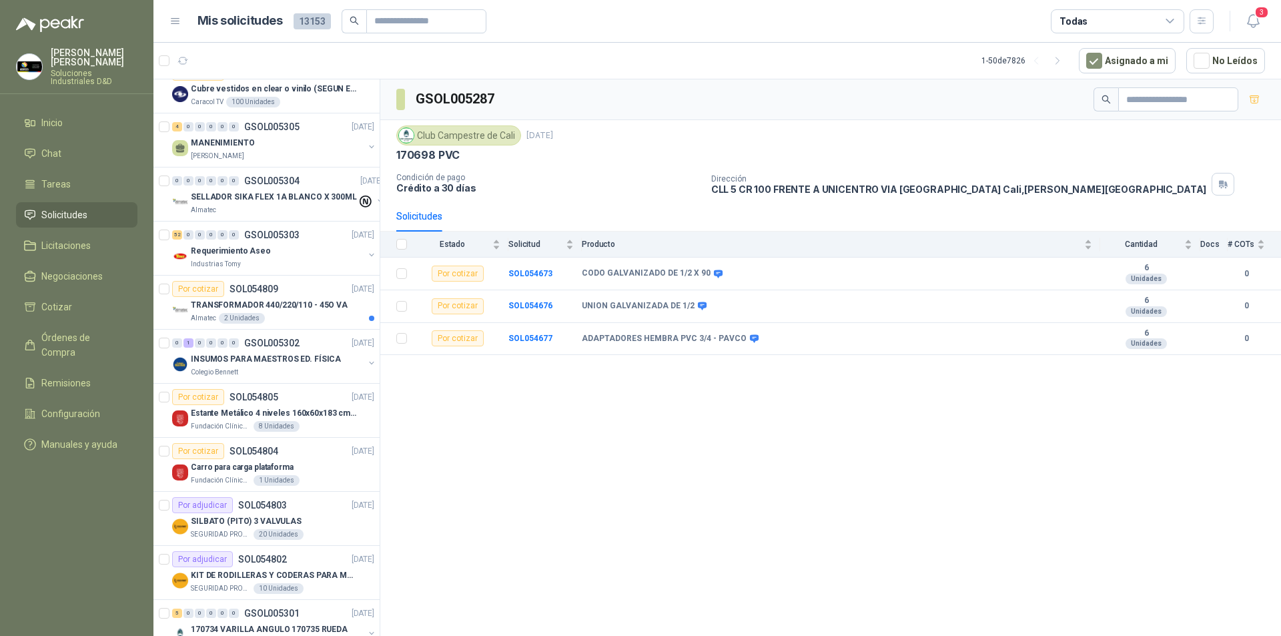
scroll to position [71, 0]
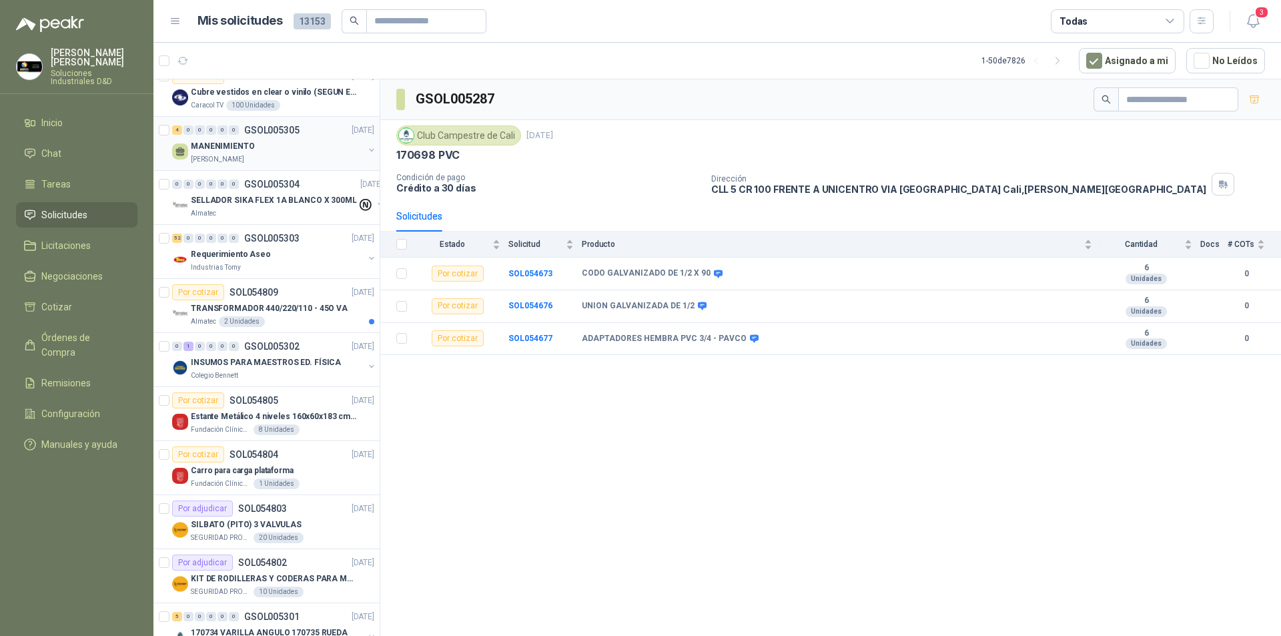
click at [250, 152] on p "MANENIMIENTO" at bounding box center [223, 146] width 64 height 13
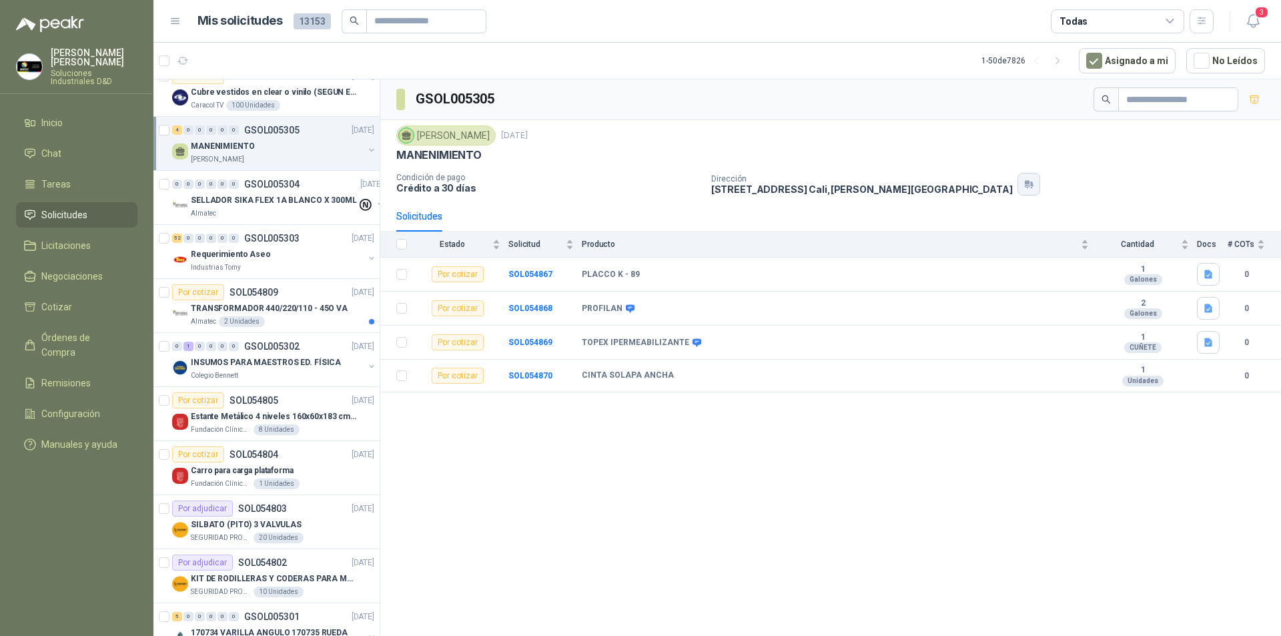
click at [1018, 186] on button "button" at bounding box center [1029, 184] width 23 height 23
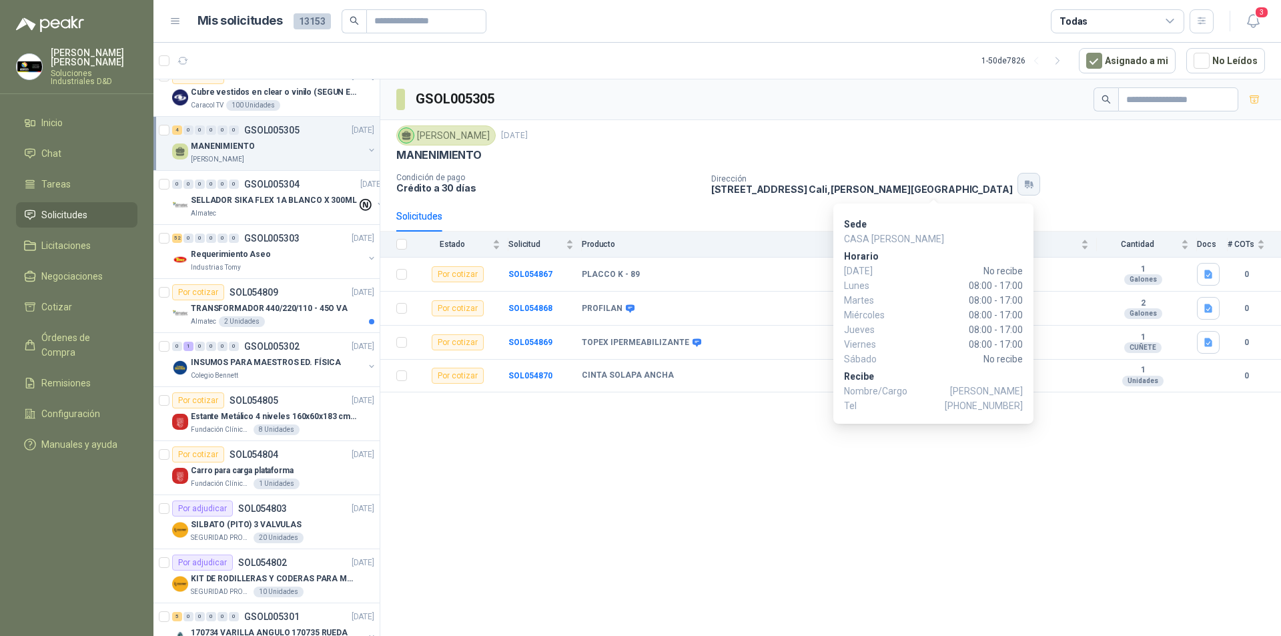
click at [1018, 186] on button "button" at bounding box center [1029, 184] width 23 height 23
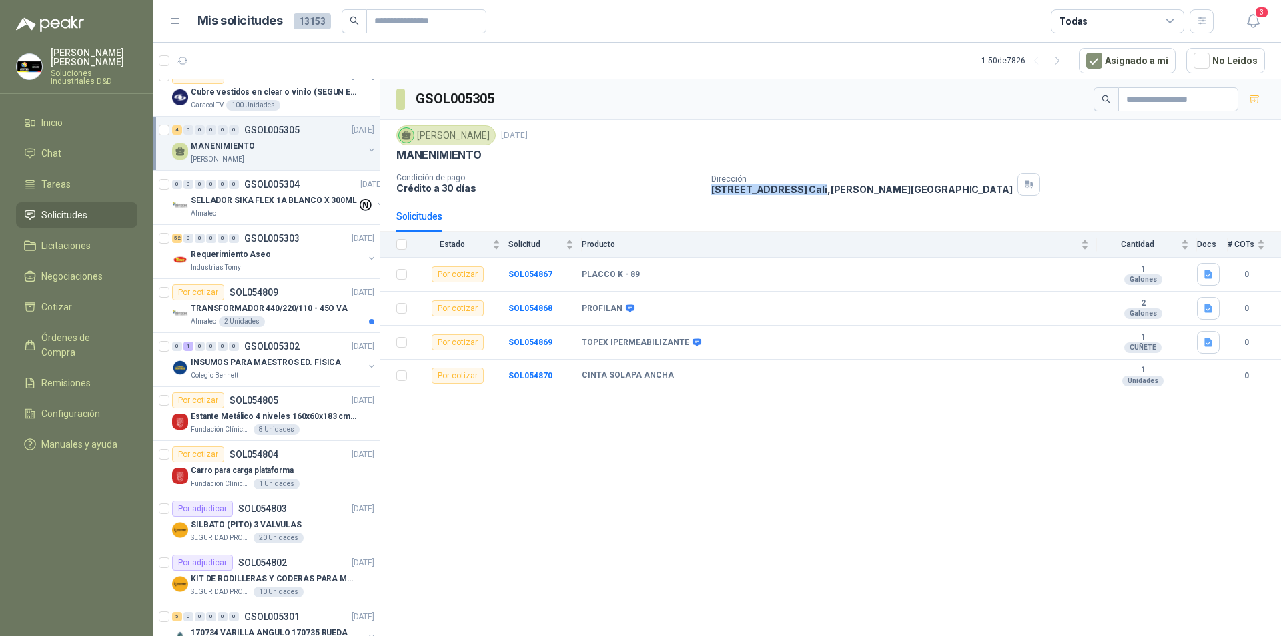
drag, startPoint x: 713, startPoint y: 191, endPoint x: 843, endPoint y: 188, distance: 130.2
click at [843, 188] on p "[STREET_ADDRESS][PERSON_NAME]" at bounding box center [862, 189] width 302 height 11
copy p "[STREET_ADDRESS]"
click at [236, 155] on p "[PERSON_NAME]" at bounding box center [217, 159] width 53 height 11
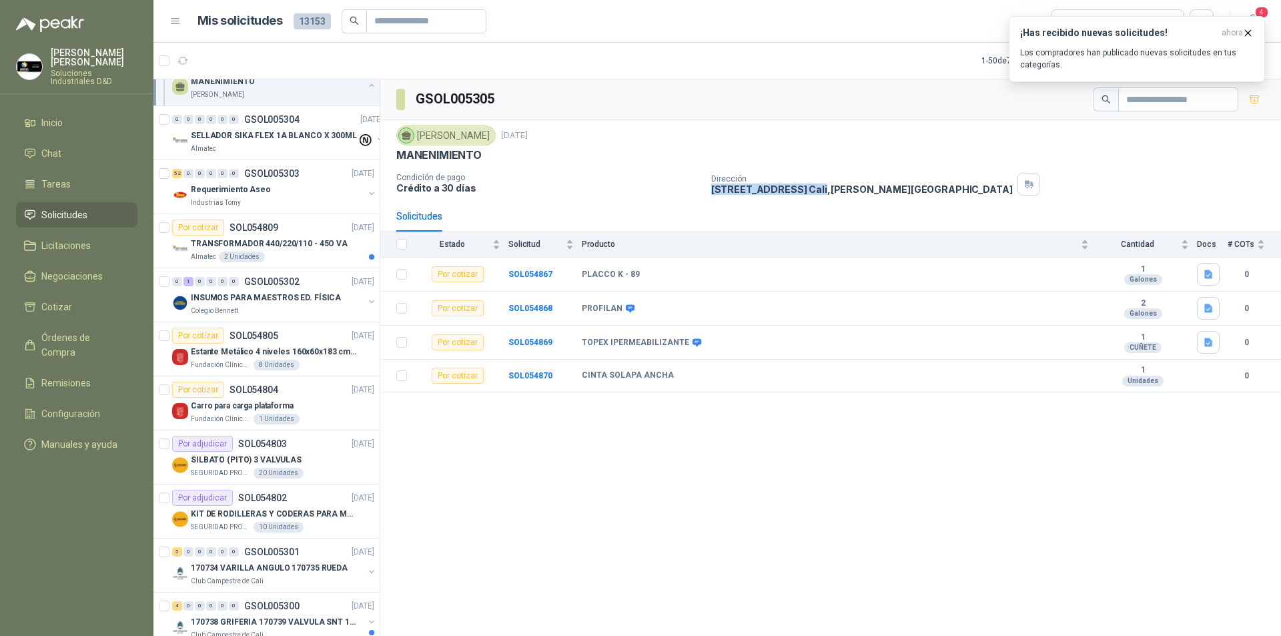
scroll to position [360, 0]
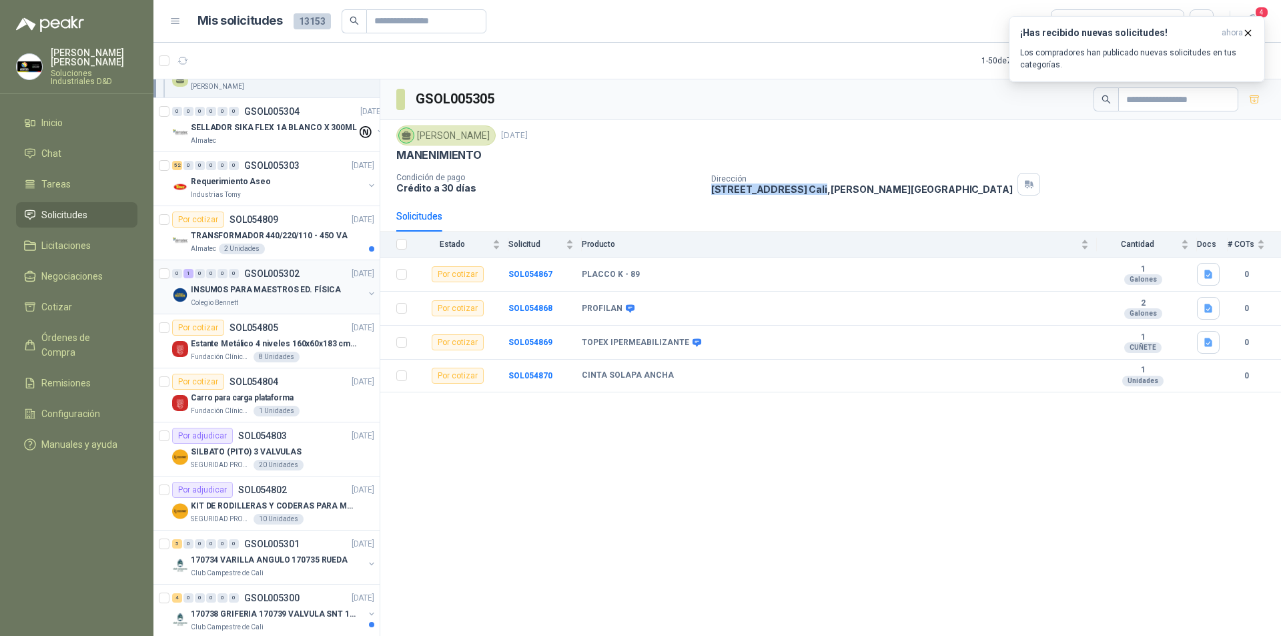
click at [280, 286] on p "INSUMOS PARA MAESTROS ED. FÍSICA" at bounding box center [266, 290] width 150 height 13
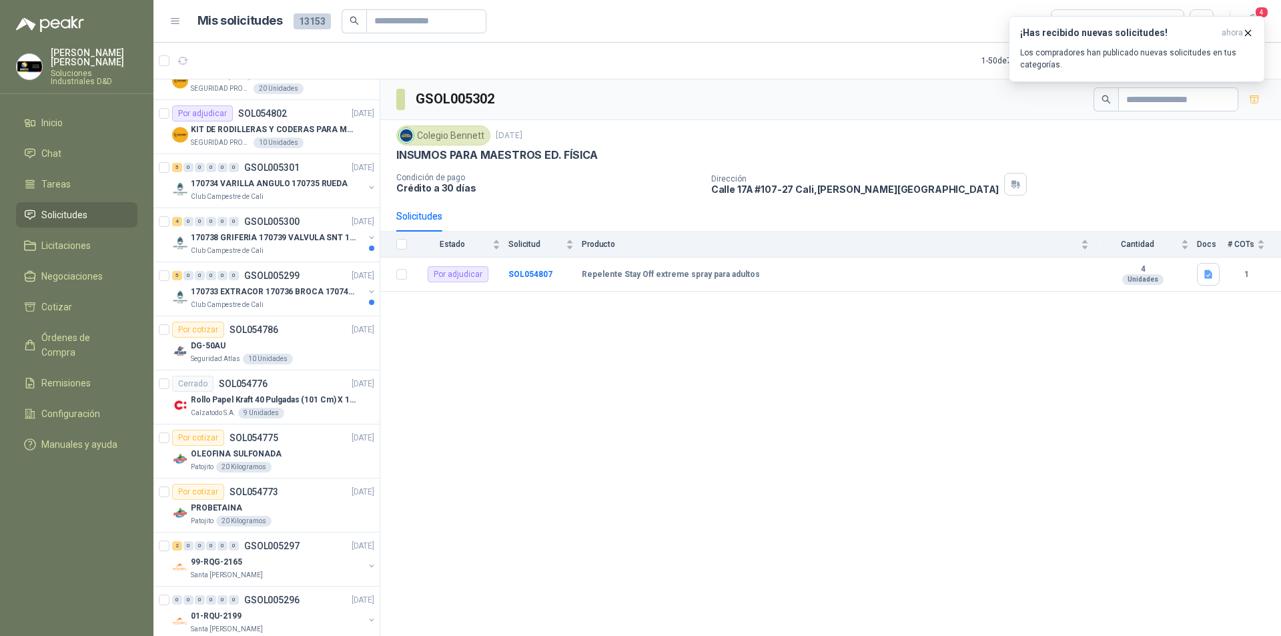
scroll to position [747, 0]
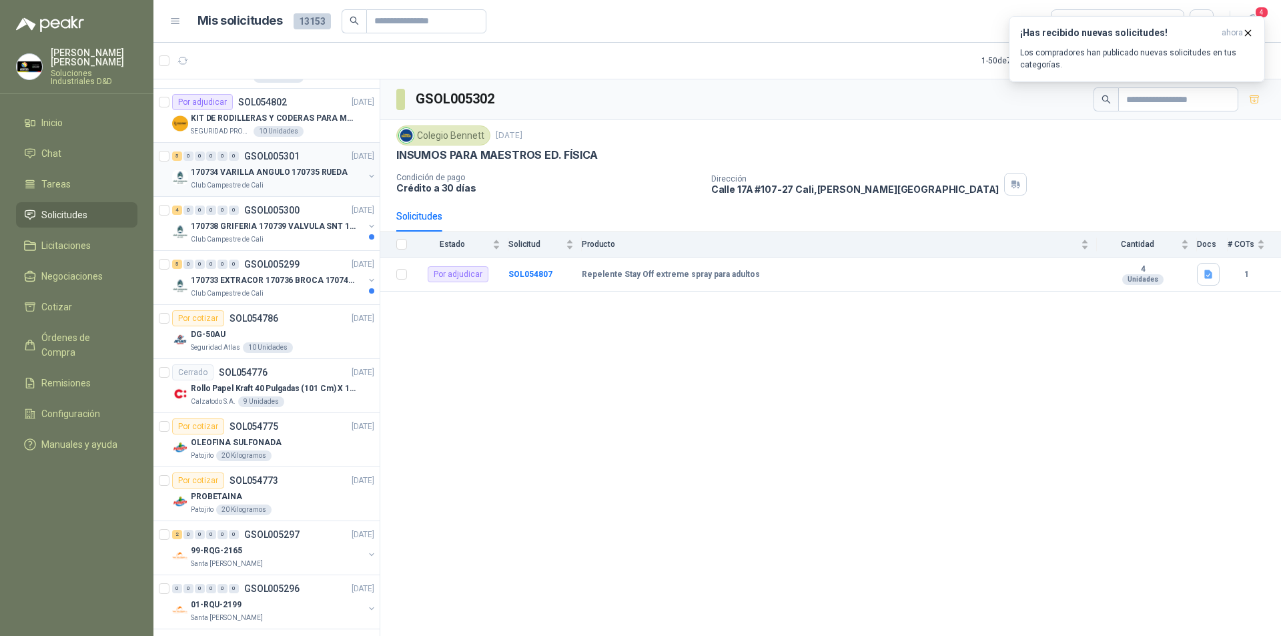
click at [286, 175] on p "170734 VARILLA ANGULO 170735 RUEDA" at bounding box center [269, 172] width 157 height 13
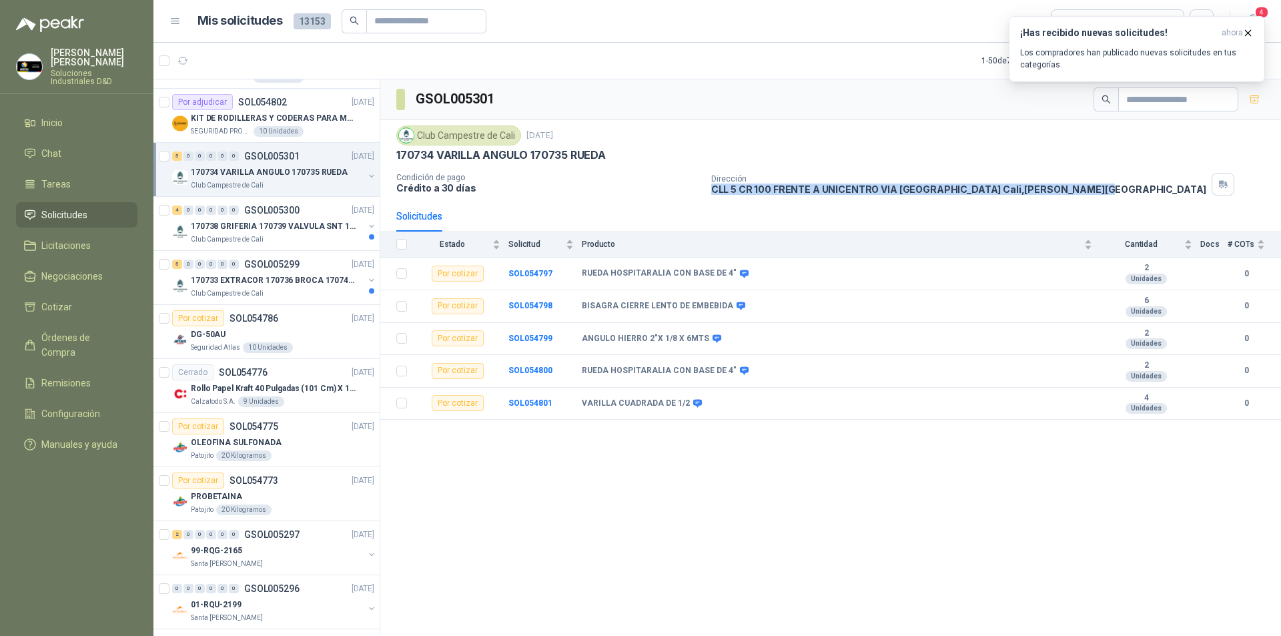
drag, startPoint x: 711, startPoint y: 188, endPoint x: 1048, endPoint y: 184, distance: 337.7
click at [1048, 184] on div "Dirección CLL 5 CR 100 FRENTE A UNICENTRO VIA [GEOGRAPHIC_DATA] [GEOGRAPHIC_DAT…" at bounding box center [993, 184] width 565 height 23
copy p "CLL 5 CR 100 FRENTE A UNICENTRO VIA [GEOGRAPHIC_DATA] [GEOGRAPHIC_DATA] , [PERS…"
